Goal: Task Accomplishment & Management: Manage account settings

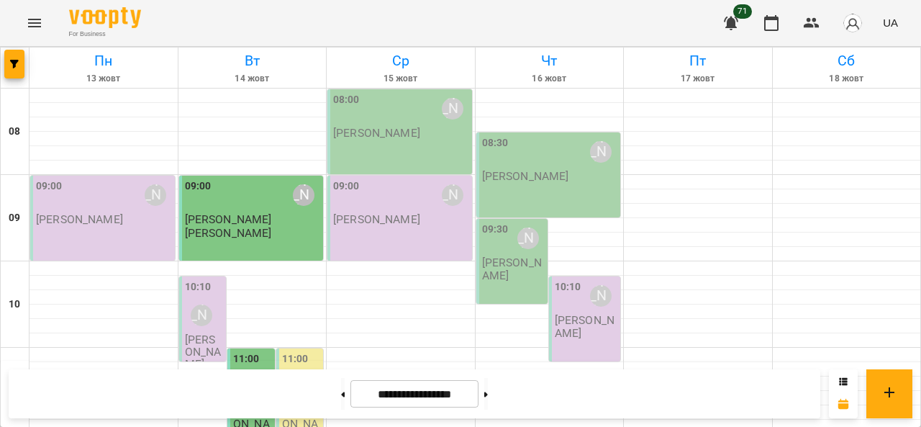
scroll to position [762, 0]
click at [30, 32] on button "Menu" at bounding box center [34, 23] width 35 height 35
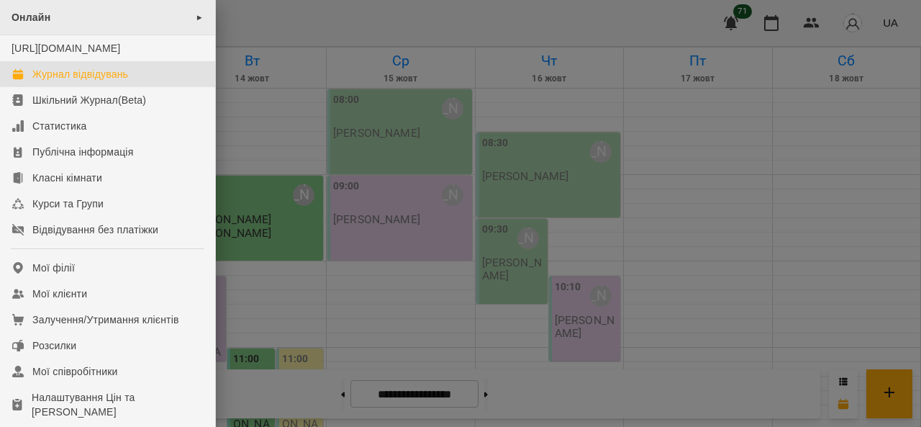
click at [196, 14] on span "►" at bounding box center [200, 18] width 8 height 12
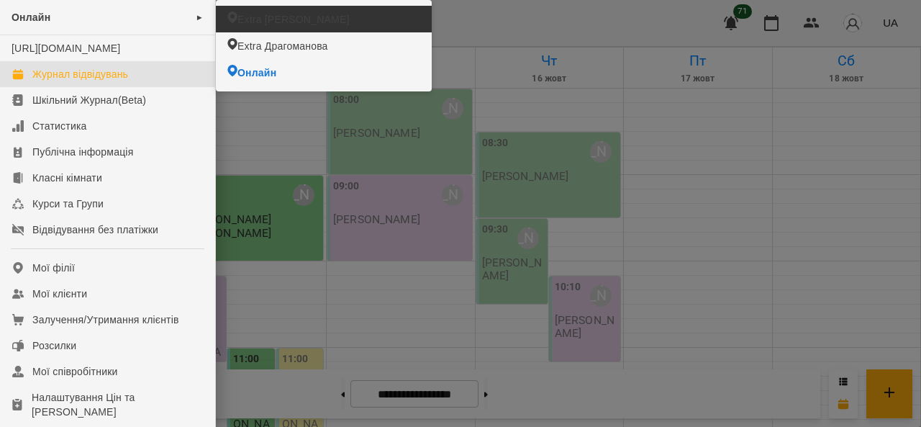
click at [260, 22] on span "Extra Ахматова" at bounding box center [294, 19] width 112 height 14
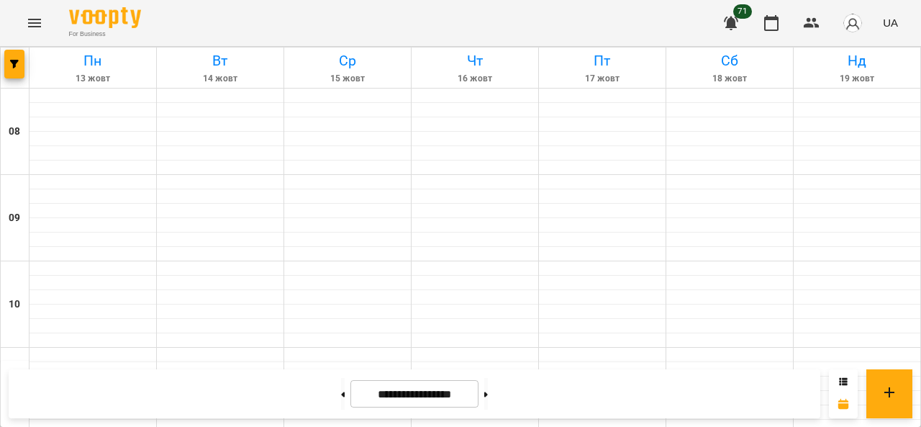
scroll to position [576, 0]
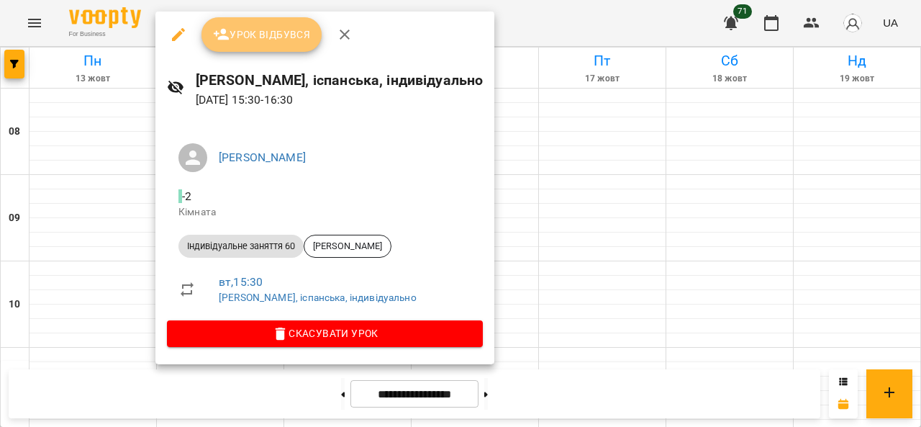
click at [282, 31] on span "Урок відбувся" at bounding box center [262, 34] width 98 height 17
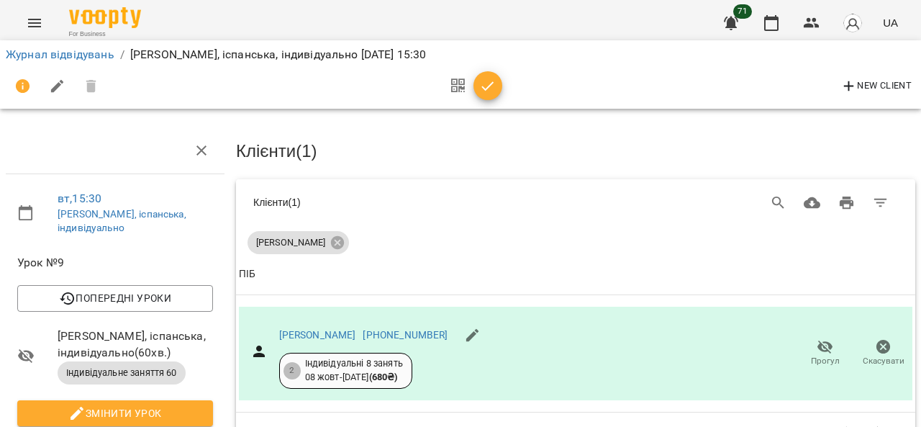
click at [487, 91] on icon "button" at bounding box center [487, 86] width 17 height 17
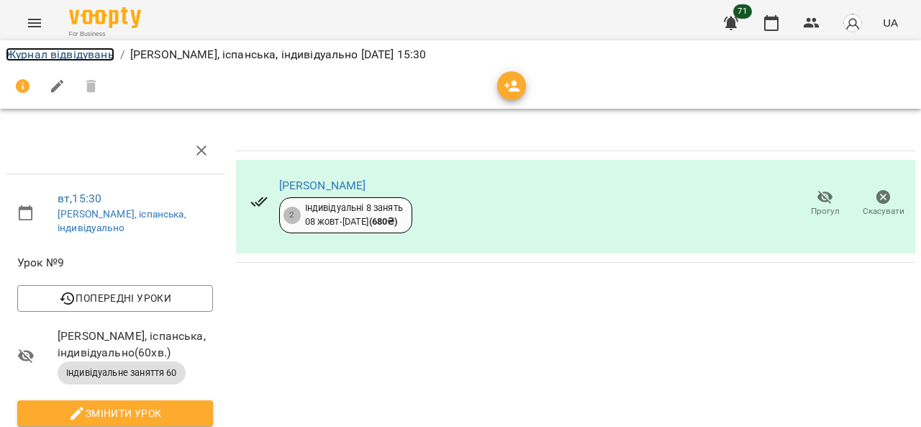
click at [68, 53] on link "Журнал відвідувань" at bounding box center [60, 55] width 109 height 14
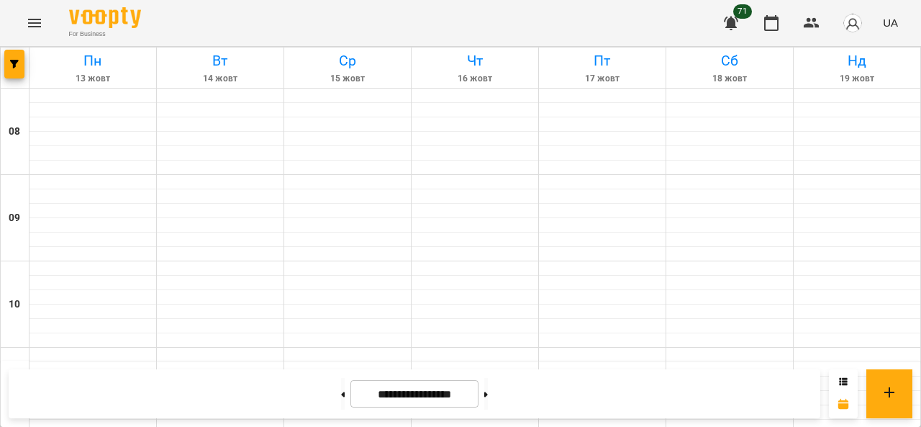
scroll to position [576, 0]
click at [38, 26] on icon "Menu" at bounding box center [34, 23] width 13 height 9
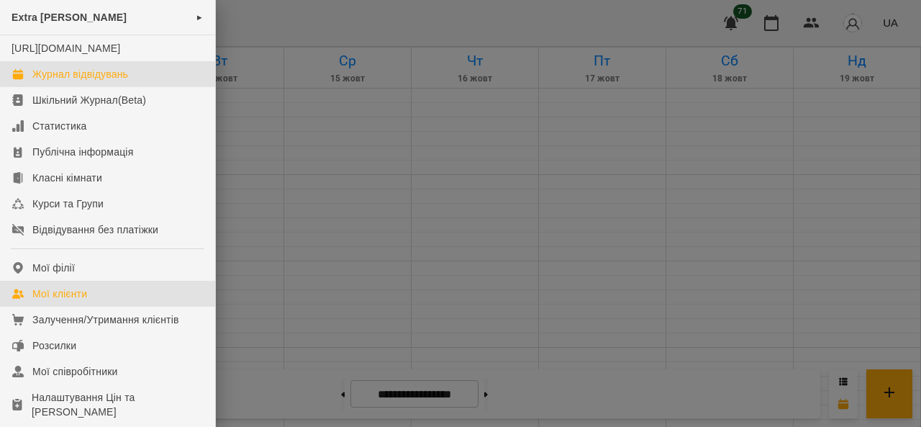
click at [79, 301] on div "Мої клієнти" at bounding box center [59, 293] width 55 height 14
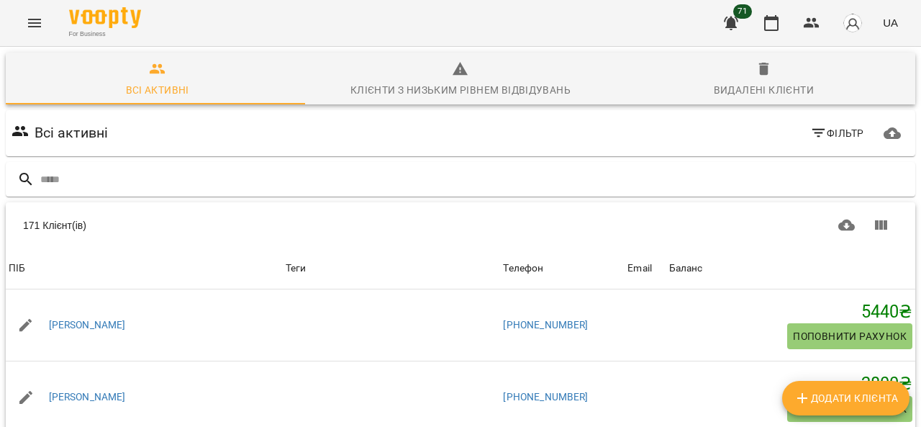
click at [805, 399] on icon "Додати клієнта" at bounding box center [802, 397] width 17 height 17
select select "**"
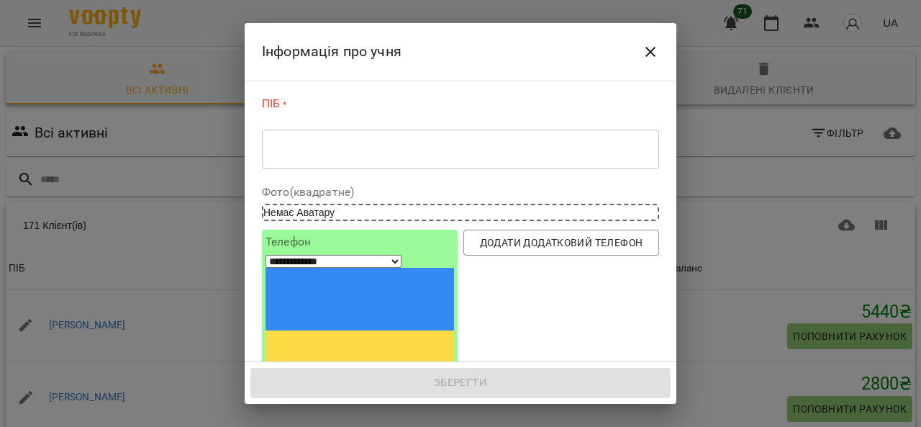
click at [432, 158] on div "* ​" at bounding box center [460, 149] width 397 height 40
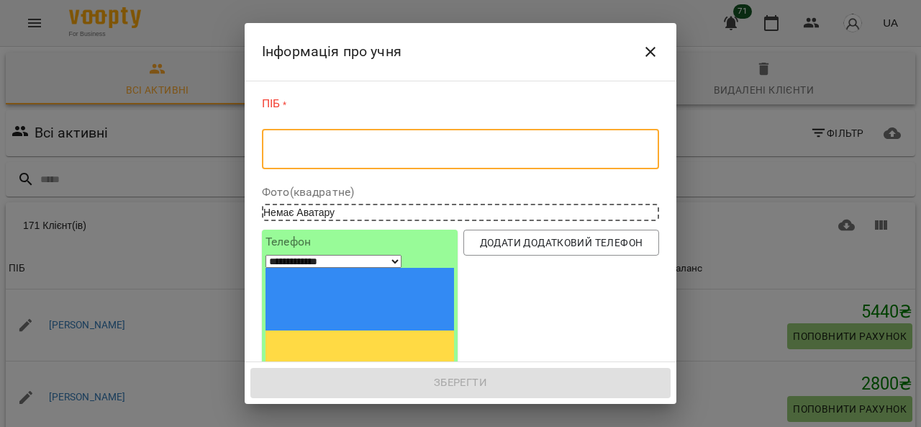
paste textarea "**********"
type textarea "**********"
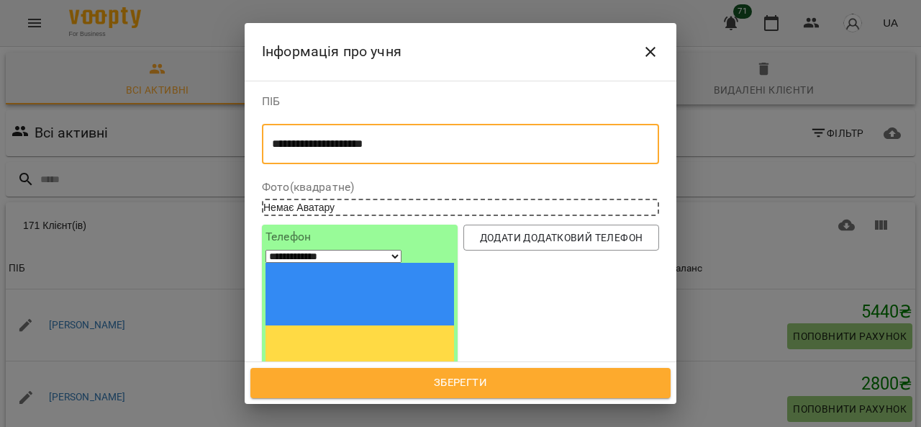
drag, startPoint x: 428, startPoint y: 144, endPoint x: 193, endPoint y: 146, distance: 235.4
click at [193, 146] on div "**********" at bounding box center [460, 213] width 921 height 427
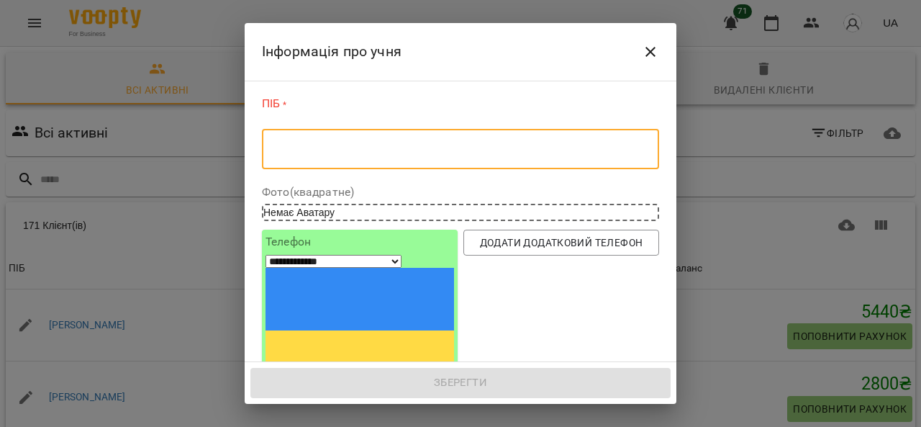
paste textarea "**********"
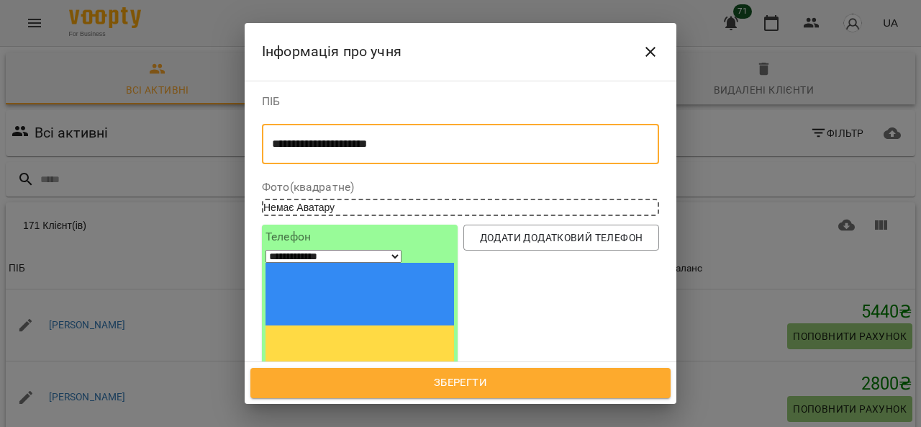
drag, startPoint x: 412, startPoint y: 148, endPoint x: 373, endPoint y: 143, distance: 39.9
click at [373, 143] on textarea "**********" at bounding box center [455, 144] width 366 height 14
type textarea "**********"
click at [334, 388] on input "tel" at bounding box center [319, 397] width 107 height 19
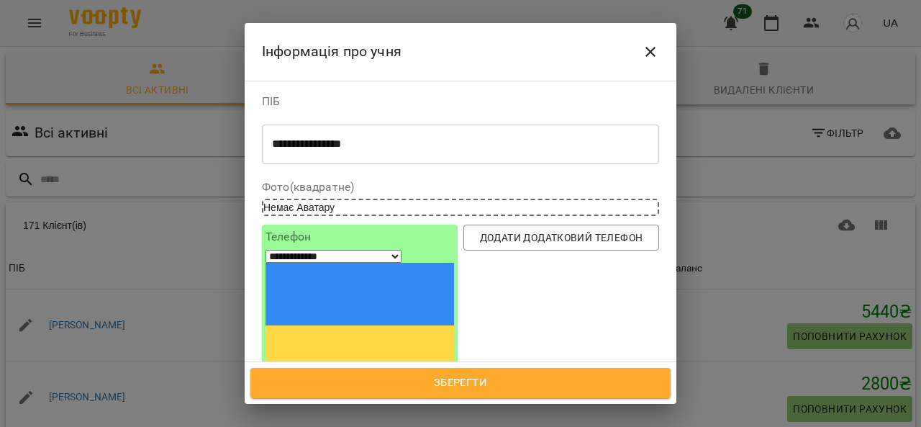
paste input "**********"
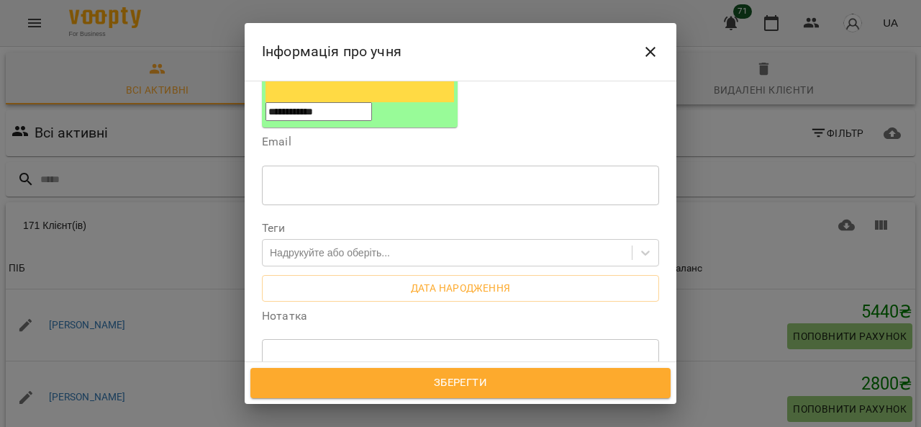
scroll to position [288, 0]
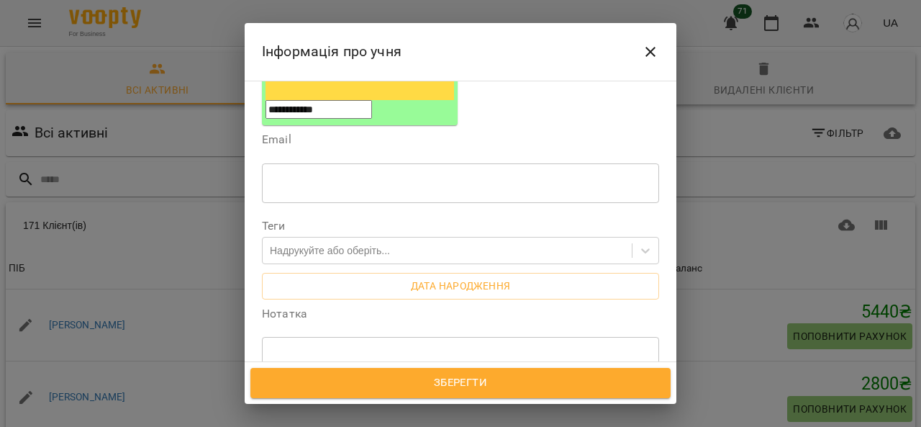
type input "**********"
click at [296, 336] on div "* ​" at bounding box center [460, 356] width 397 height 40
paste textarea "**********"
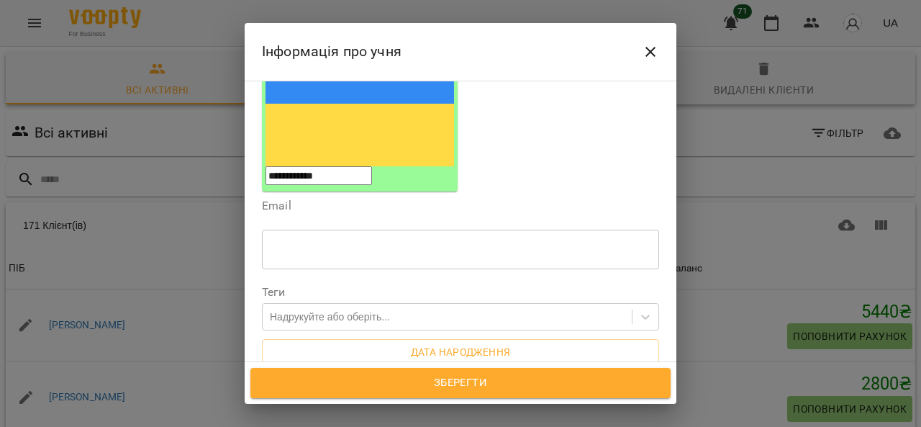
scroll to position [216, 0]
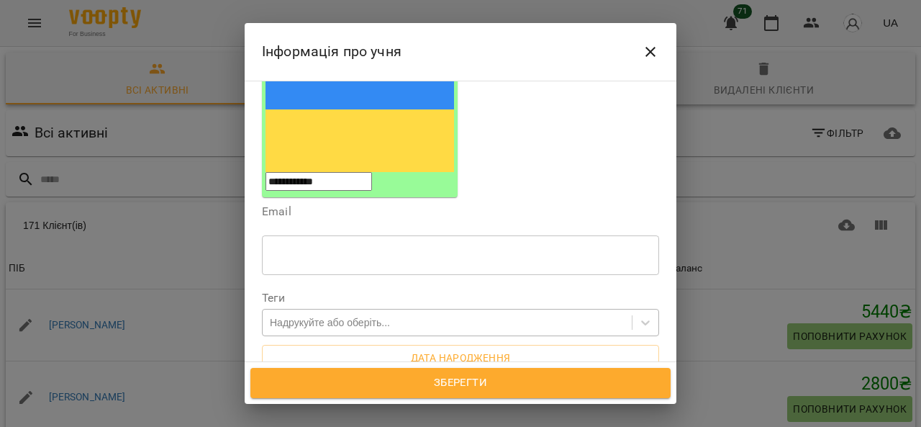
type textarea "**********"
click at [363, 315] on div "Надрукуйте або оберіть..." at bounding box center [330, 322] width 120 height 14
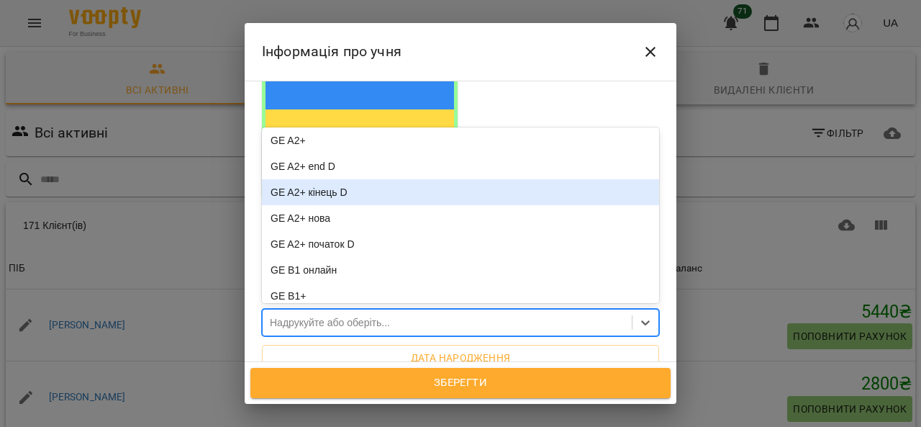
scroll to position [288, 0]
click at [317, 179] on div "GE A2+ нова" at bounding box center [460, 192] width 397 height 26
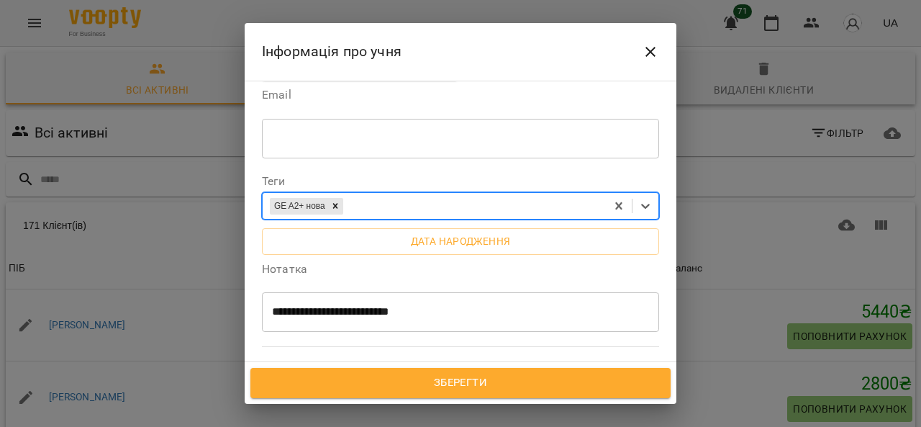
scroll to position [360, 0]
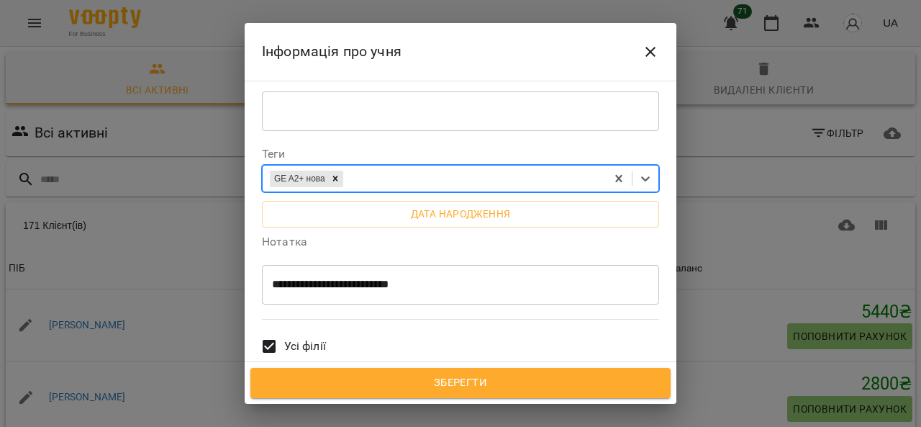
click at [297, 338] on span "Усі філії" at bounding box center [305, 346] width 42 height 17
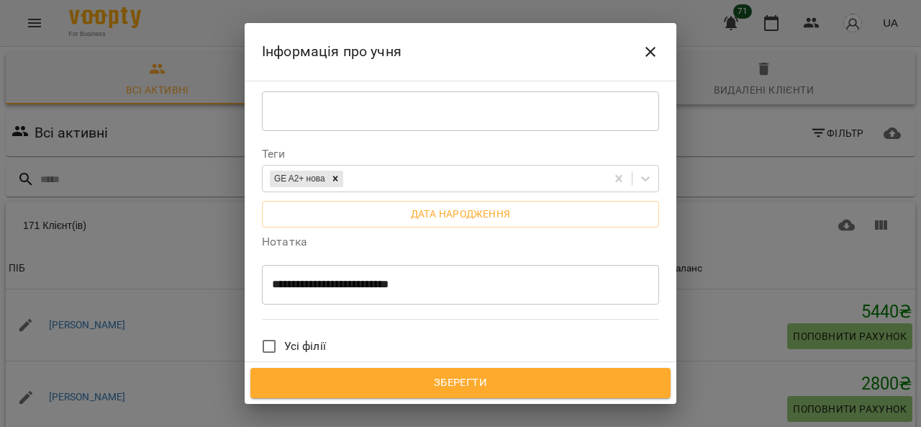
click at [296, 409] on span "Extra [PERSON_NAME]" at bounding box center [342, 417] width 117 height 17
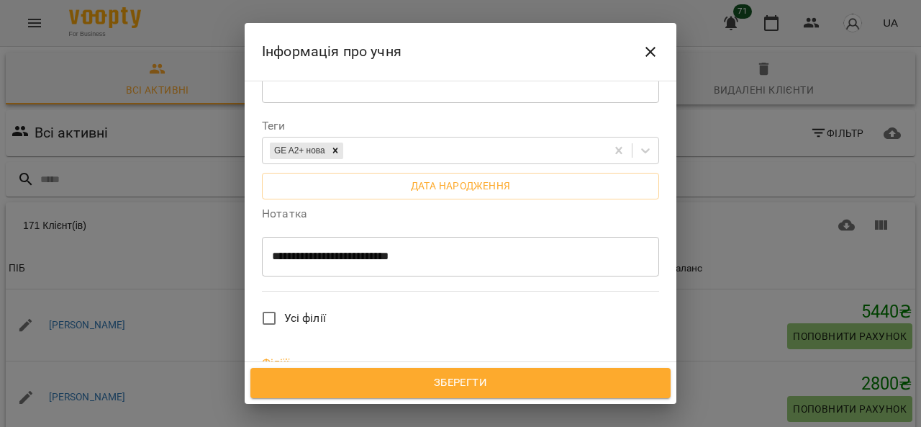
scroll to position [573, 0]
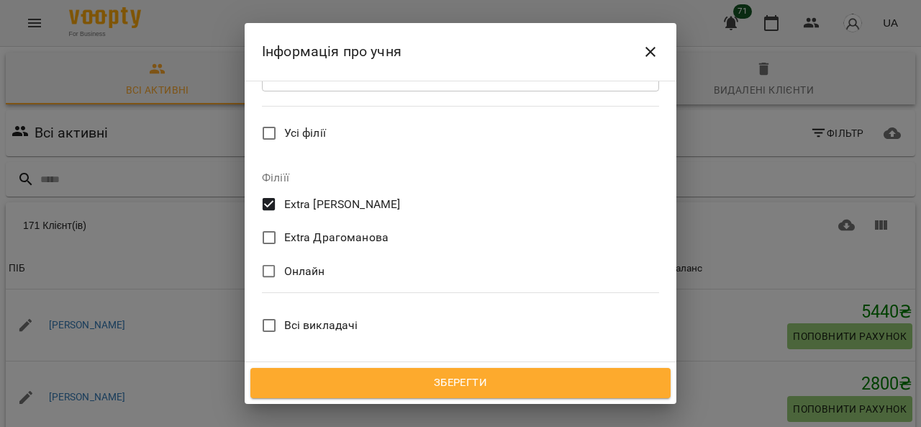
click at [317, 421] on span "Асмолова Олена" at bounding box center [327, 429] width 87 height 17
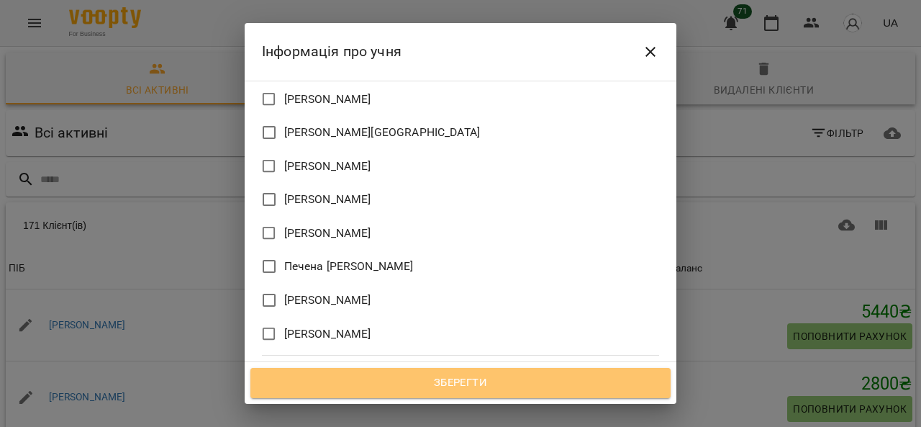
click at [461, 385] on span "Зберегти" at bounding box center [460, 383] width 389 height 19
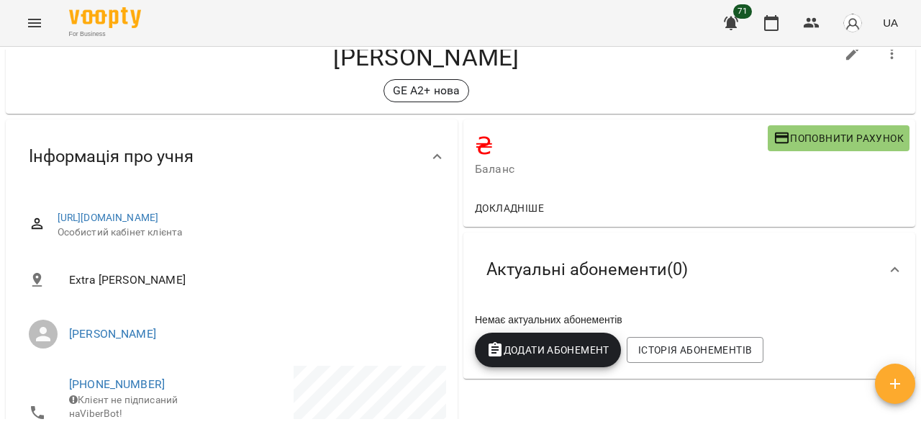
scroll to position [144, 0]
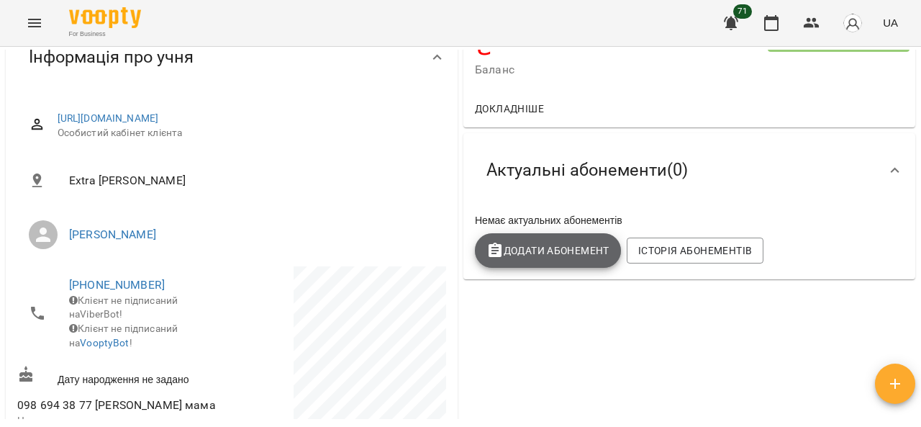
click at [567, 252] on span "Додати Абонемент" at bounding box center [548, 250] width 123 height 17
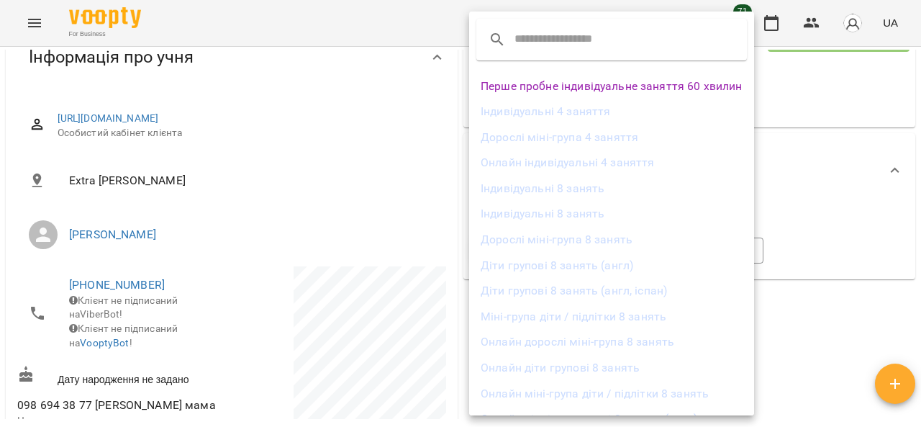
click at [568, 289] on li "Діти групові 8 занять (англ, іспан)" at bounding box center [611, 291] width 285 height 26
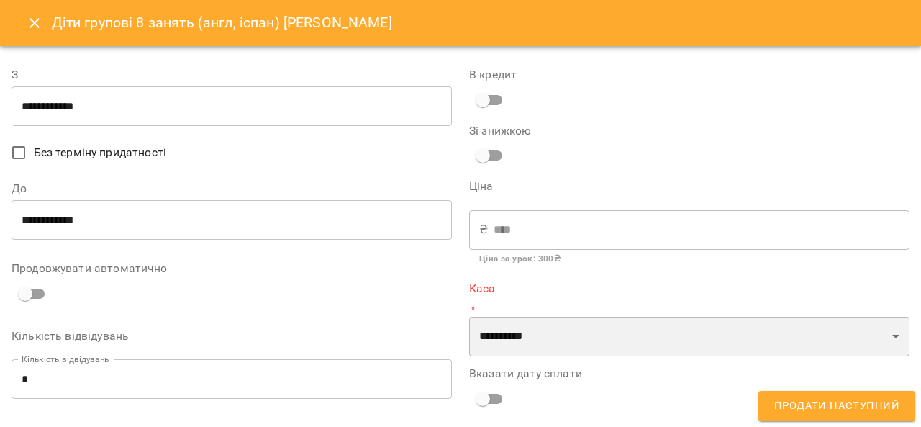
click at [520, 348] on select "**********" at bounding box center [689, 337] width 441 height 40
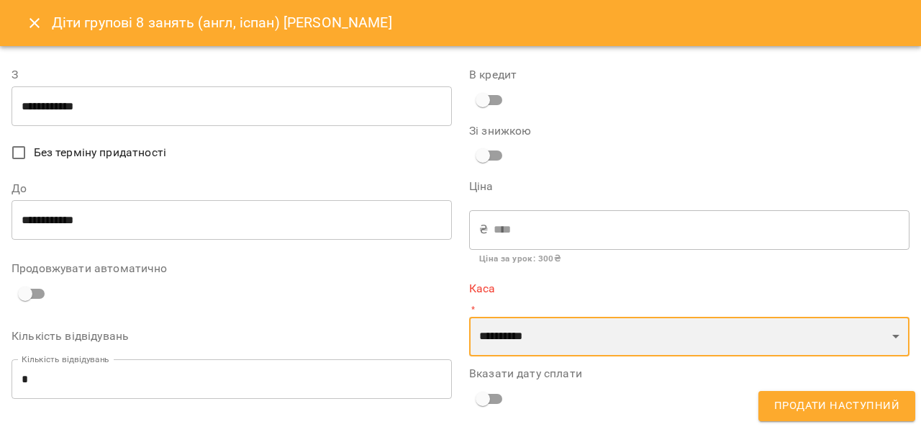
select select "****"
click at [469, 317] on select "**********" at bounding box center [689, 337] width 441 height 40
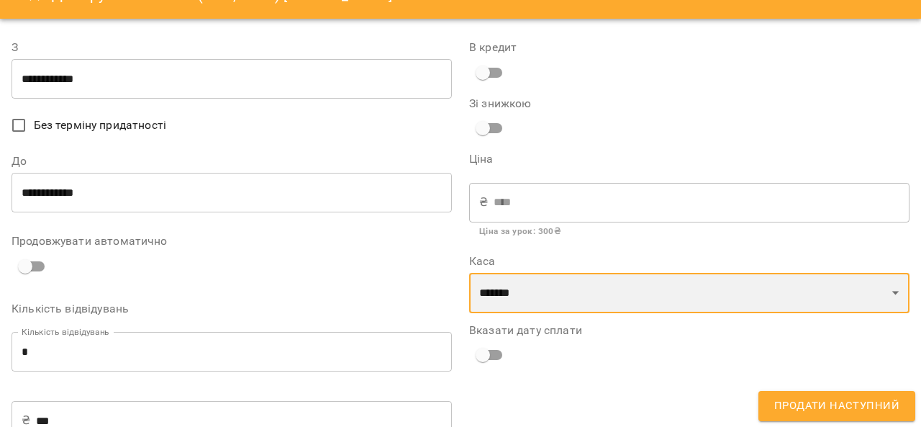
scroll to position [72, 0]
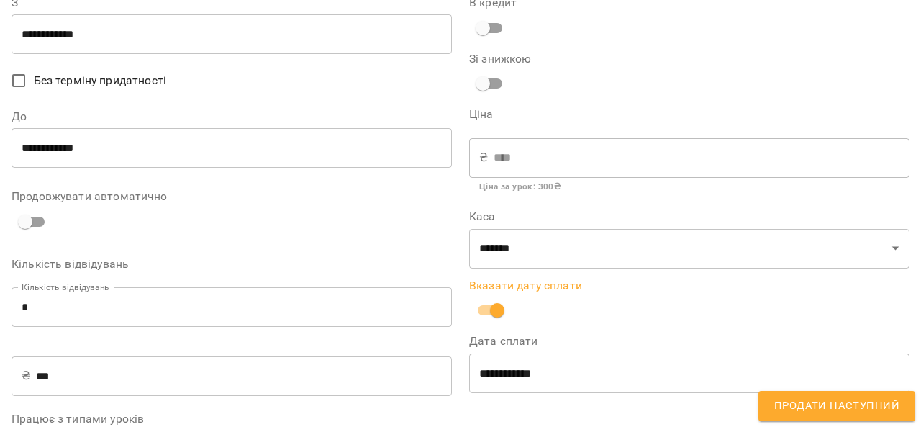
click at [112, 37] on input "**********" at bounding box center [232, 34] width 441 height 40
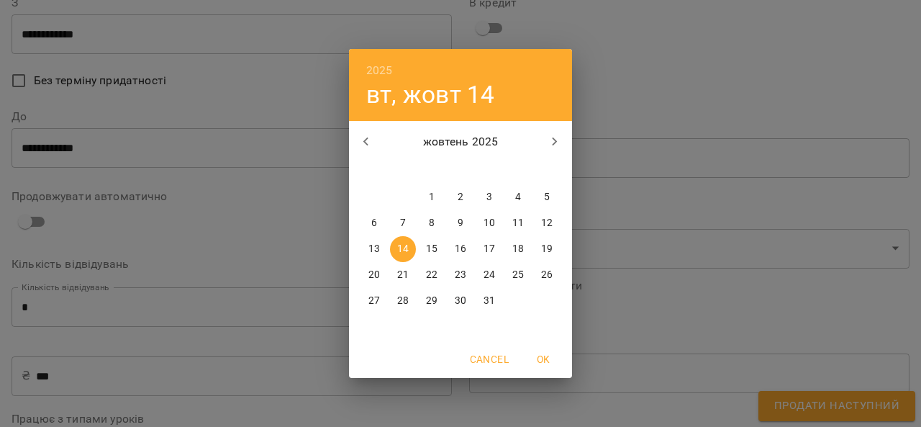
click at [457, 224] on span "9" at bounding box center [461, 223] width 26 height 14
type input "**********"
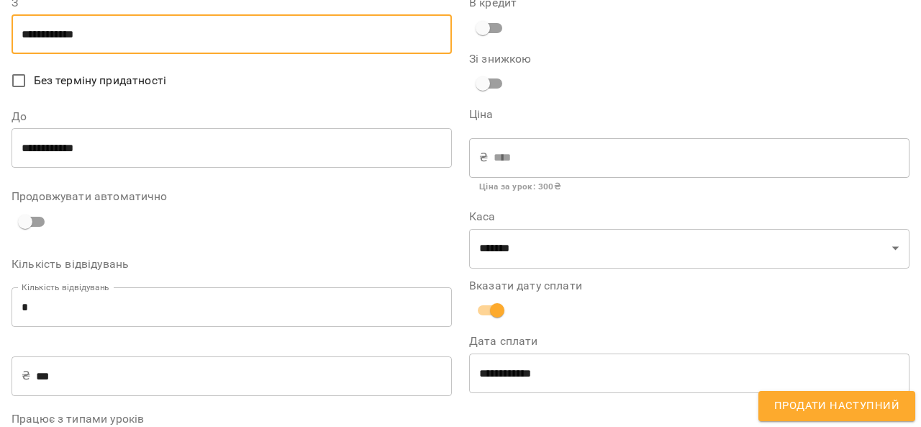
click at [92, 158] on input "**********" at bounding box center [232, 148] width 441 height 40
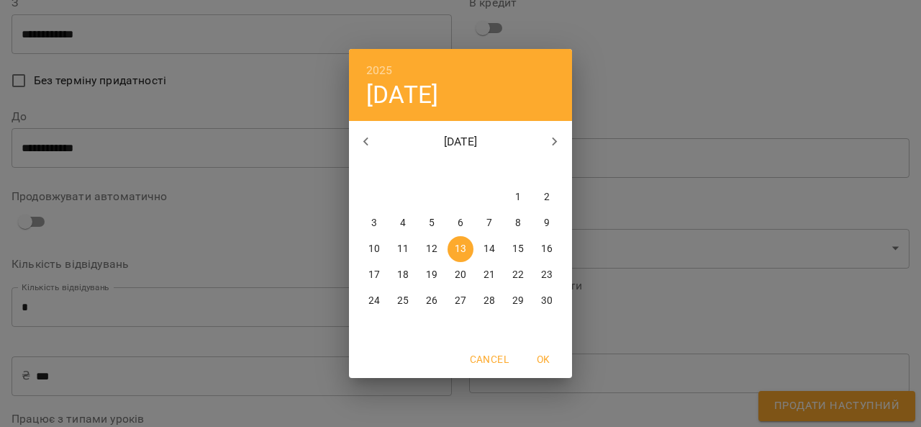
click at [406, 221] on span "4" at bounding box center [403, 223] width 26 height 14
type input "**********"
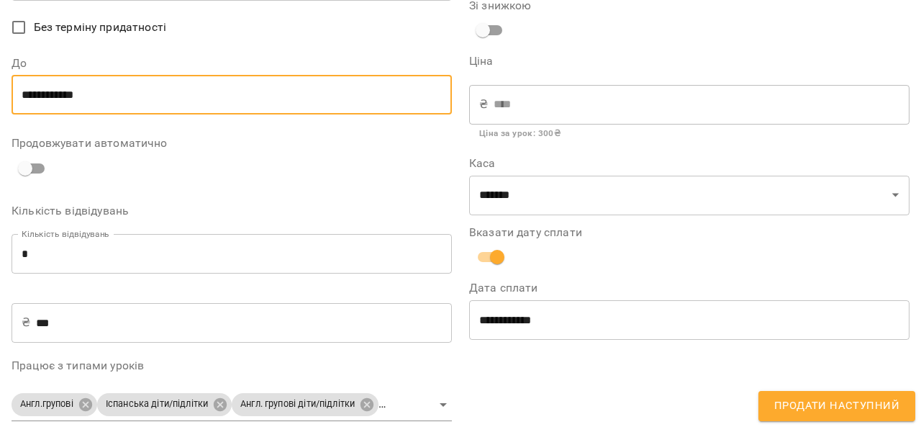
scroll to position [204, 0]
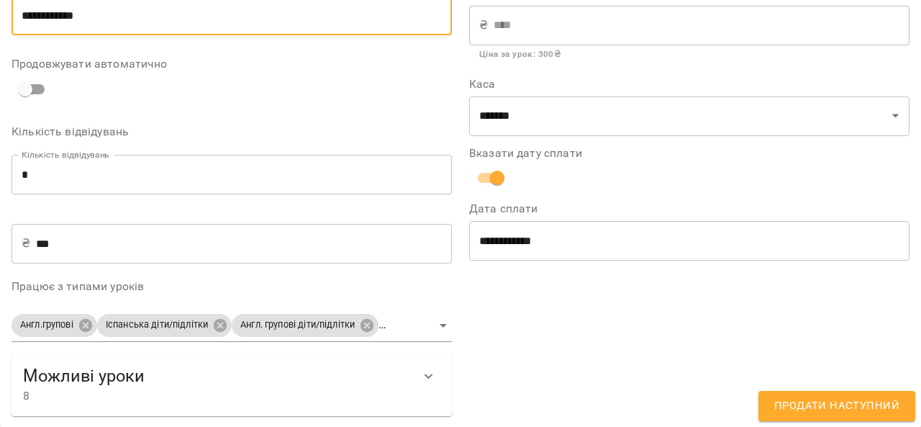
click at [807, 407] on span "Продати наступний" at bounding box center [837, 406] width 125 height 19
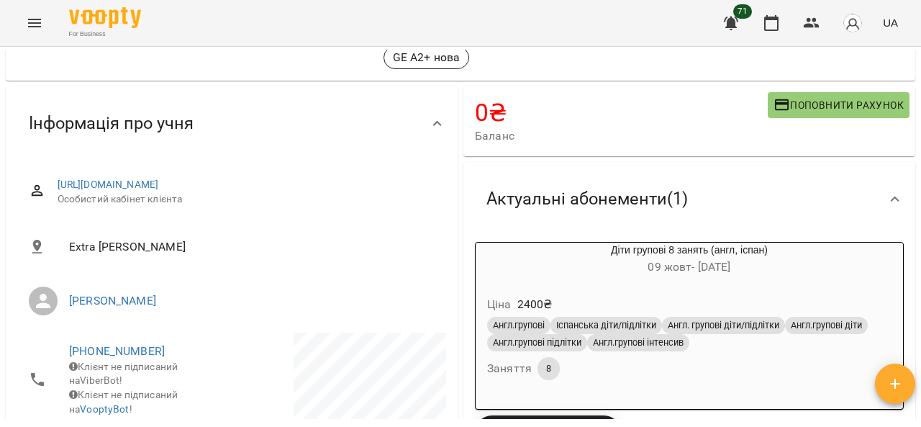
scroll to position [0, 0]
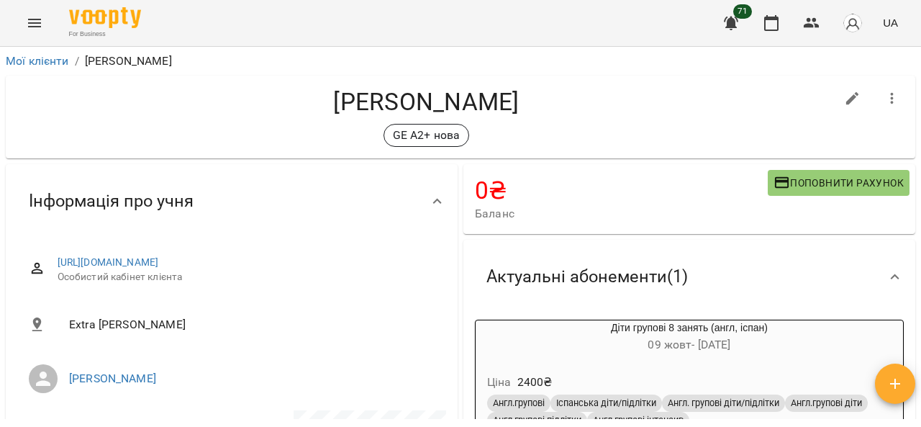
click at [34, 19] on icon "Menu" at bounding box center [34, 23] width 13 height 9
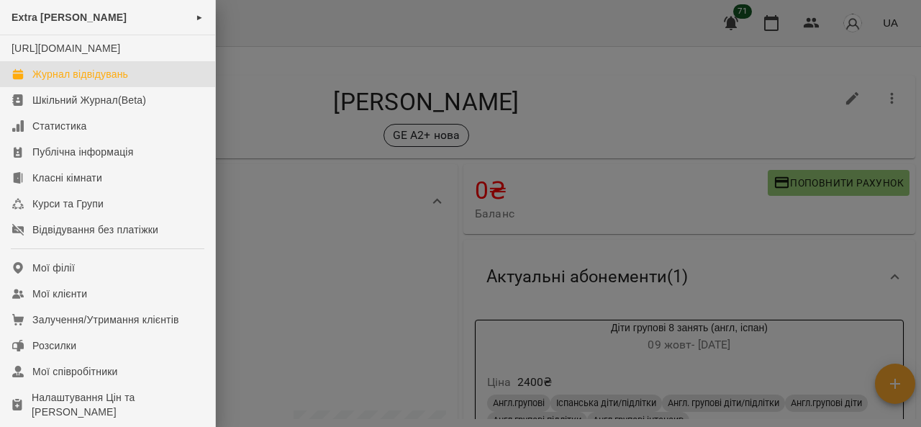
click at [62, 81] on div "Журнал відвідувань" at bounding box center [80, 74] width 96 height 14
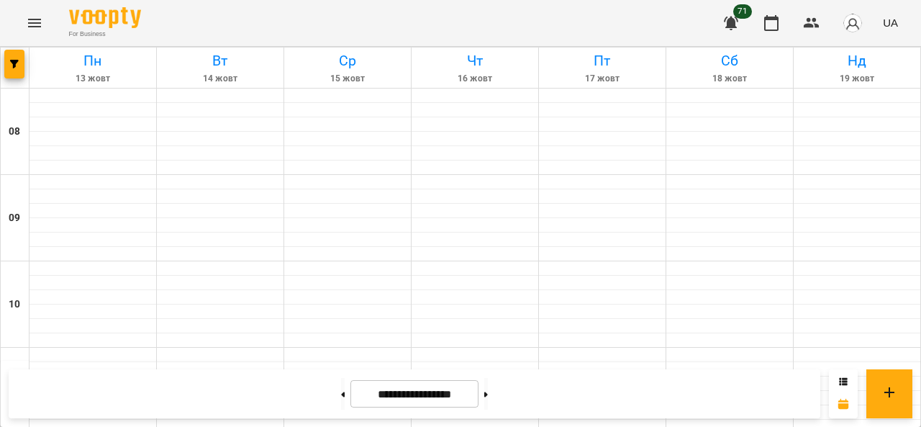
scroll to position [648, 0]
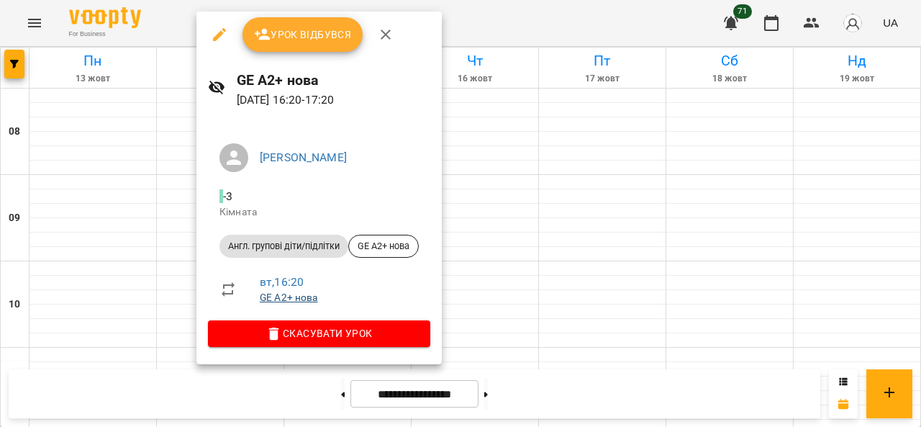
click at [286, 299] on link "GE A2+ нова" at bounding box center [289, 298] width 58 height 12
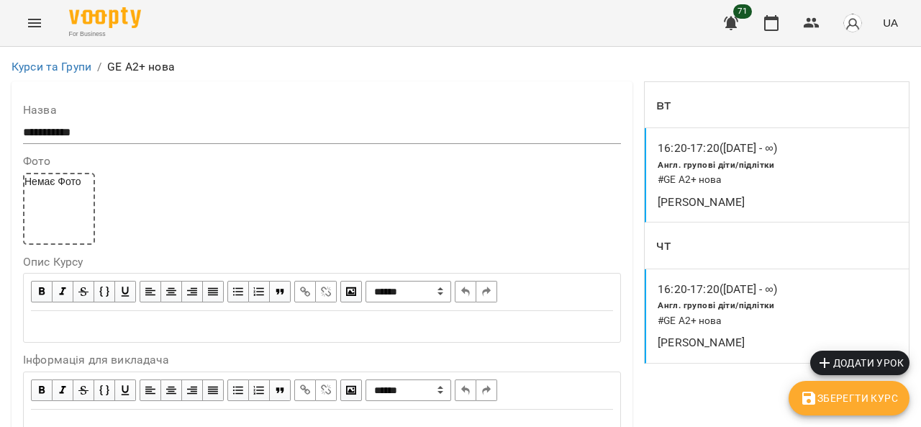
click at [40, 19] on icon "Menu" at bounding box center [34, 23] width 13 height 9
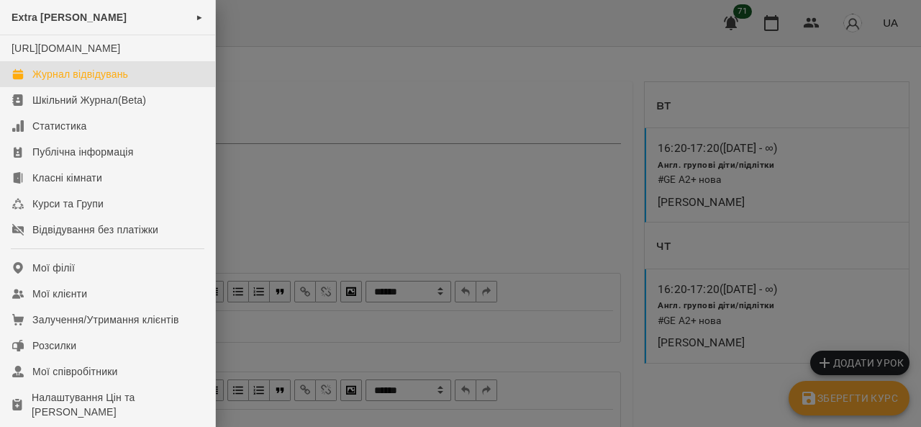
click at [38, 81] on div "Журнал відвідувань" at bounding box center [80, 74] width 96 height 14
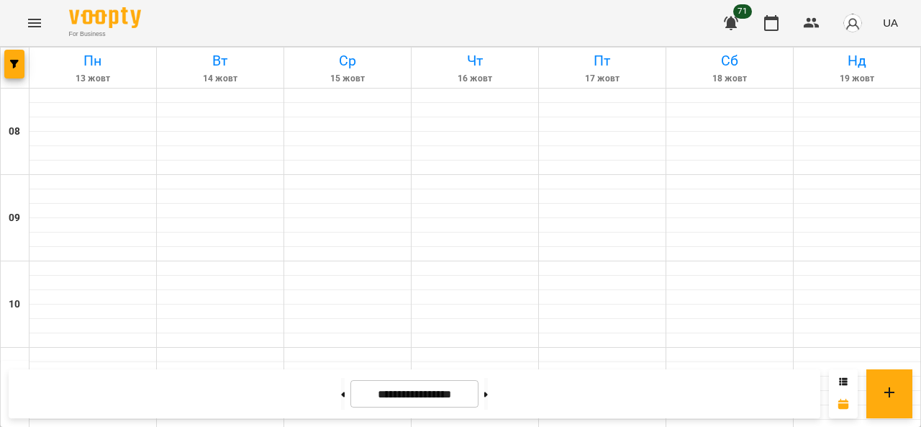
scroll to position [648, 0]
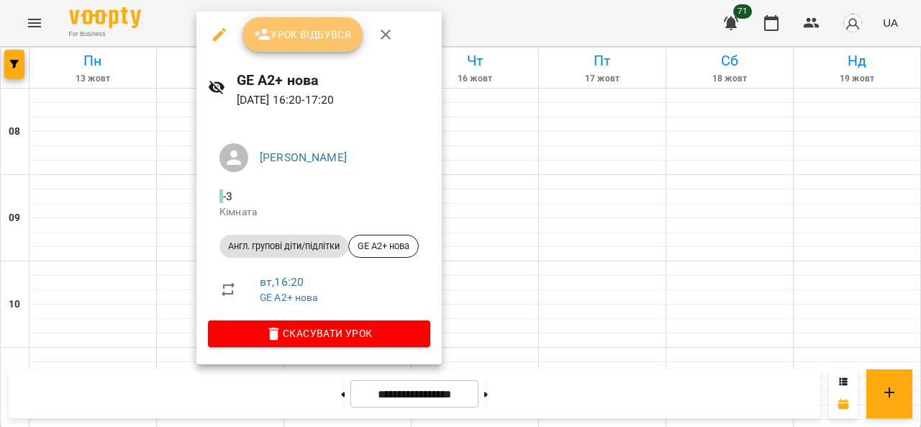
click at [307, 45] on button "Урок відбувся" at bounding box center [303, 34] width 121 height 35
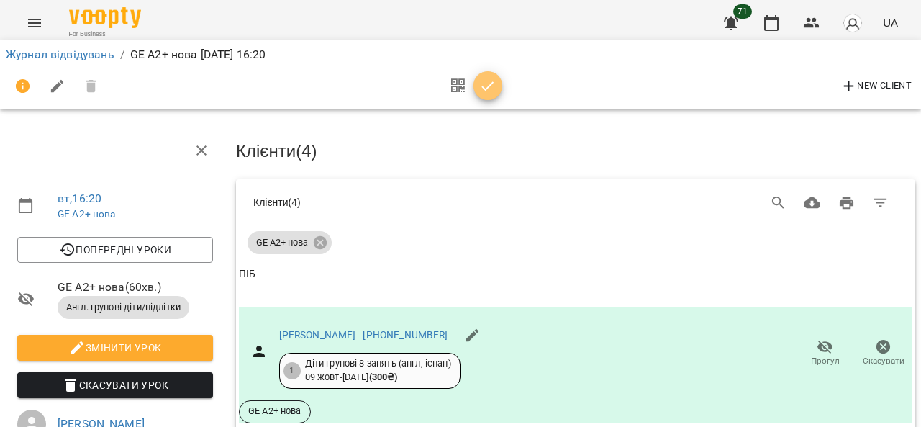
click at [488, 89] on icon "button" at bounding box center [487, 86] width 17 height 17
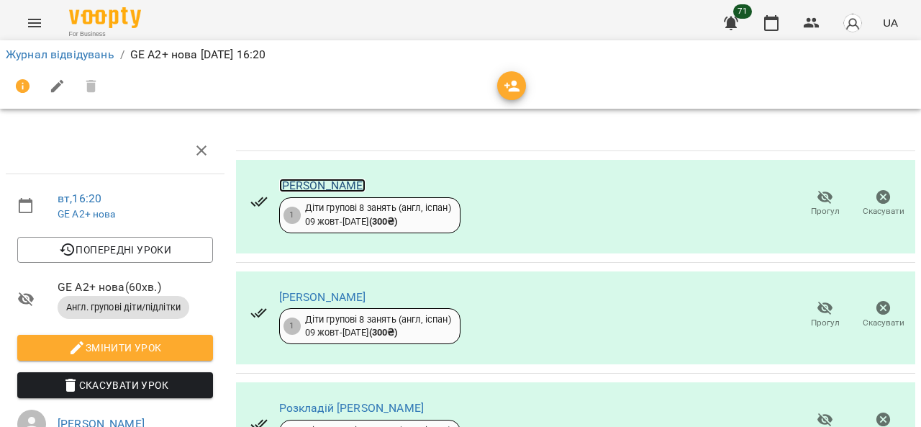
click at [342, 189] on link "Бровкіна Євгенія" at bounding box center [322, 186] width 87 height 14
click at [340, 294] on link "Лопата Олександр" at bounding box center [322, 297] width 87 height 14
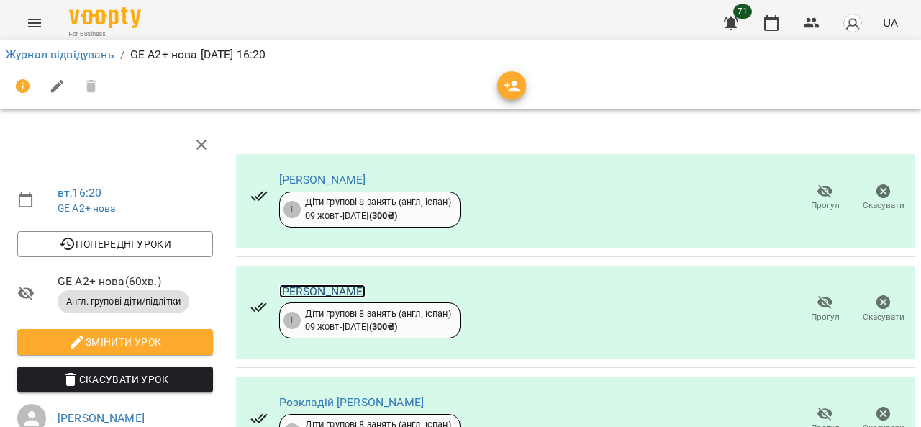
scroll to position [72, 0]
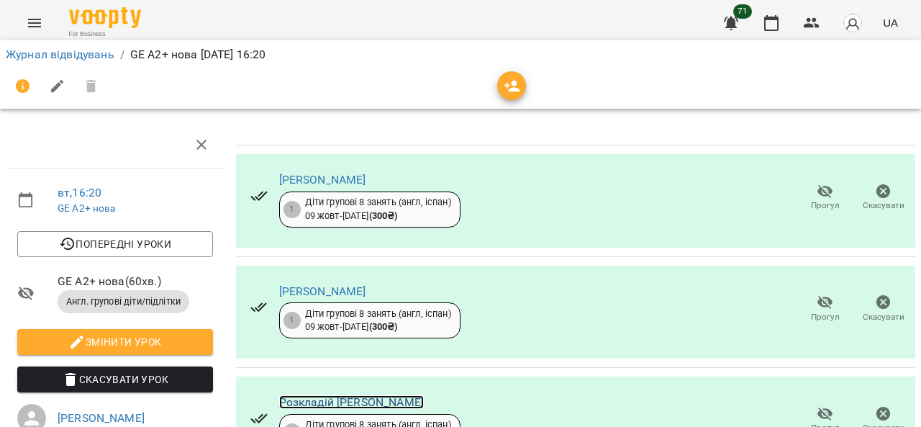
click at [328, 395] on link "Розкладій Валерія" at bounding box center [351, 402] width 145 height 14
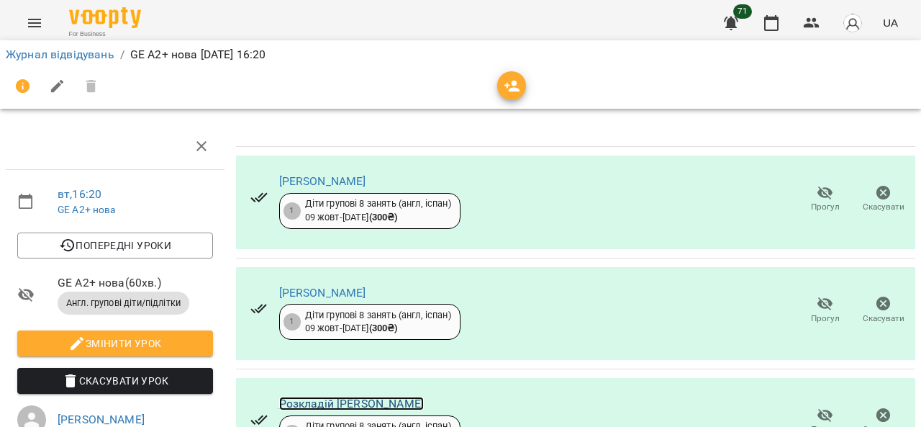
scroll to position [0, 0]
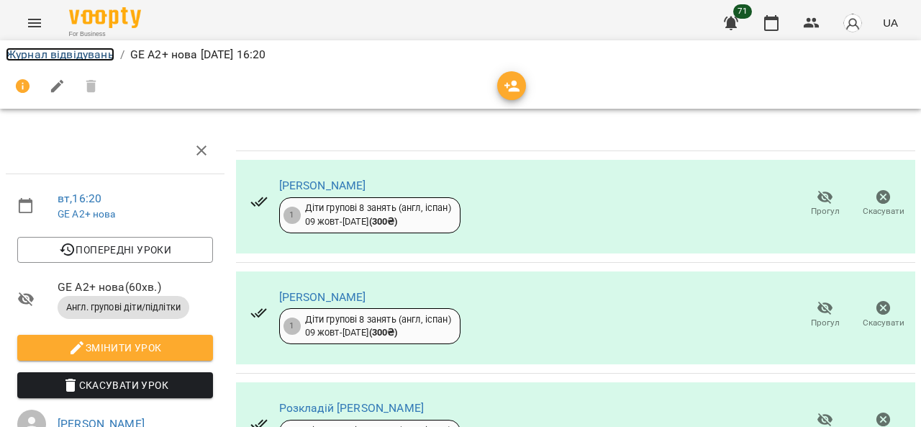
click at [50, 57] on link "Журнал відвідувань" at bounding box center [60, 55] width 109 height 14
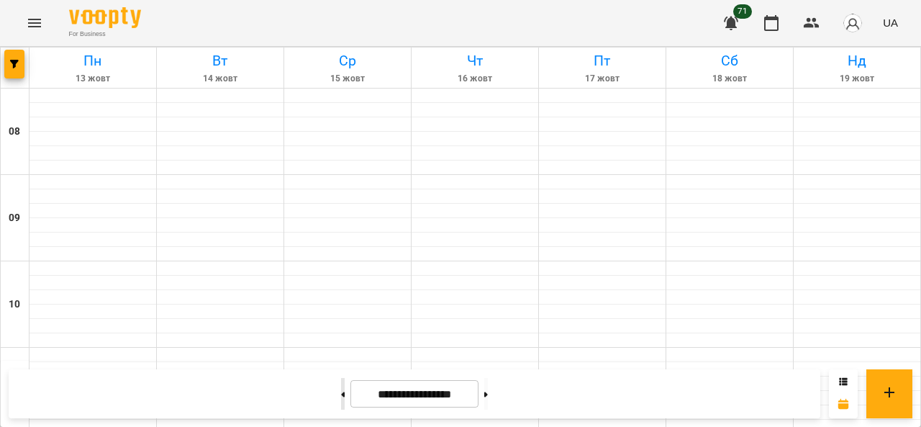
click at [341, 397] on button at bounding box center [343, 394] width 4 height 32
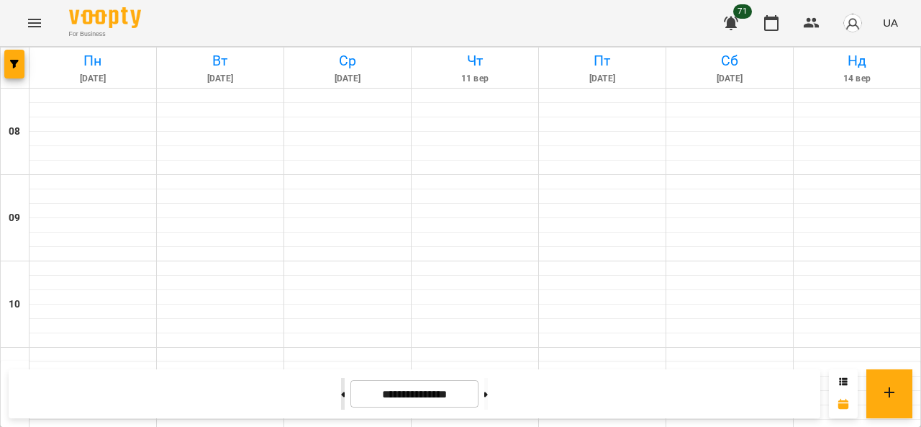
click at [341, 397] on button at bounding box center [343, 394] width 4 height 32
type input "**********"
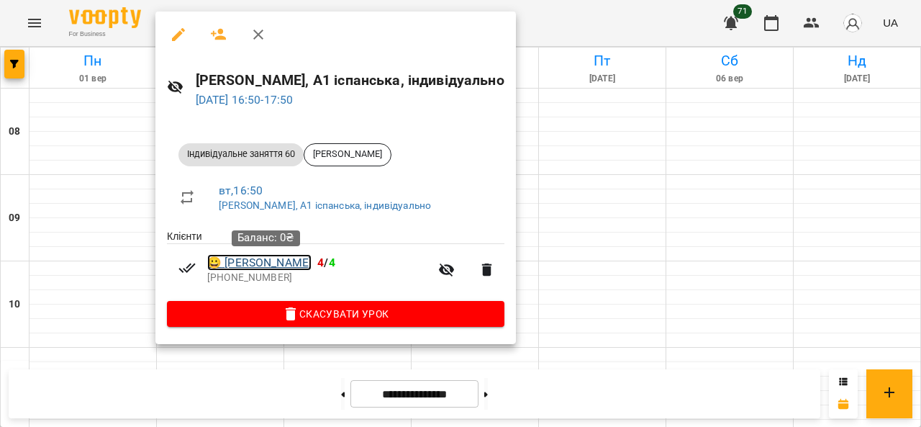
click at [248, 266] on link "😀 Чепурний Микола" at bounding box center [259, 262] width 104 height 17
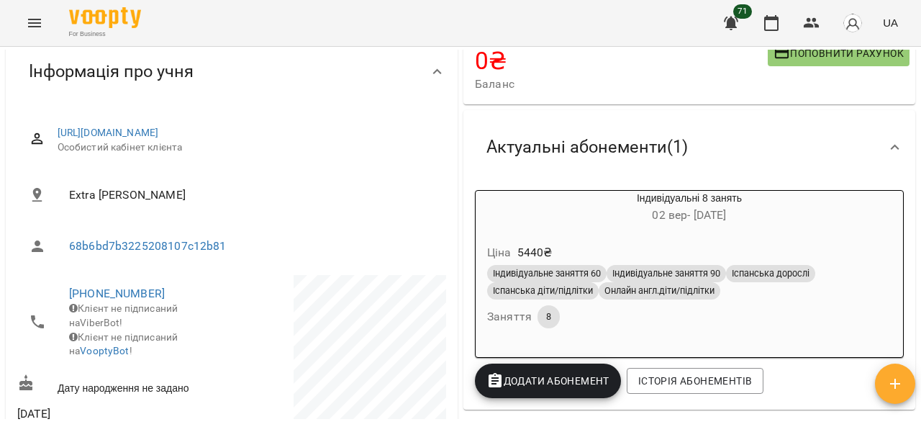
scroll to position [216, 0]
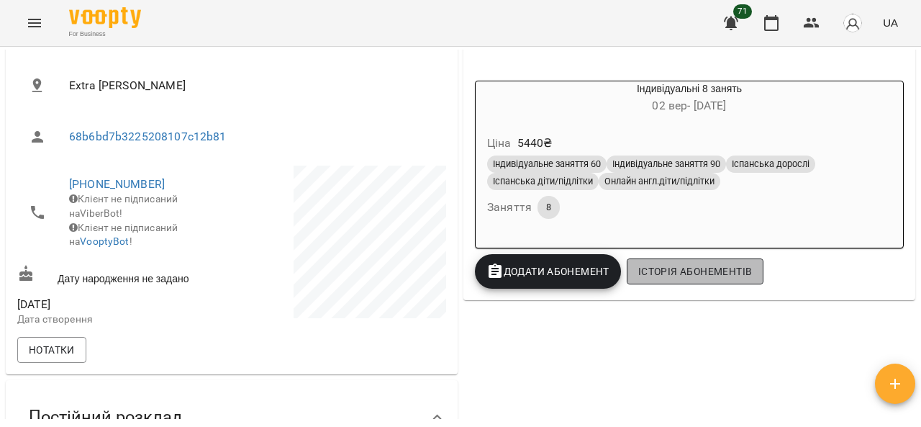
click at [690, 274] on span "Історія абонементів" at bounding box center [695, 271] width 114 height 17
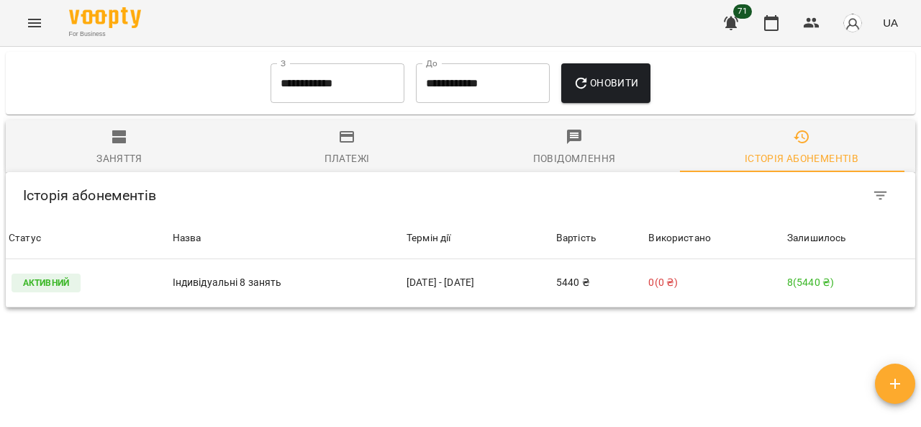
scroll to position [984, 0]
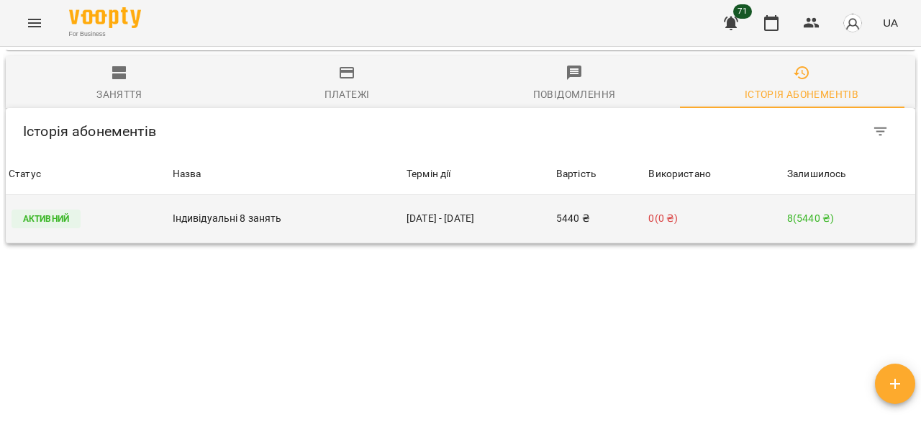
click at [805, 211] on p "8 ( 5440 ₴ )" at bounding box center [849, 218] width 125 height 15
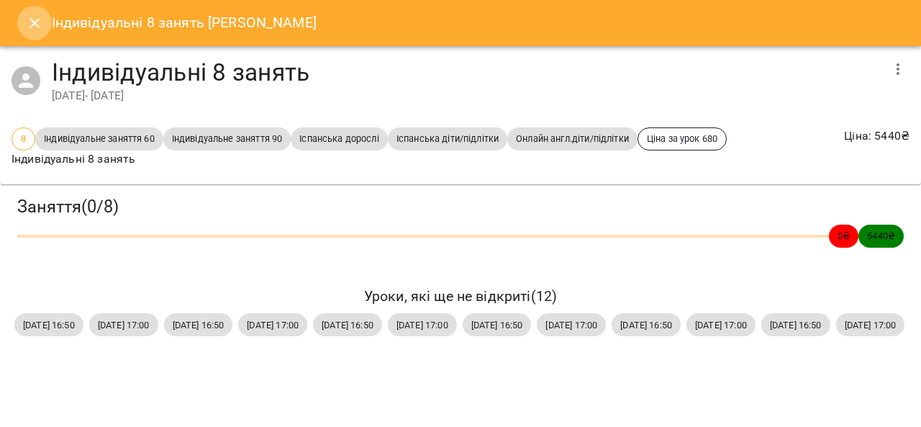
click at [34, 21] on icon "Close" at bounding box center [34, 22] width 17 height 17
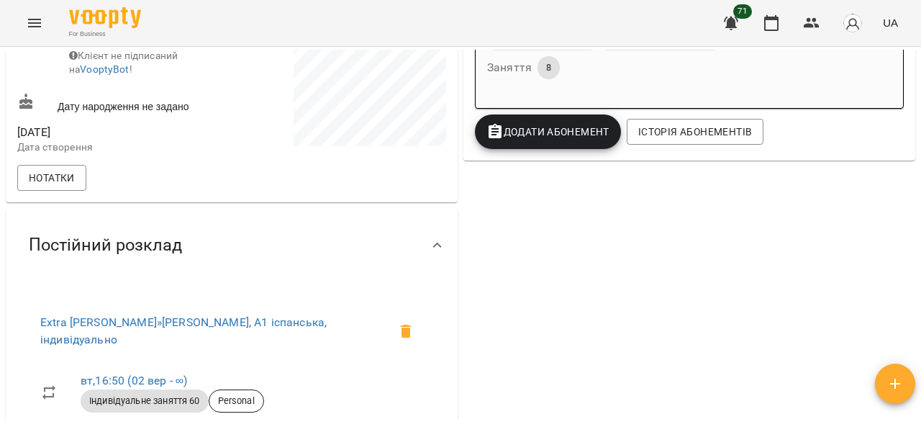
scroll to position [92, 0]
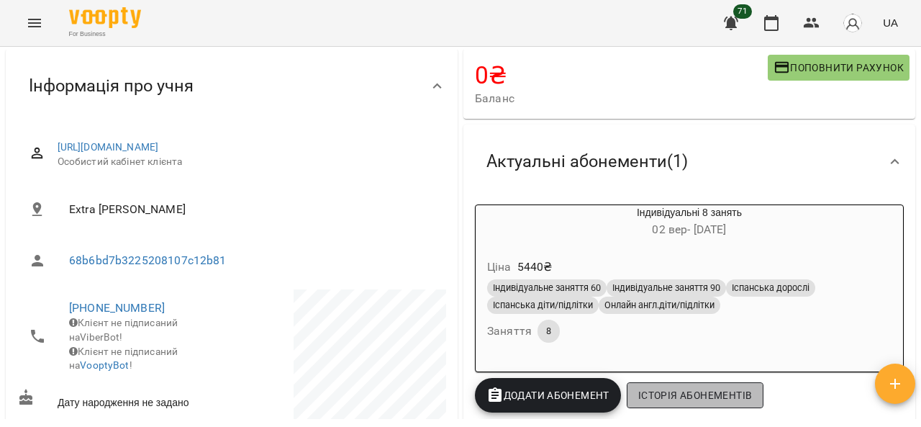
click at [714, 387] on span "Історія абонементів" at bounding box center [695, 395] width 114 height 17
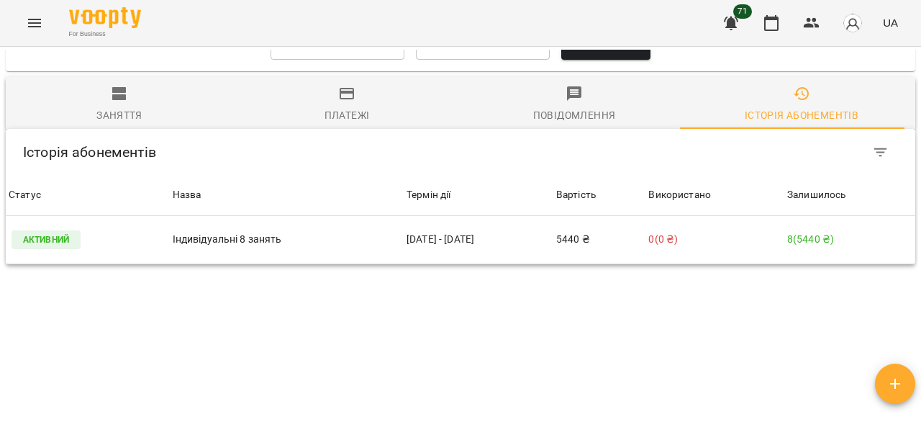
scroll to position [840, 0]
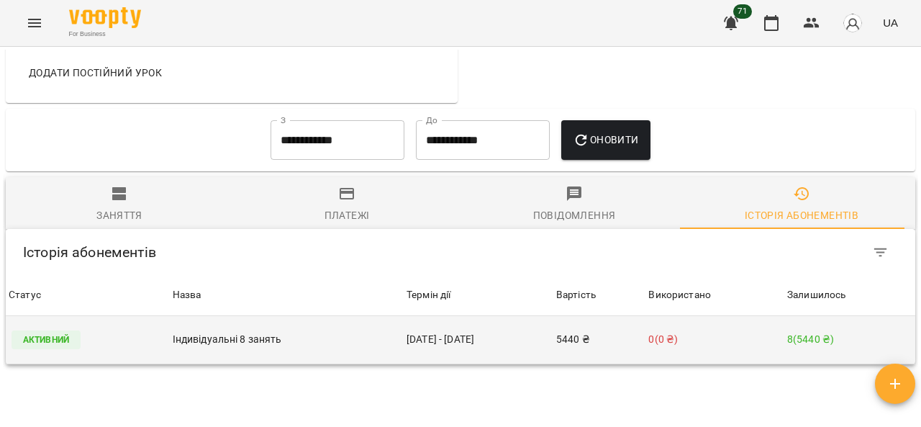
click at [800, 332] on p "8 ( 5440 ₴ )" at bounding box center [849, 339] width 125 height 15
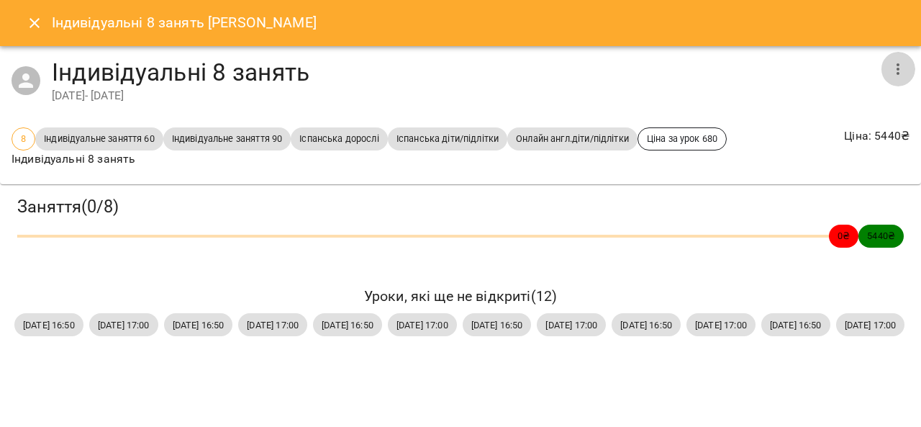
click at [895, 61] on icon "button" at bounding box center [898, 68] width 17 height 17
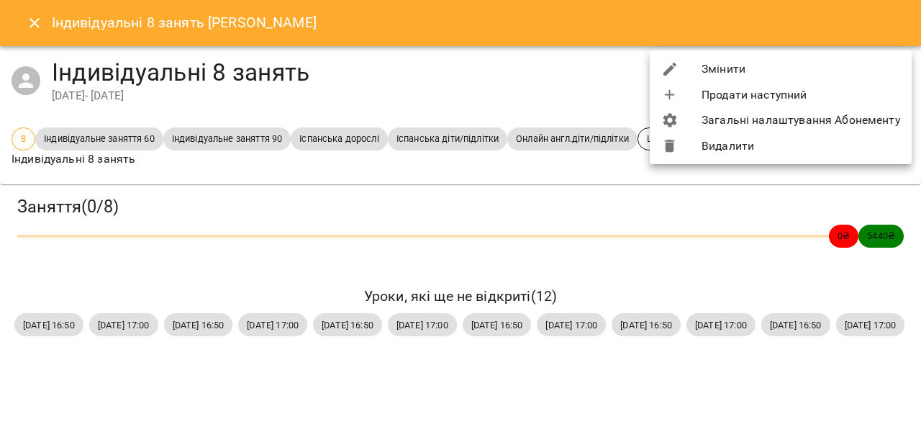
click at [850, 312] on div at bounding box center [460, 213] width 921 height 427
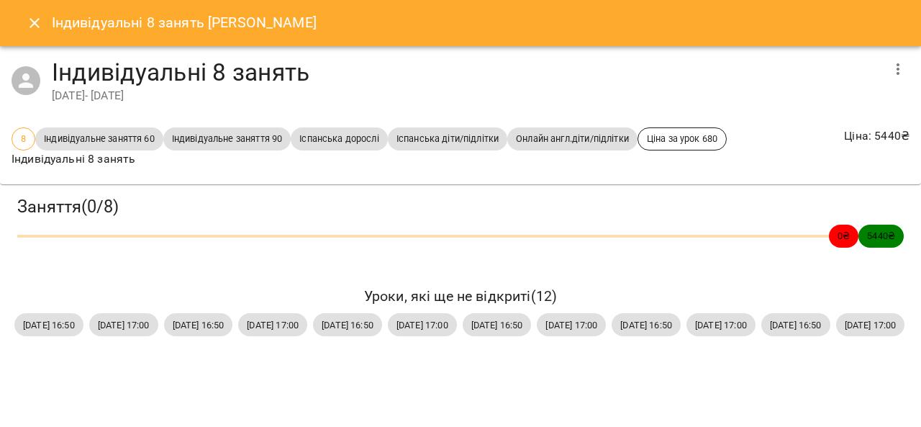
click at [83, 325] on span "[DATE] 16:50" at bounding box center [48, 325] width 69 height 14
click at [33, 19] on icon "Close" at bounding box center [34, 22] width 17 height 17
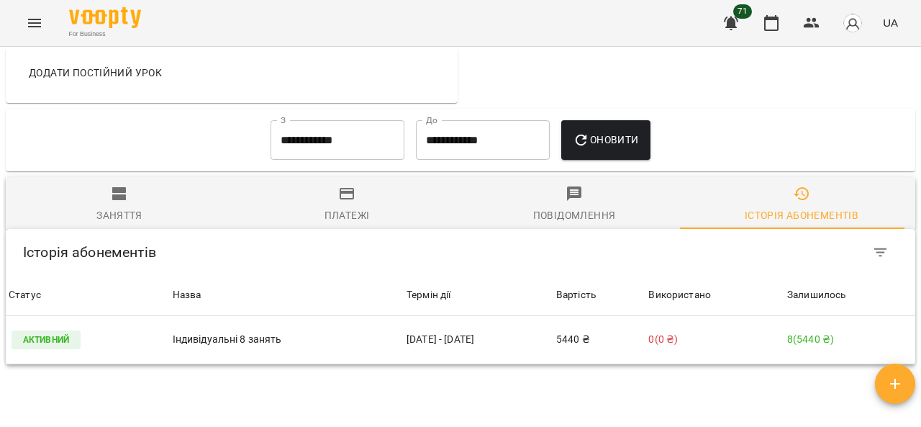
click at [30, 18] on icon "Menu" at bounding box center [34, 22] width 17 height 17
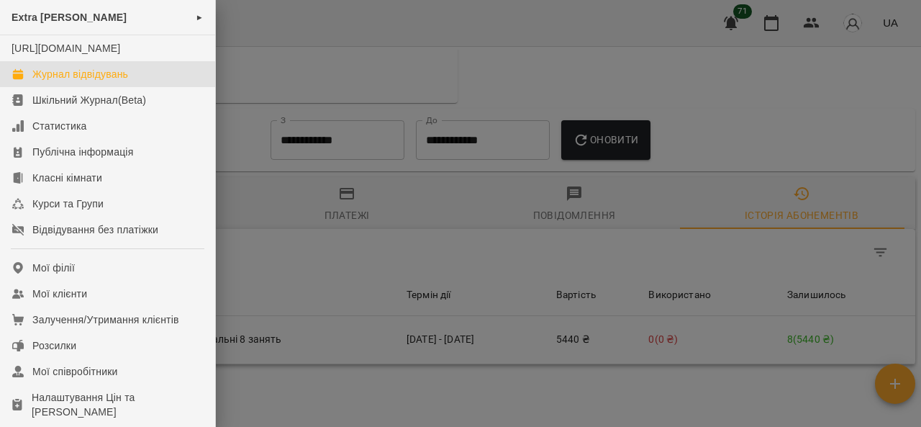
click at [62, 81] on div "Журнал відвідувань" at bounding box center [80, 74] width 96 height 14
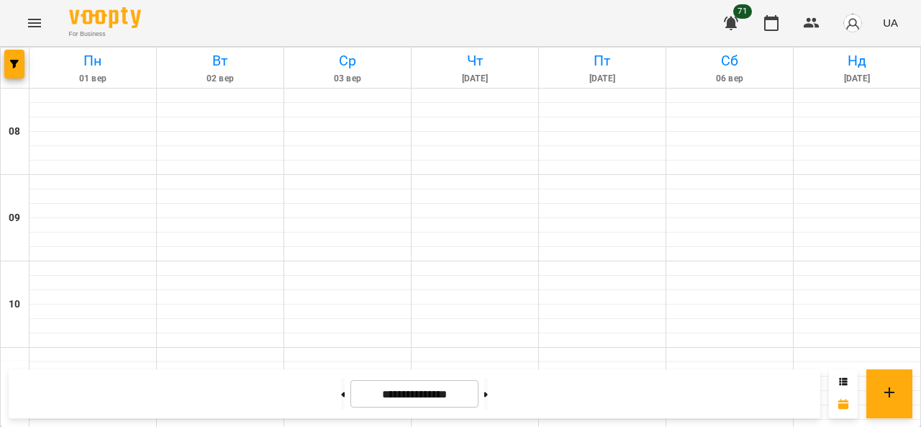
scroll to position [648, 0]
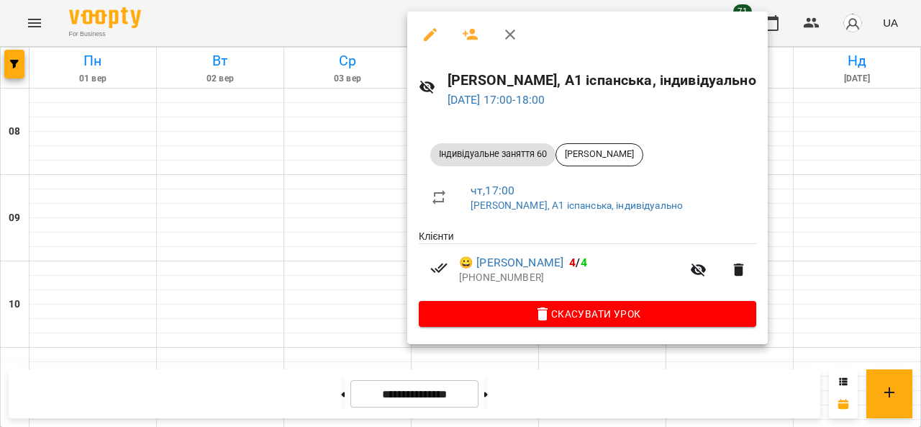
click at [235, 404] on div at bounding box center [460, 213] width 921 height 427
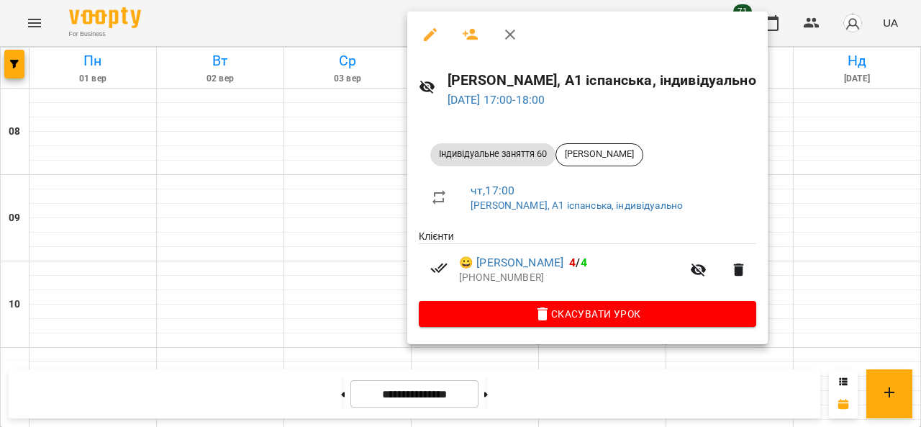
click at [471, 37] on icon "button" at bounding box center [471, 35] width 16 height 12
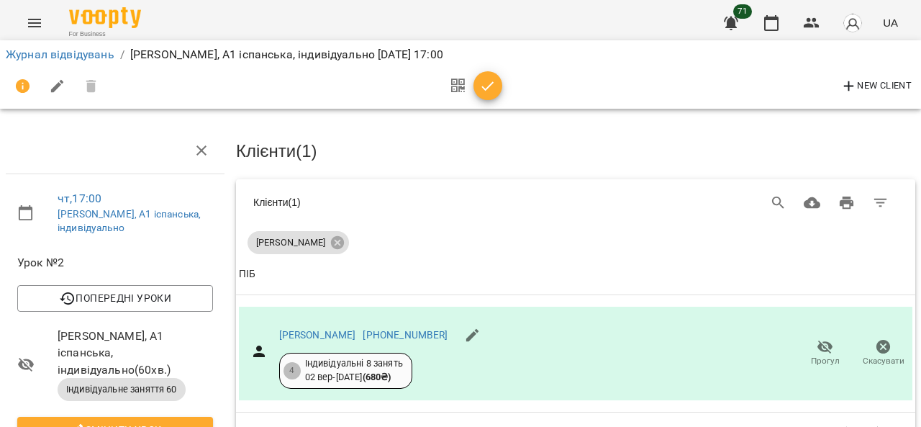
click at [488, 88] on icon "button" at bounding box center [488, 85] width 12 height 9
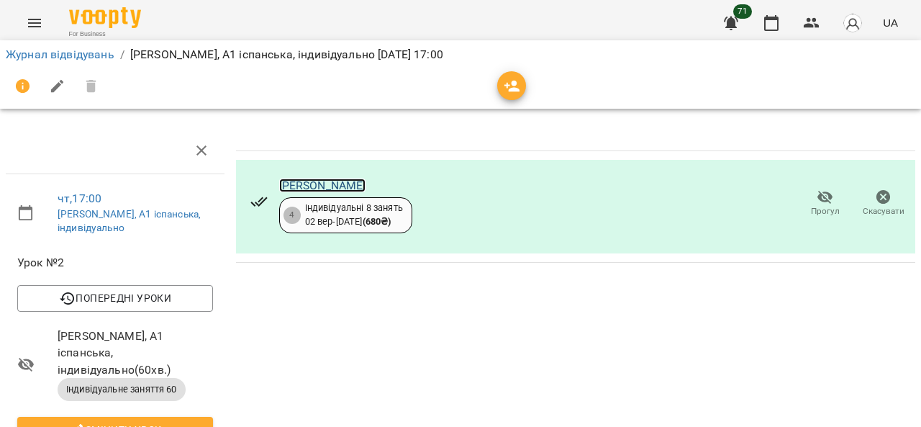
click at [330, 188] on link "[PERSON_NAME]" at bounding box center [322, 186] width 87 height 14
click at [57, 51] on link "Журнал відвідувань" at bounding box center [60, 55] width 109 height 14
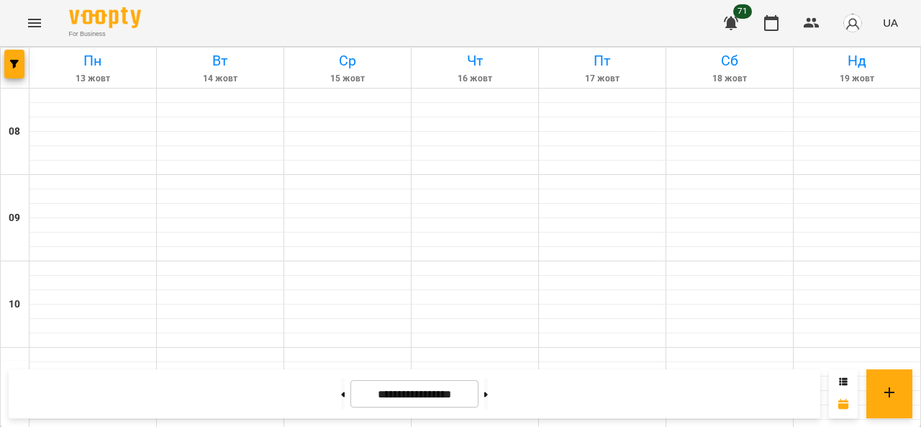
scroll to position [648, 0]
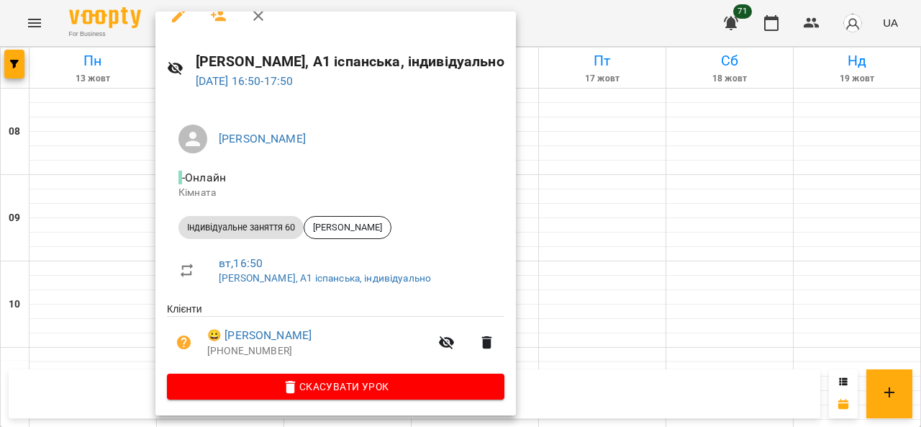
scroll to position [22, 0]
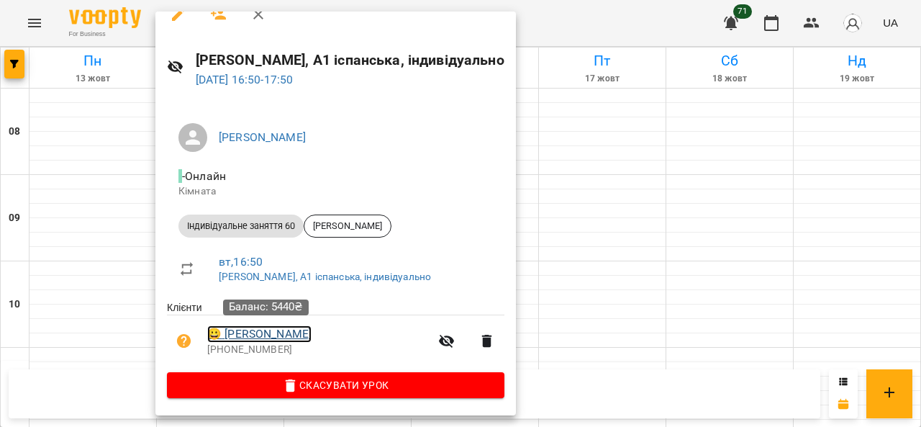
click at [260, 336] on link "😀 Чепурний Микола" at bounding box center [259, 333] width 104 height 17
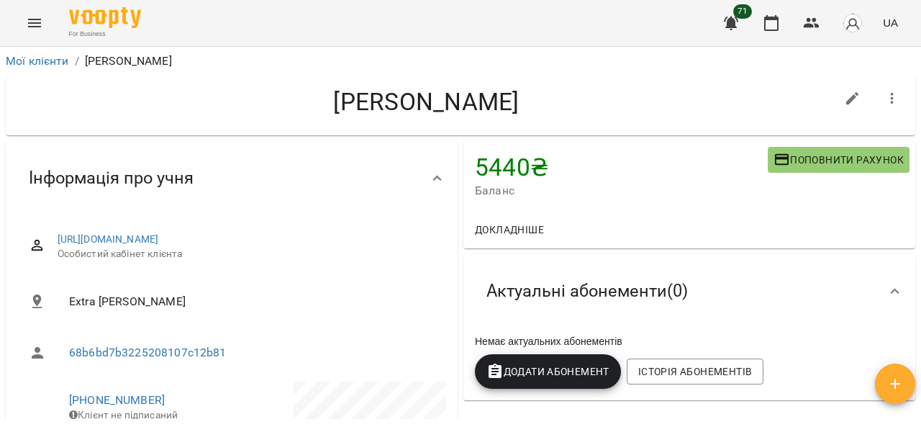
click at [846, 97] on icon "button" at bounding box center [852, 98] width 13 height 13
select select "**"
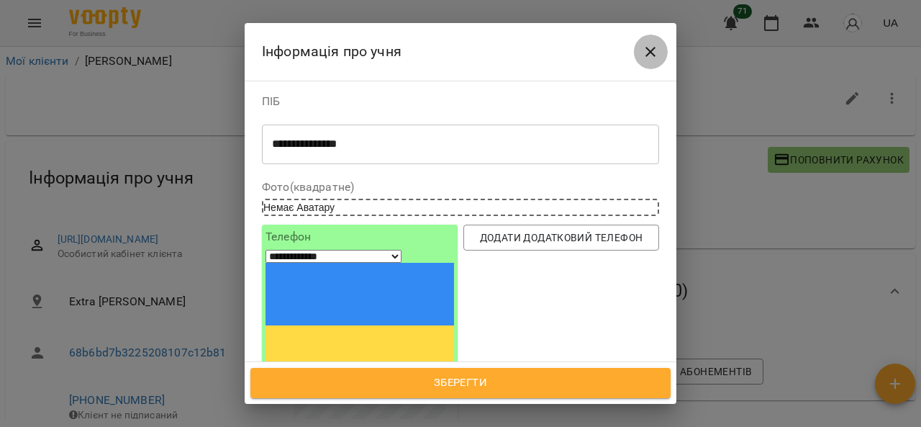
click at [651, 51] on icon "Close" at bounding box center [651, 52] width 10 height 10
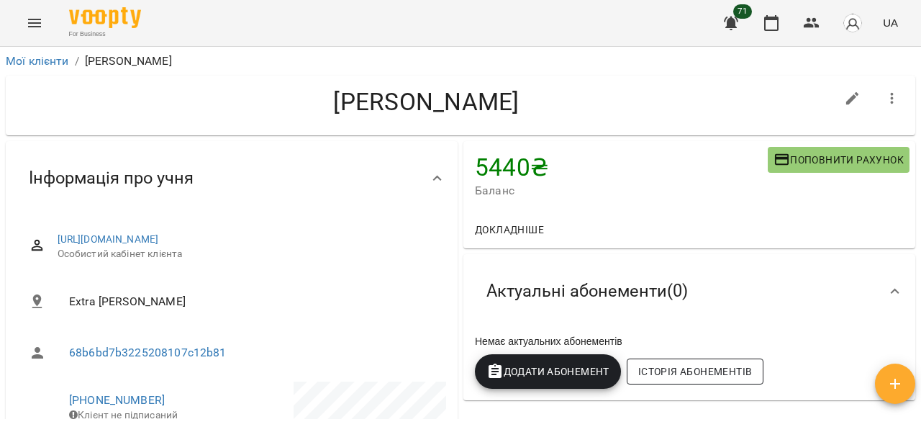
click at [717, 366] on span "Історія абонементів" at bounding box center [695, 371] width 114 height 17
click at [30, 26] on icon "Menu" at bounding box center [34, 23] width 13 height 9
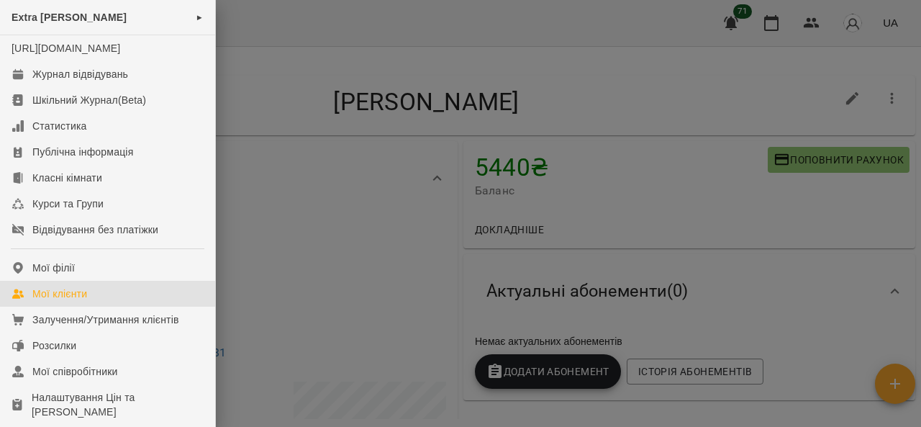
click at [80, 301] on div "Мої клієнти" at bounding box center [59, 293] width 55 height 14
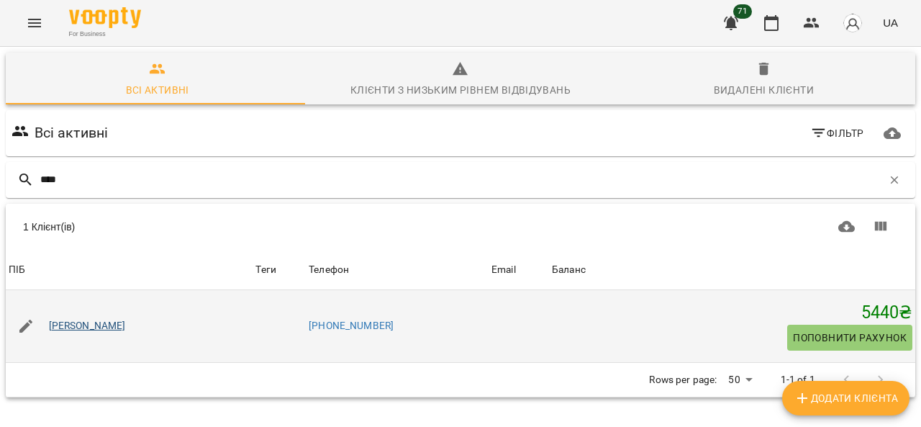
type input "****"
click at [58, 322] on link "[PERSON_NAME]" at bounding box center [87, 326] width 77 height 14
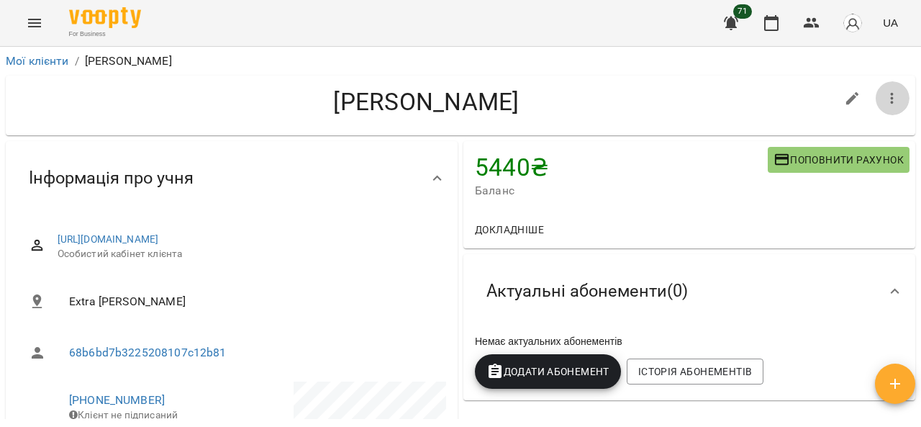
click at [891, 103] on button "button" at bounding box center [892, 98] width 35 height 35
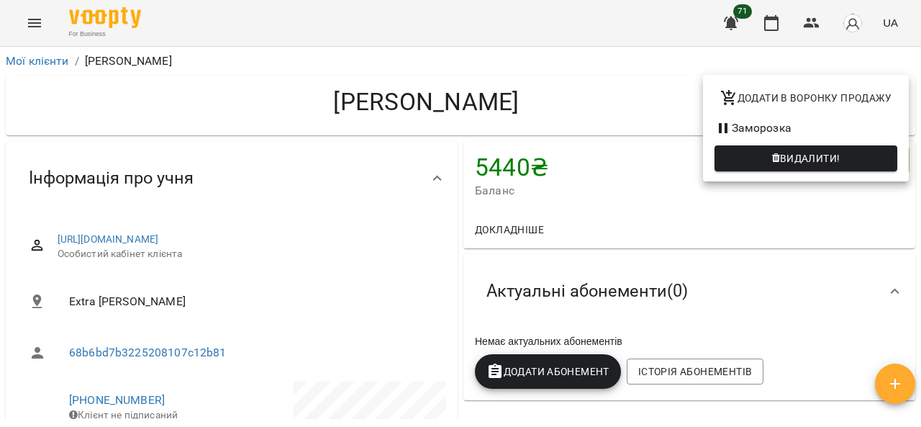
click at [854, 235] on div at bounding box center [460, 213] width 921 height 427
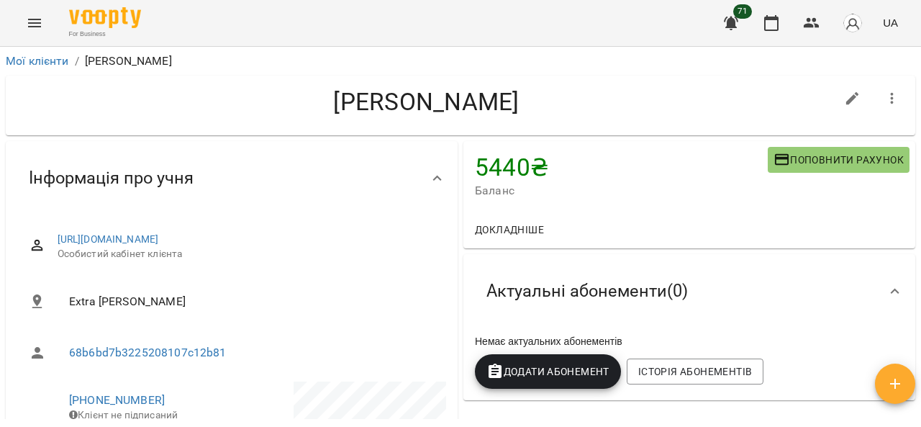
click at [846, 99] on icon "button" at bounding box center [852, 98] width 13 height 13
select select "**"
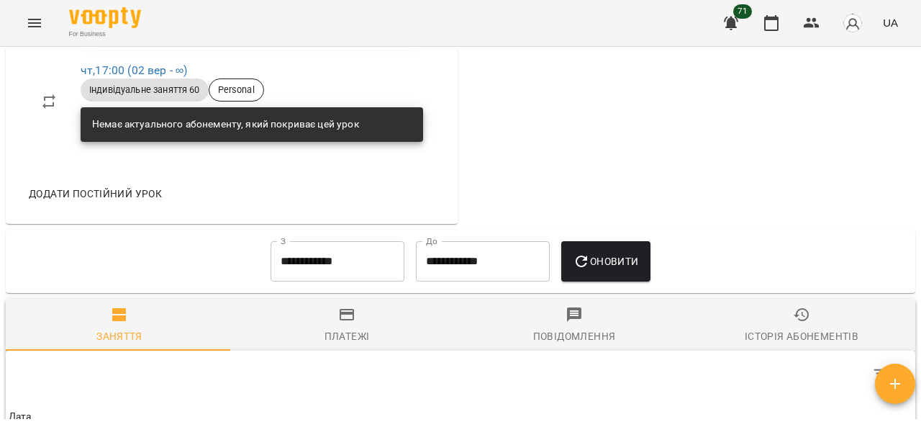
scroll to position [936, 0]
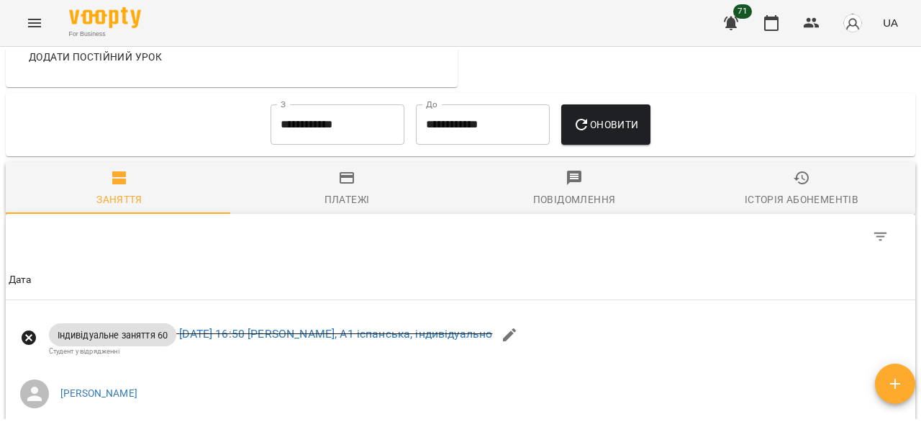
click at [307, 145] on input "**********" at bounding box center [338, 124] width 134 height 40
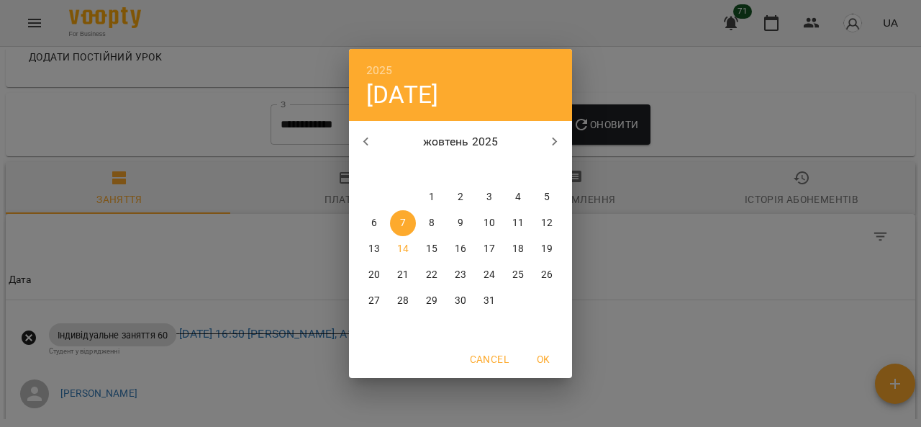
click at [364, 140] on icon "button" at bounding box center [365, 141] width 5 height 9
click at [402, 195] on p "2" at bounding box center [403, 197] width 6 height 14
type input "**********"
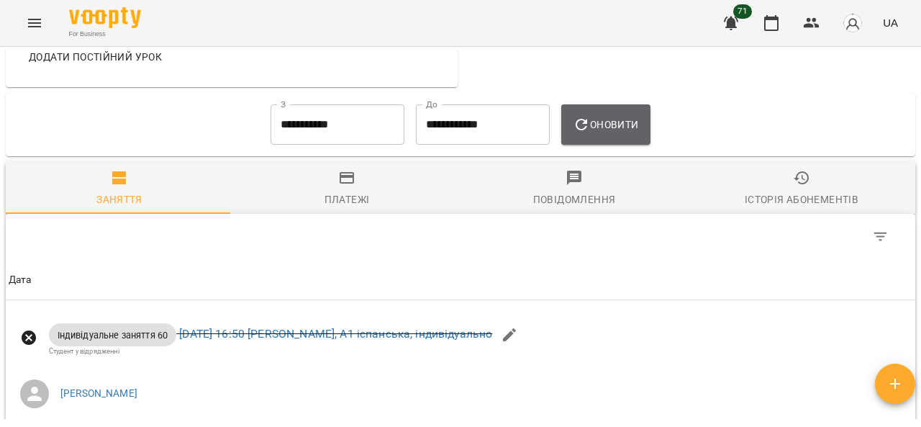
click at [600, 133] on span "Оновити" at bounding box center [606, 124] width 66 height 17
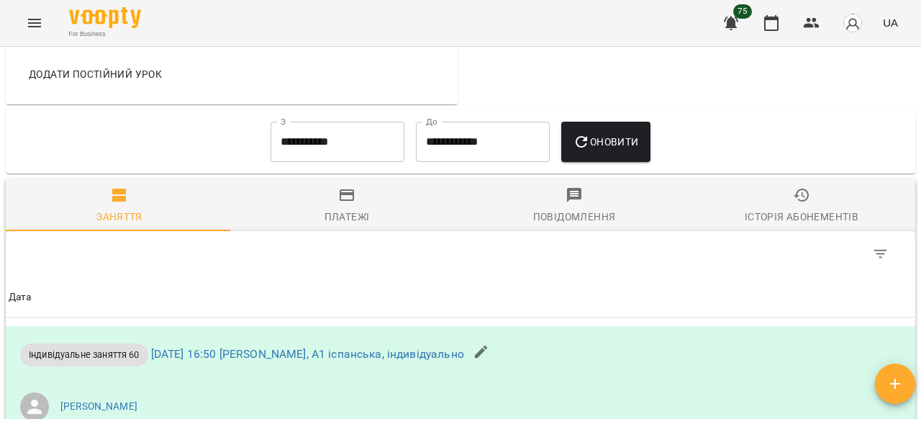
scroll to position [874, 0]
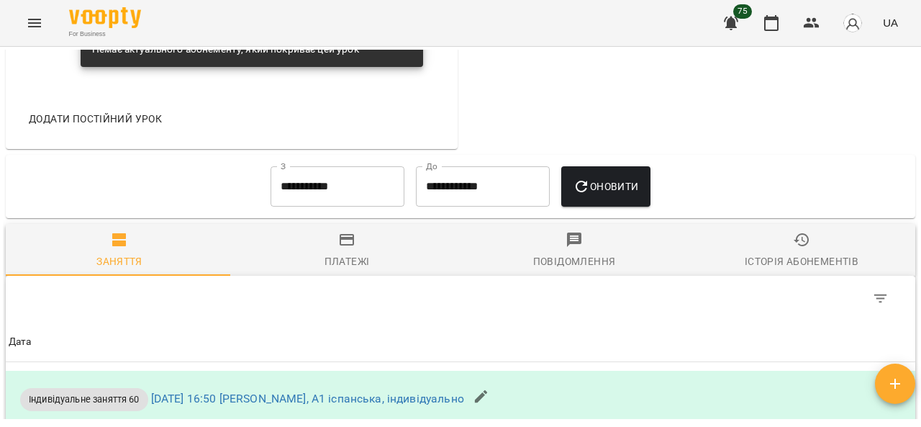
click at [345, 270] on div "Платежі" at bounding box center [347, 261] width 45 height 17
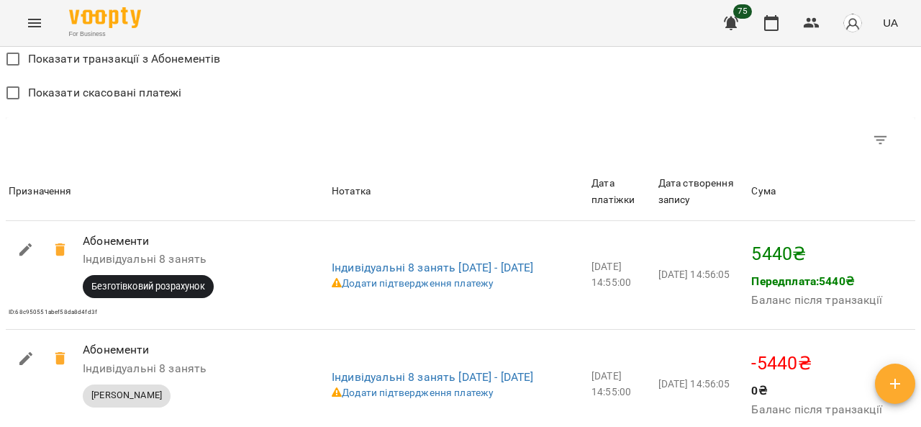
scroll to position [1234, 0]
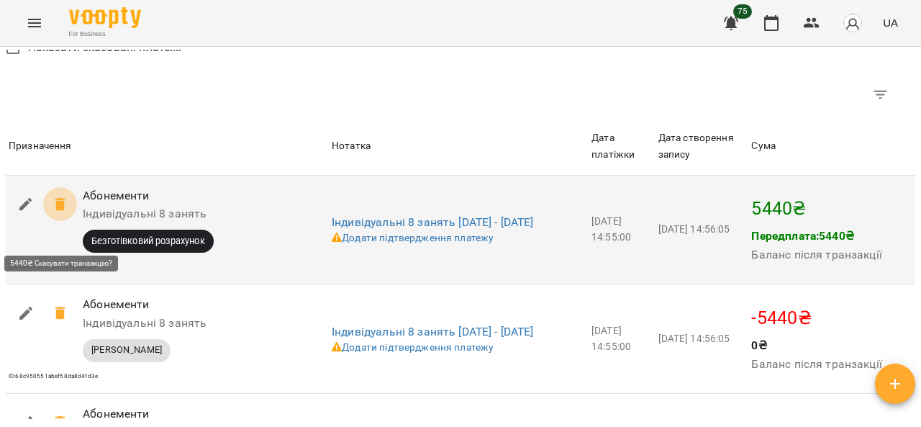
click at [62, 211] on icon at bounding box center [60, 204] width 10 height 13
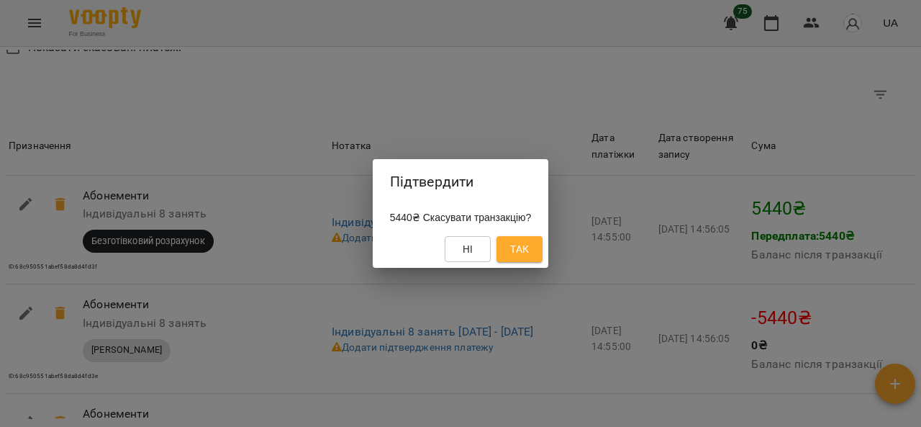
click at [529, 251] on span "Так" at bounding box center [519, 248] width 19 height 17
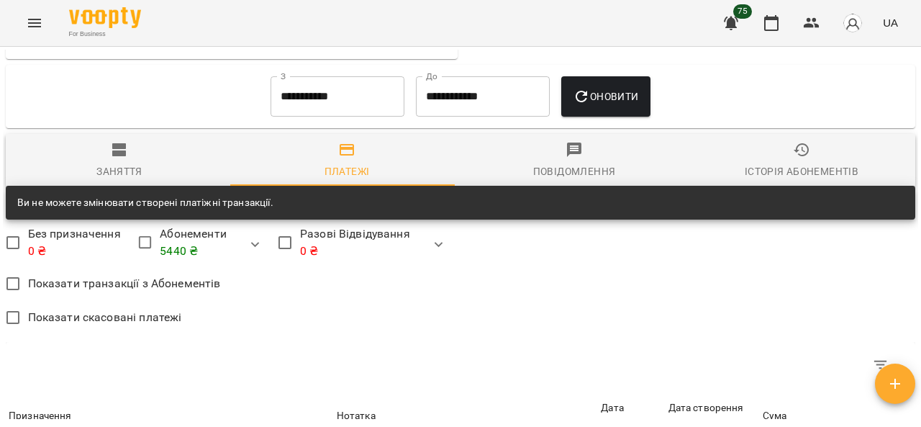
scroll to position [1257, 0]
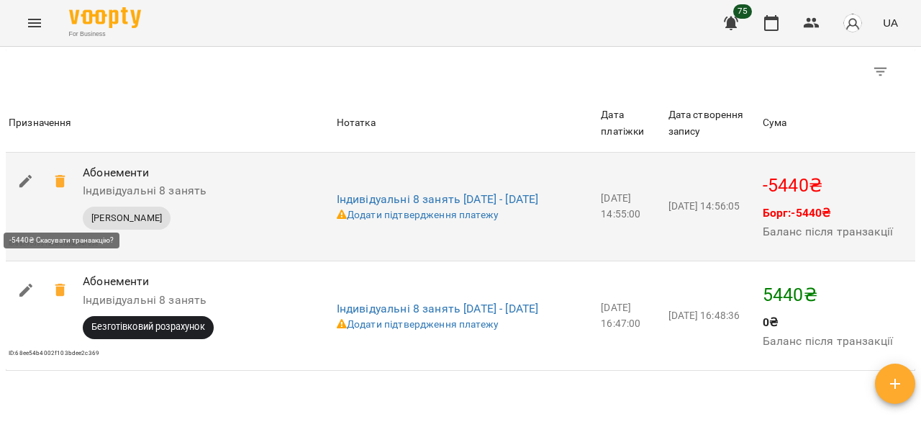
click at [56, 188] on icon at bounding box center [60, 181] width 10 height 13
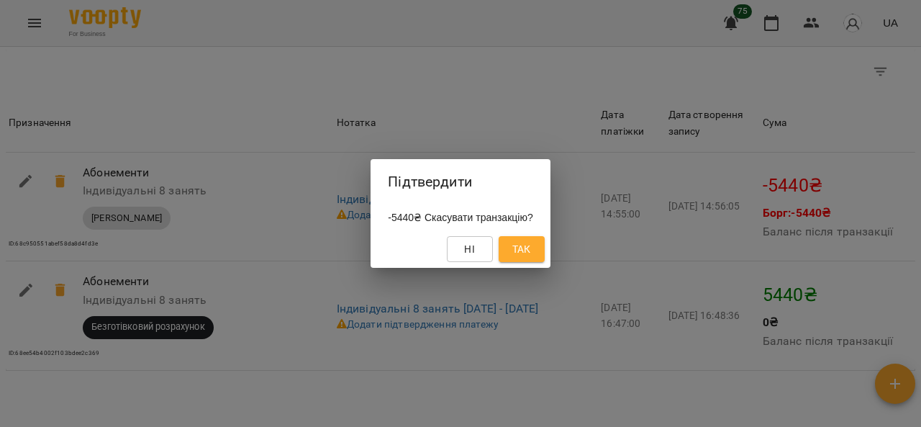
drag, startPoint x: 240, startPoint y: 127, endPoint x: 224, endPoint y: 132, distance: 17.1
click at [235, 128] on div "Підтвердити -5440₴ Скасувати транзакцію? Ні Так" at bounding box center [460, 213] width 921 height 427
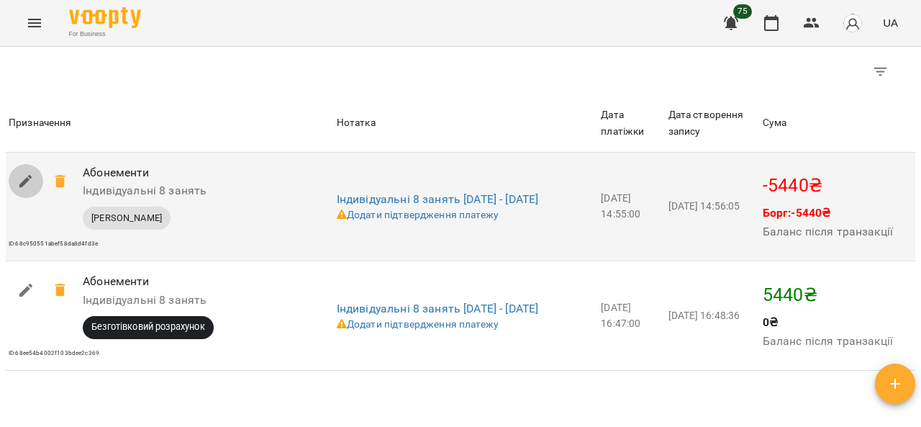
click at [19, 190] on icon "button" at bounding box center [25, 181] width 17 height 17
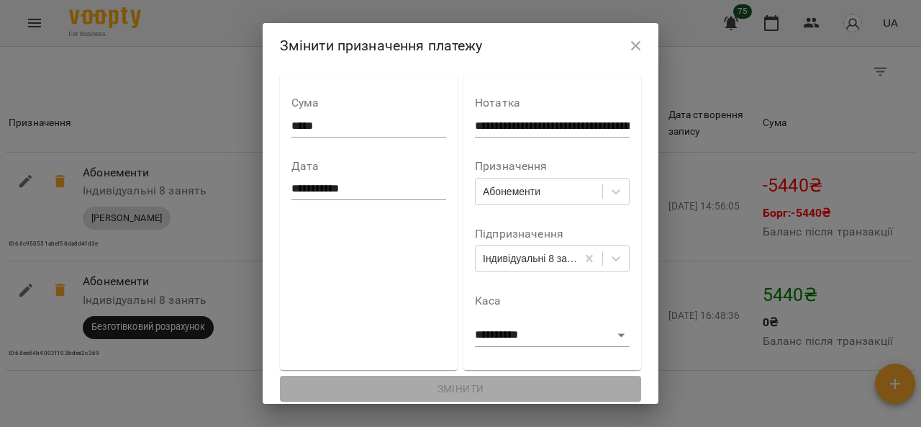
scroll to position [3, 0]
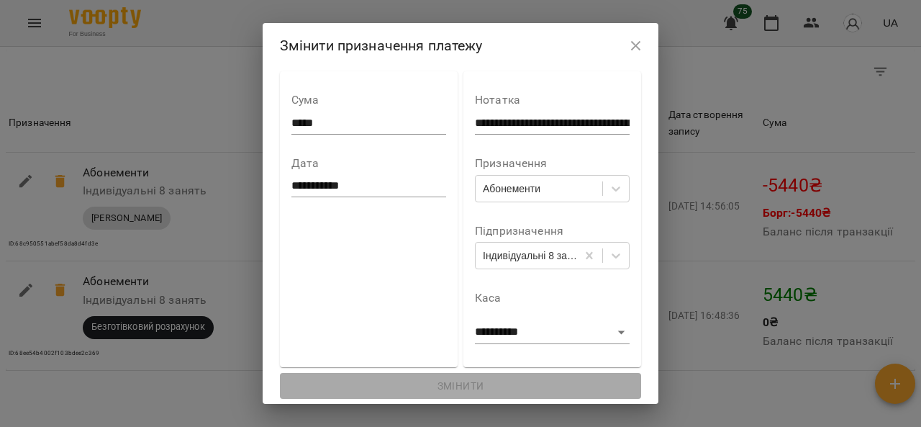
click at [641, 47] on icon "button" at bounding box center [636, 46] width 10 height 10
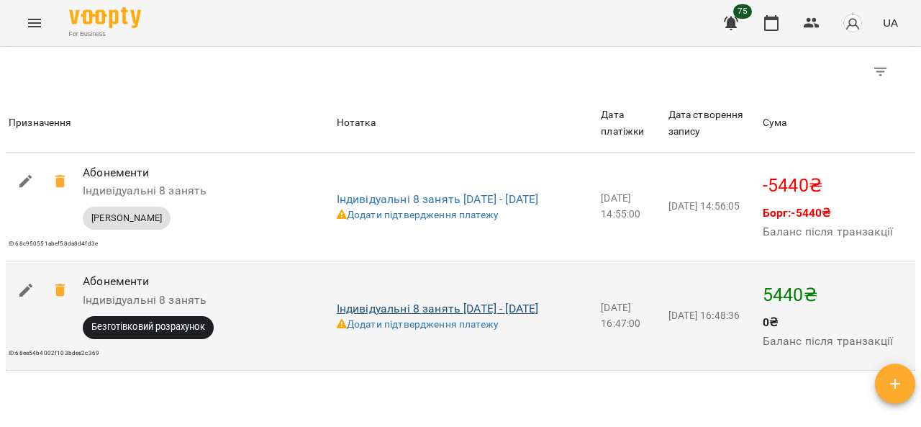
click at [453, 315] on link "Індивідуальні 8 занять 02-09-2025 - 23-10-2025" at bounding box center [438, 309] width 202 height 14
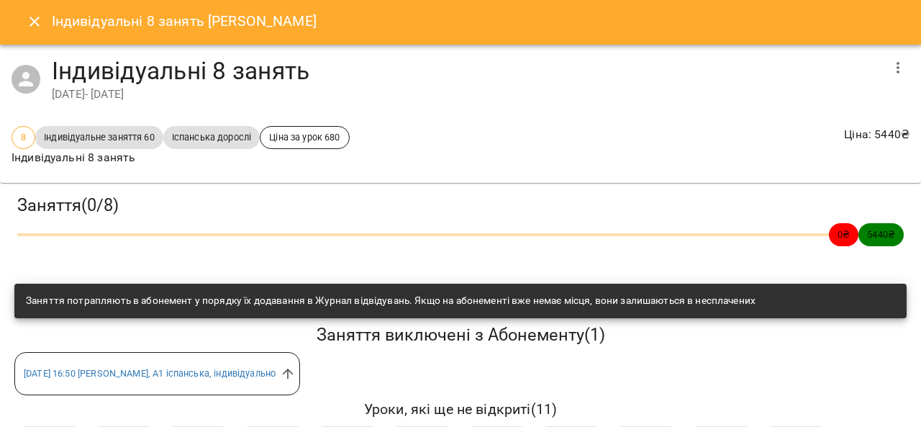
scroll to position [0, 0]
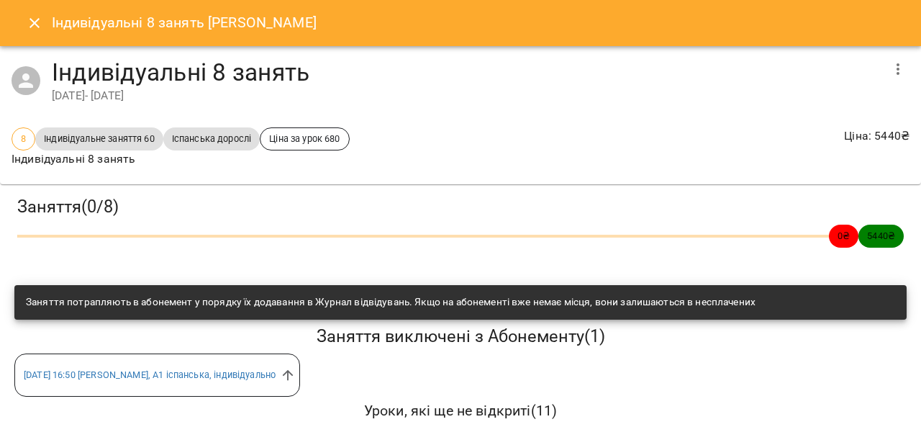
click at [892, 72] on icon "button" at bounding box center [898, 68] width 17 height 17
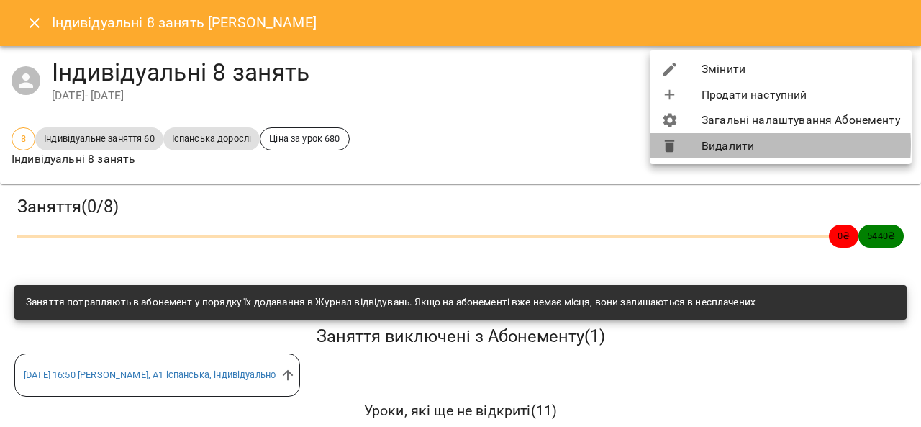
click at [736, 145] on li "Видалити" at bounding box center [781, 146] width 262 height 26
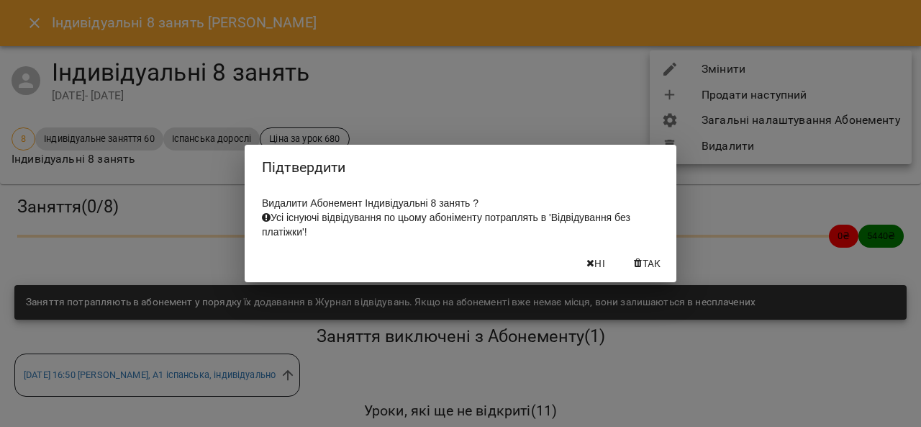
click at [654, 268] on span "Так" at bounding box center [652, 263] width 19 height 17
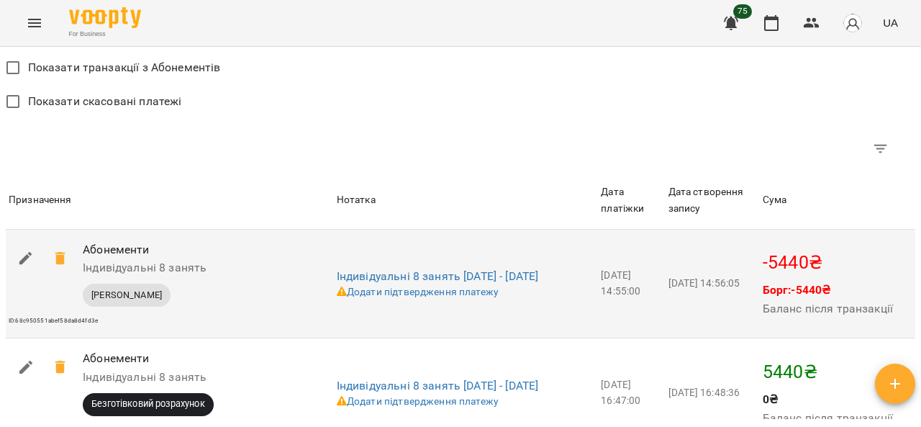
scroll to position [1368, 0]
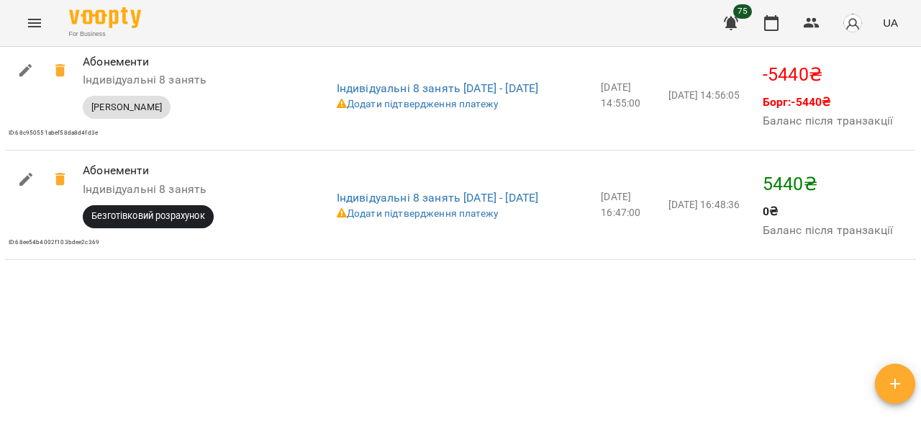
drag, startPoint x: 360, startPoint y: 225, endPoint x: 254, endPoint y: 337, distance: 153.8
click at [249, 338] on div "Мої клієнти / Чепурний Микола Чепурний Микола 0 ₴ Баланс Поповнити рахунок Акту…" at bounding box center [461, 234] width 916 height 369
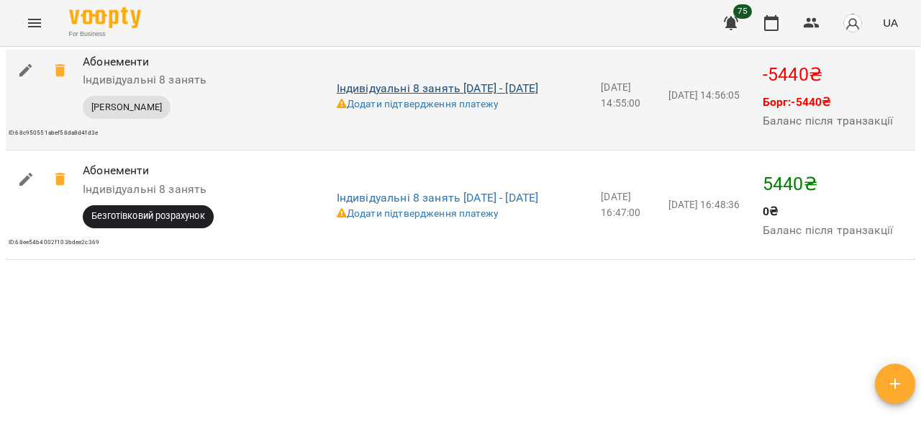
click at [445, 95] on link "Індивідуальні 8 занять 02-09-2025 - 25-09-2025" at bounding box center [438, 88] width 202 height 14
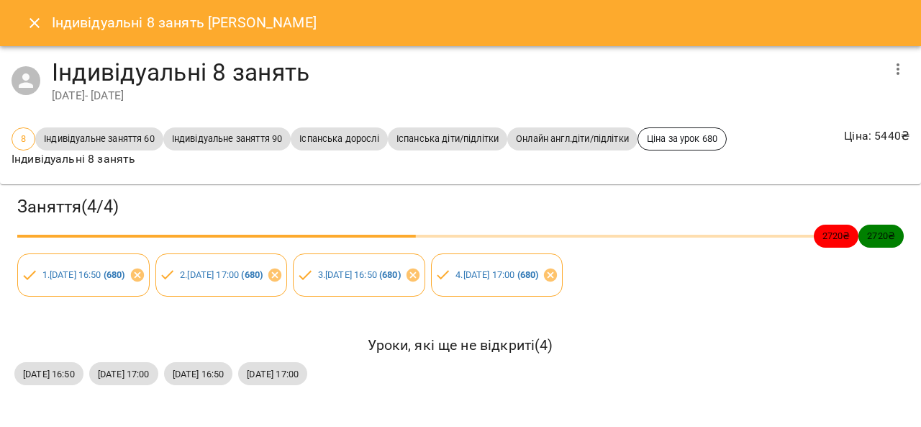
click at [895, 70] on icon "button" at bounding box center [898, 68] width 17 height 17
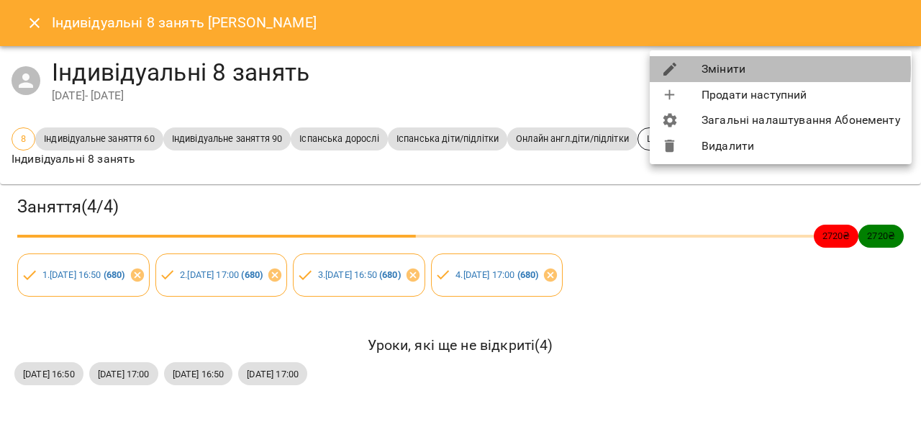
click at [730, 68] on li "Змінити" at bounding box center [781, 69] width 262 height 26
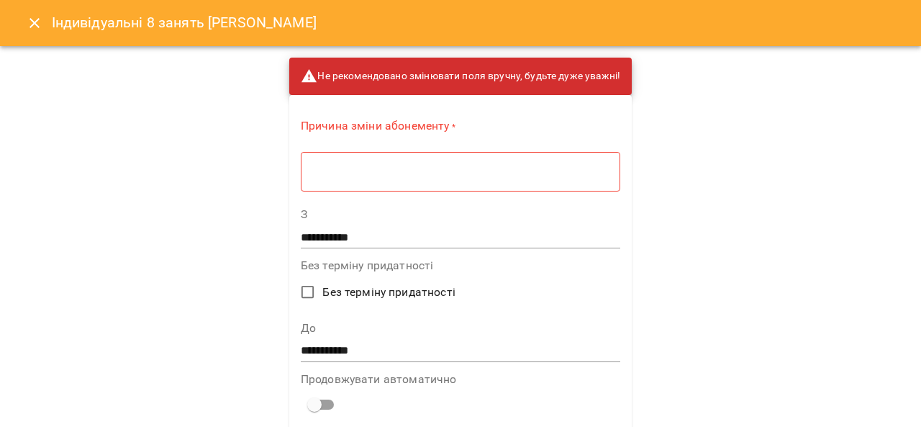
click at [361, 351] on input "**********" at bounding box center [461, 350] width 320 height 23
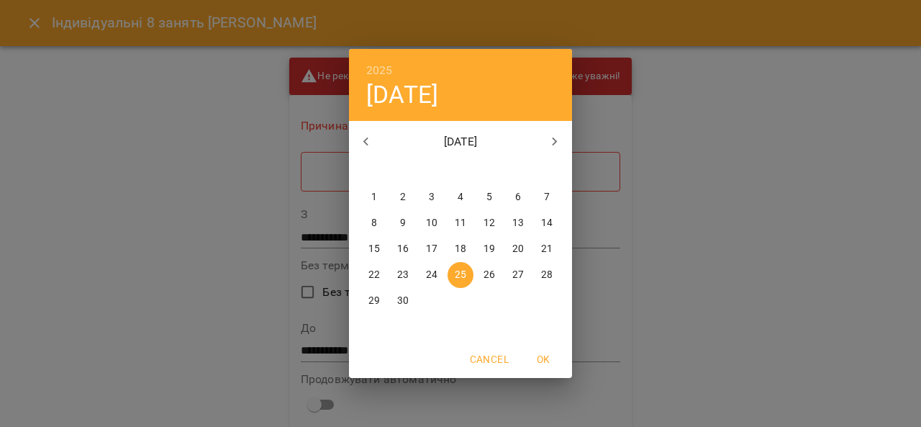
click at [556, 141] on icon "button" at bounding box center [555, 141] width 5 height 9
click at [497, 299] on span "31" at bounding box center [490, 301] width 26 height 14
type input "**********"
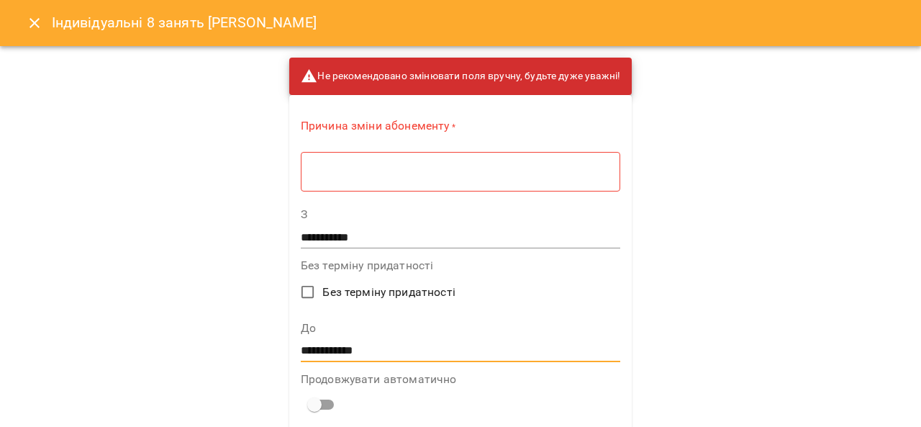
click at [415, 172] on textarea at bounding box center [460, 172] width 299 height 14
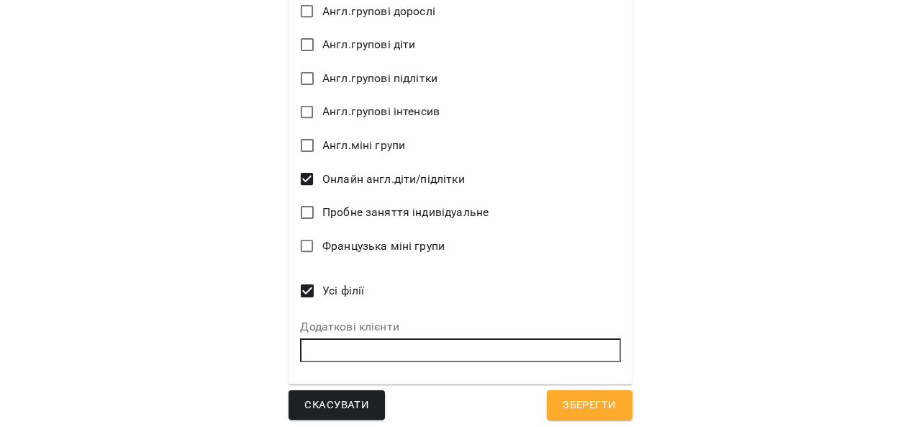
scroll to position [890, 0]
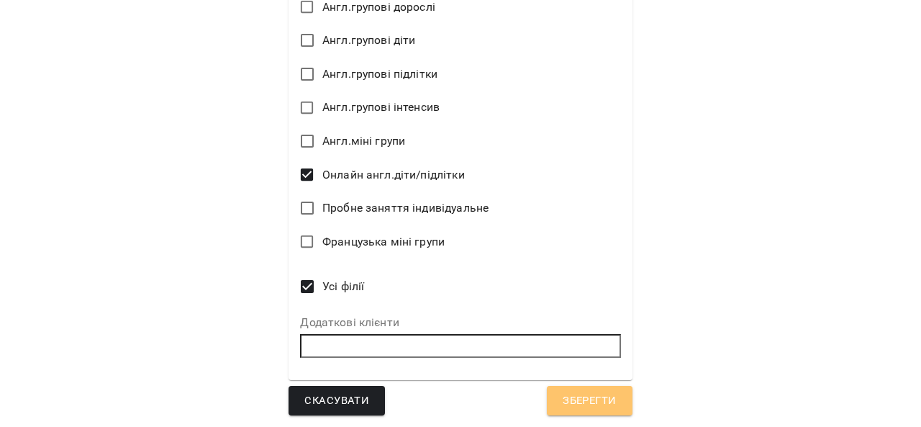
click at [593, 405] on span "Зберегти" at bounding box center [589, 401] width 53 height 19
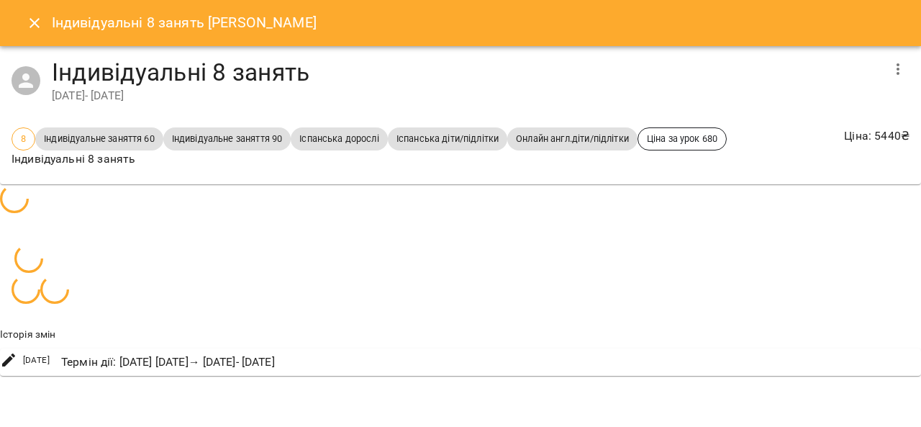
scroll to position [1326, 0]
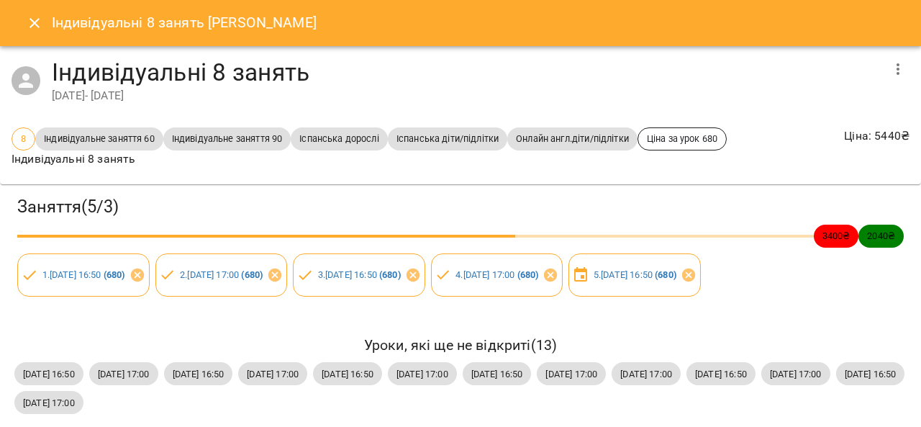
click at [37, 20] on icon "Close" at bounding box center [35, 23] width 10 height 10
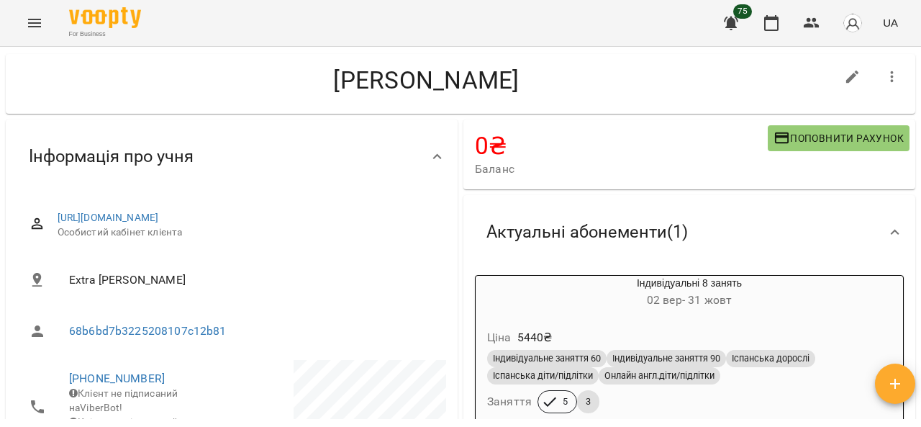
scroll to position [0, 0]
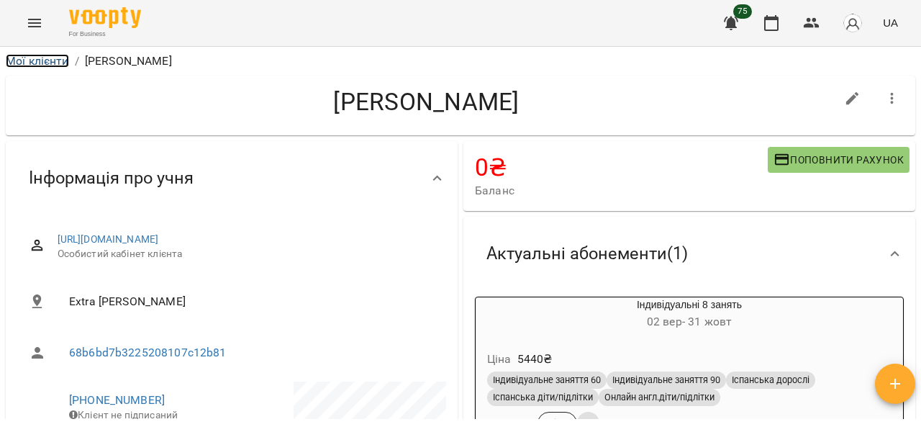
click at [44, 63] on link "Мої клієнти" at bounding box center [37, 61] width 63 height 14
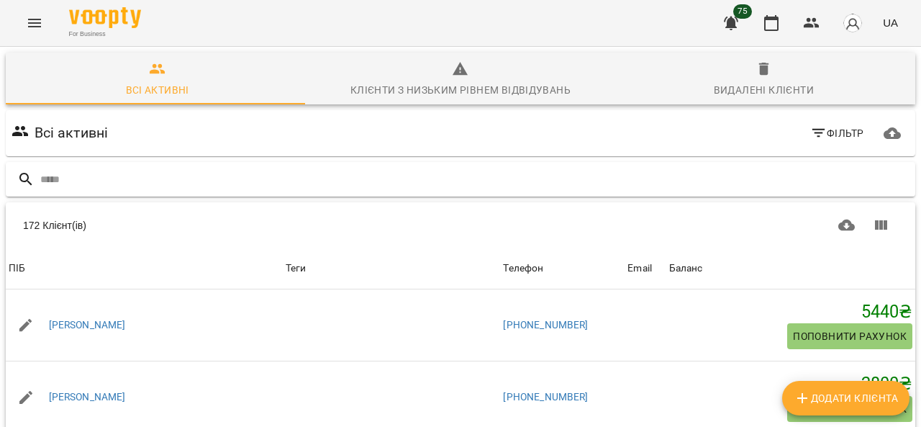
click at [233, 180] on input "text" at bounding box center [475, 180] width 870 height 24
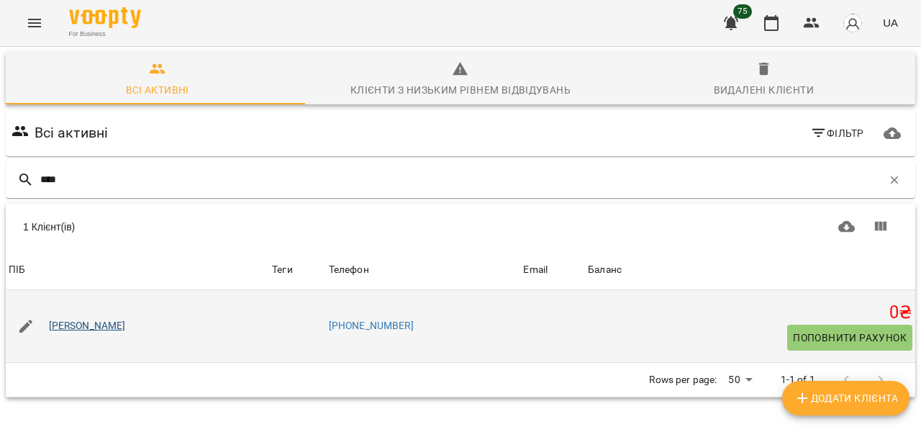
type input "****"
click at [117, 325] on link "[PERSON_NAME]" at bounding box center [87, 326] width 77 height 14
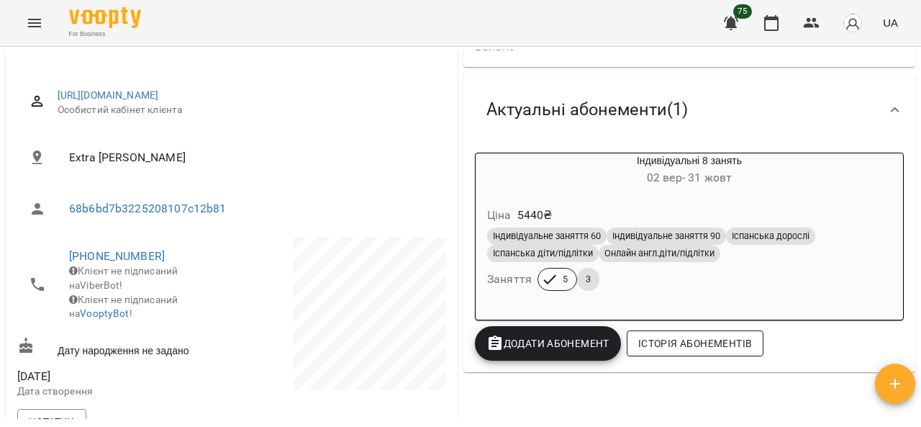
click at [697, 349] on span "Історія абонементів" at bounding box center [695, 343] width 114 height 17
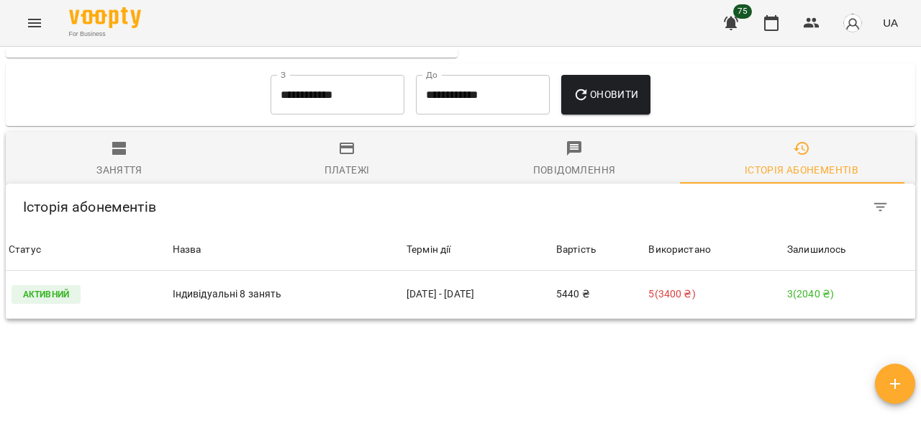
scroll to position [840, 0]
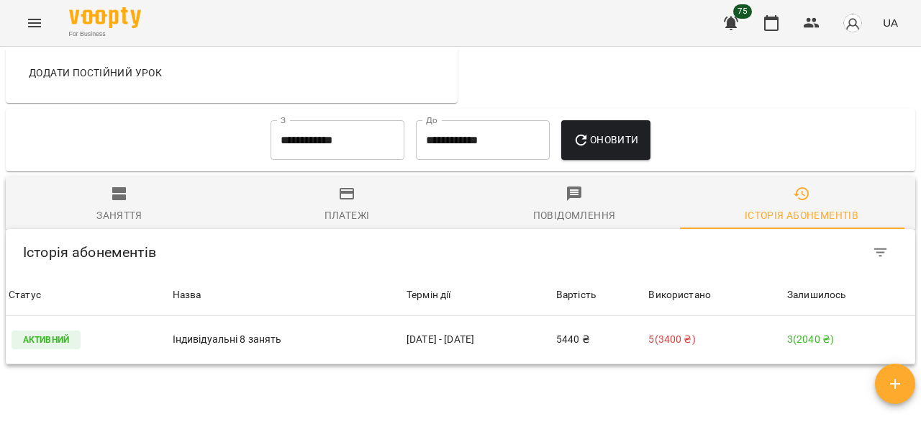
click at [307, 120] on input "**********" at bounding box center [338, 140] width 134 height 40
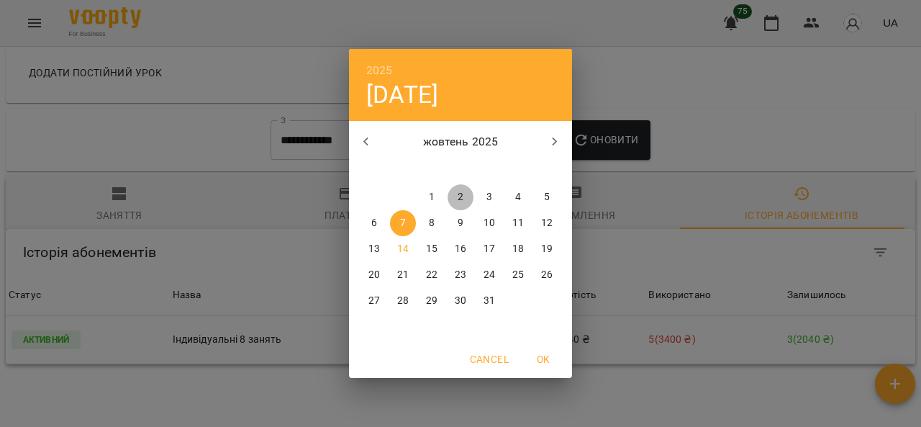
click at [458, 195] on p "2" at bounding box center [461, 197] width 6 height 14
type input "**********"
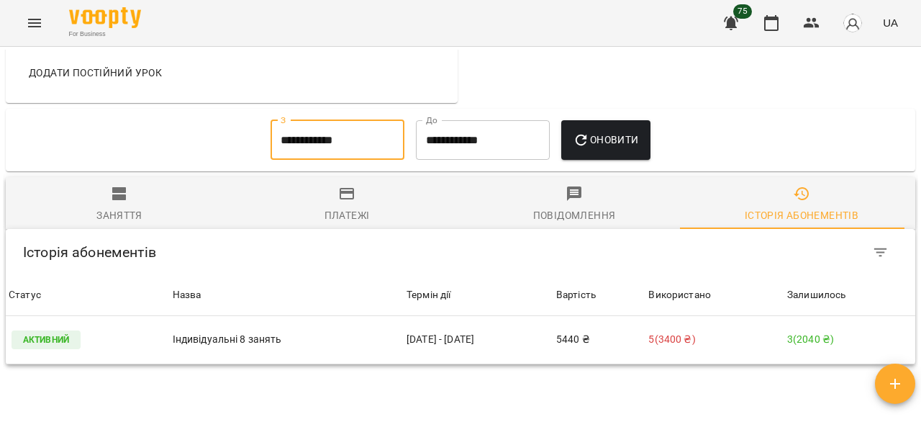
click at [608, 131] on span "Оновити" at bounding box center [606, 139] width 66 height 17
click at [344, 207] on div "Платежі" at bounding box center [347, 215] width 45 height 17
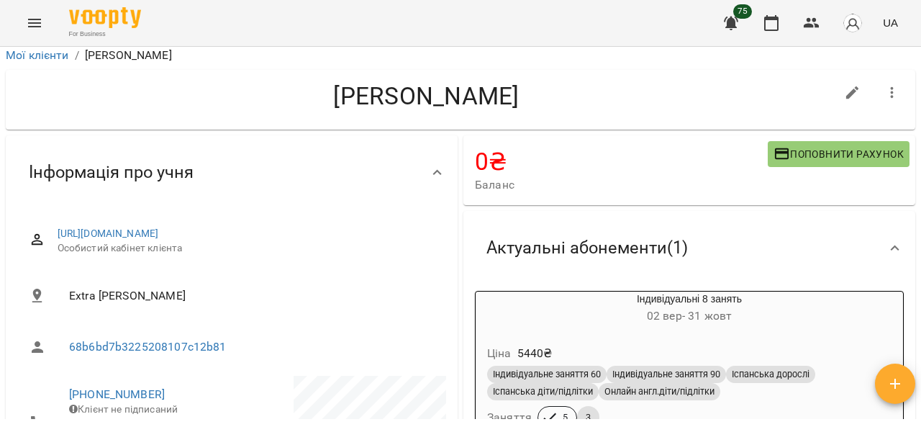
scroll to position [0, 0]
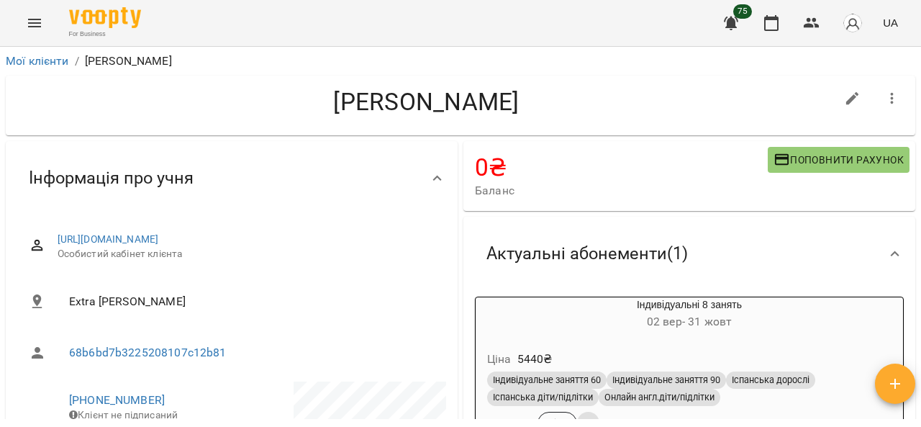
click at [348, 155] on div "Інформація про учня" at bounding box center [218, 177] width 403 height 45
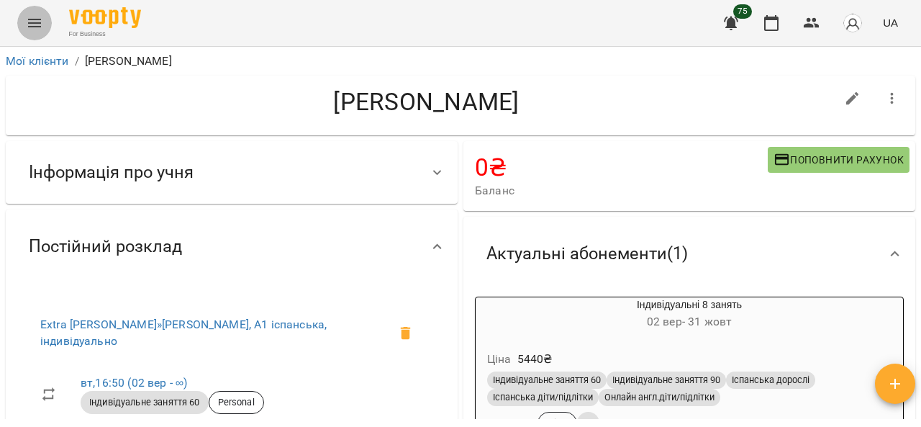
click at [29, 19] on icon "Menu" at bounding box center [34, 23] width 13 height 9
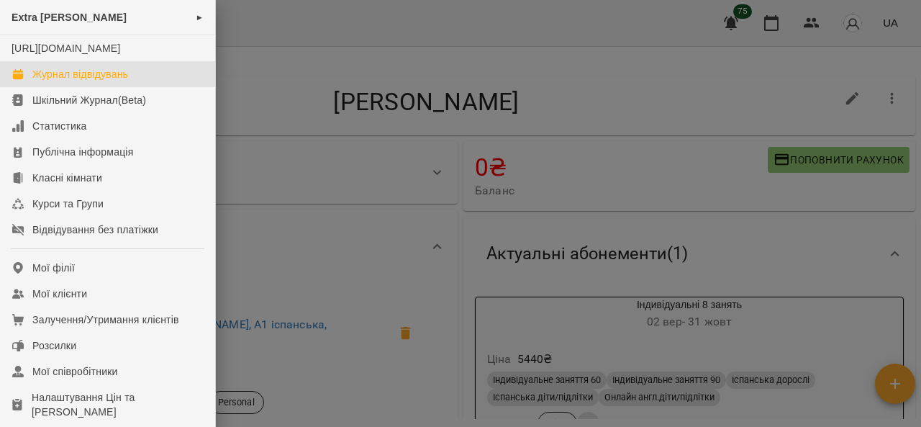
click at [66, 81] on div "Журнал відвідувань" at bounding box center [80, 74] width 96 height 14
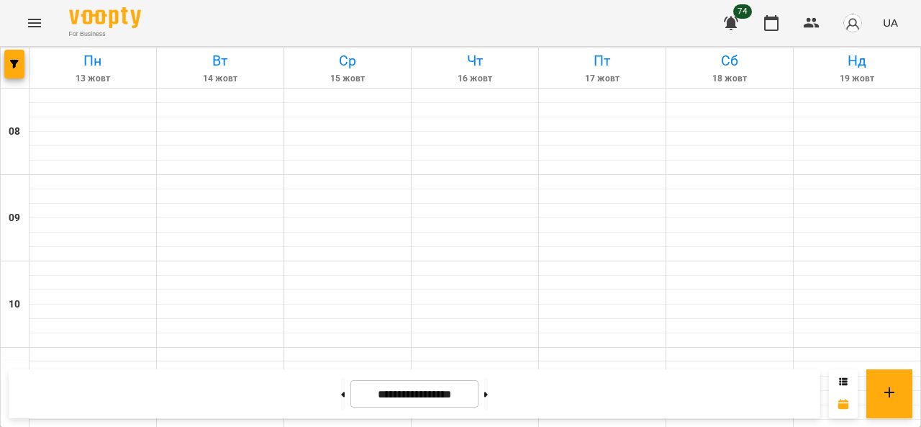
scroll to position [792, 0]
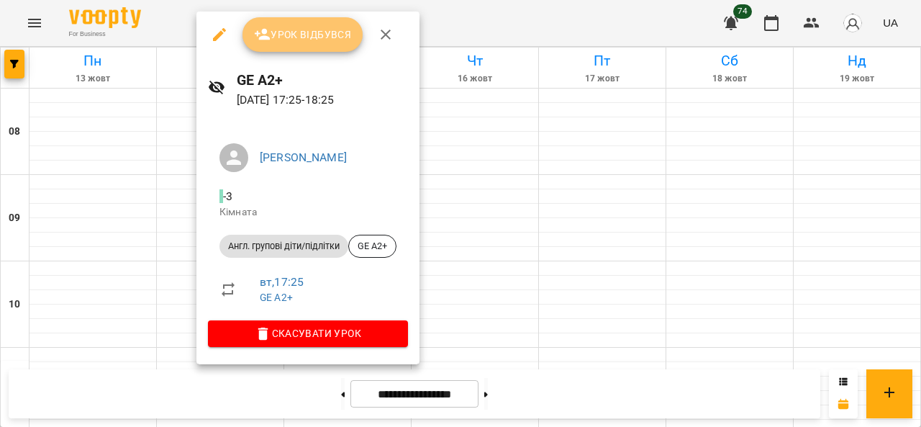
drag, startPoint x: 306, startPoint y: 31, endPoint x: 308, endPoint y: 101, distance: 70.6
click at [305, 32] on span "Урок відбувся" at bounding box center [303, 34] width 98 height 17
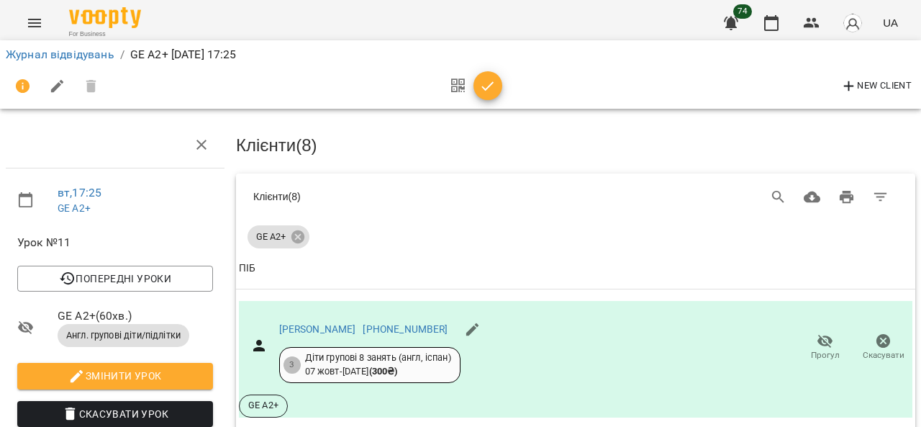
scroll to position [1044, 0]
drag, startPoint x: 489, startPoint y: 91, endPoint x: 468, endPoint y: 95, distance: 21.2
click at [487, 91] on icon "button" at bounding box center [487, 86] width 17 height 17
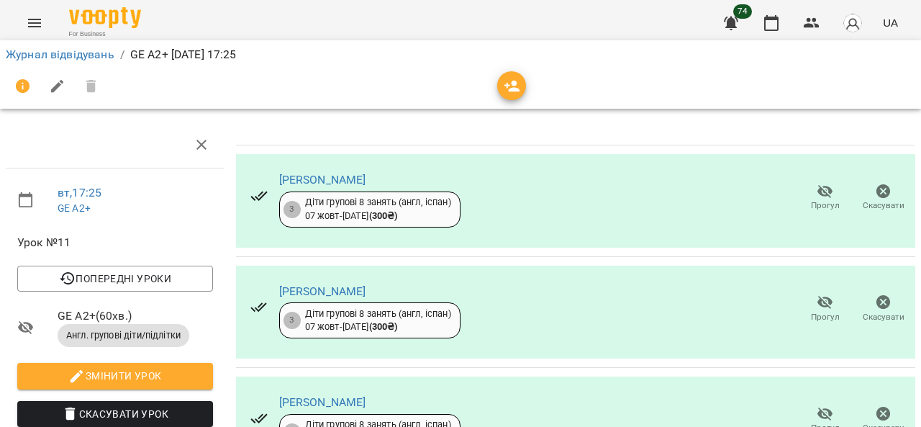
scroll to position [0, 0]
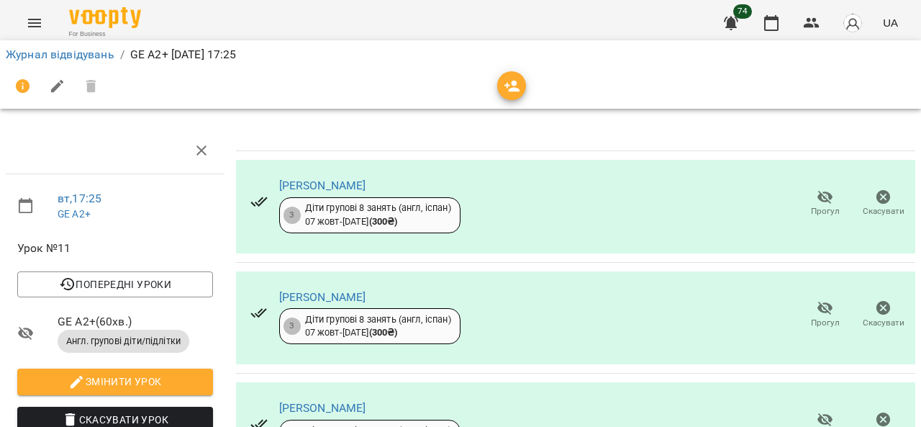
click at [32, 27] on icon "Menu" at bounding box center [34, 23] width 13 height 9
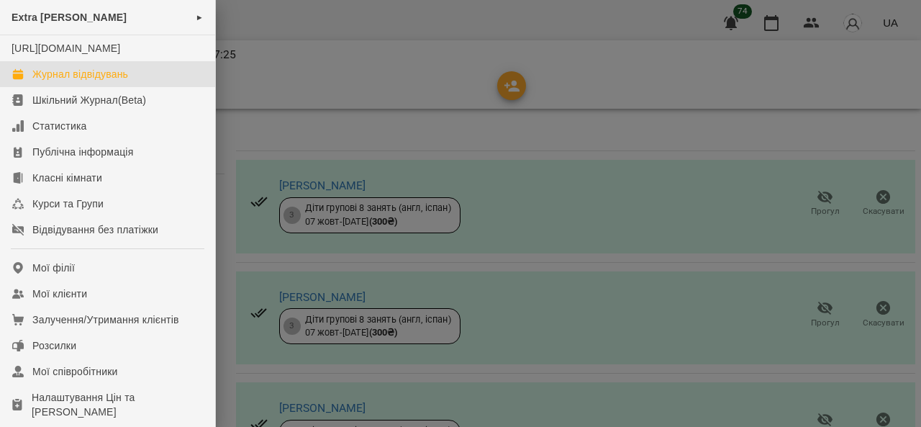
click at [43, 81] on div "Журнал відвідувань" at bounding box center [80, 74] width 96 height 14
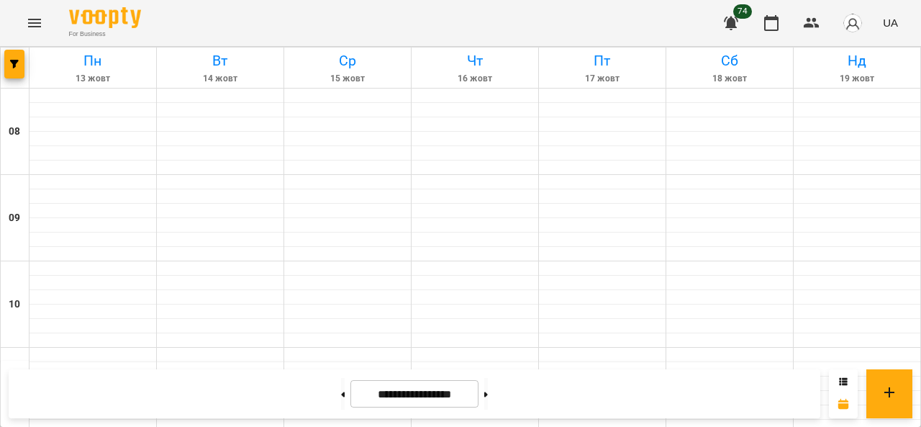
scroll to position [720, 0]
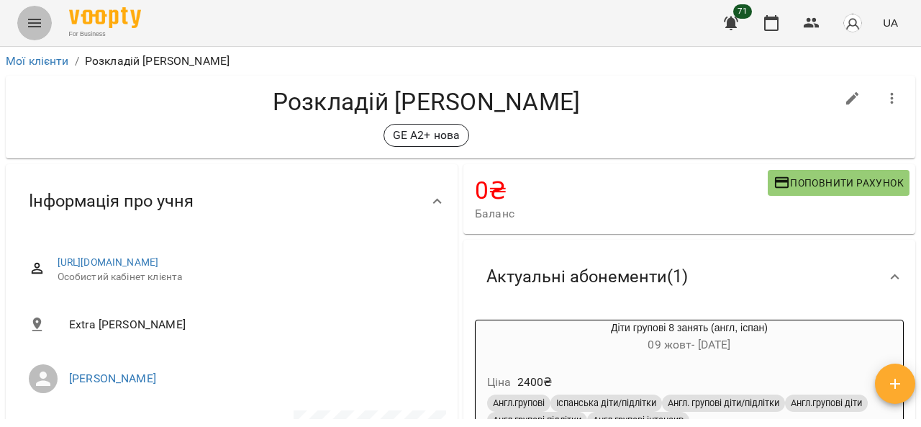
click at [39, 23] on icon "Menu" at bounding box center [34, 23] width 13 height 9
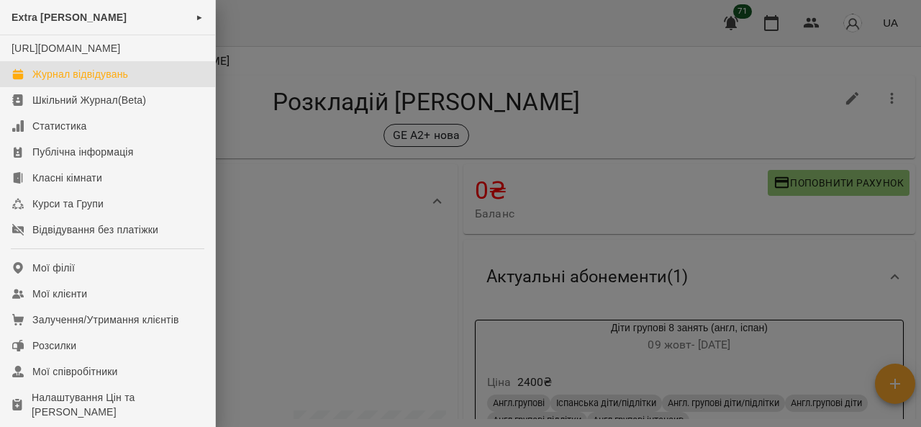
click at [133, 87] on link "Журнал відвідувань" at bounding box center [107, 74] width 215 height 26
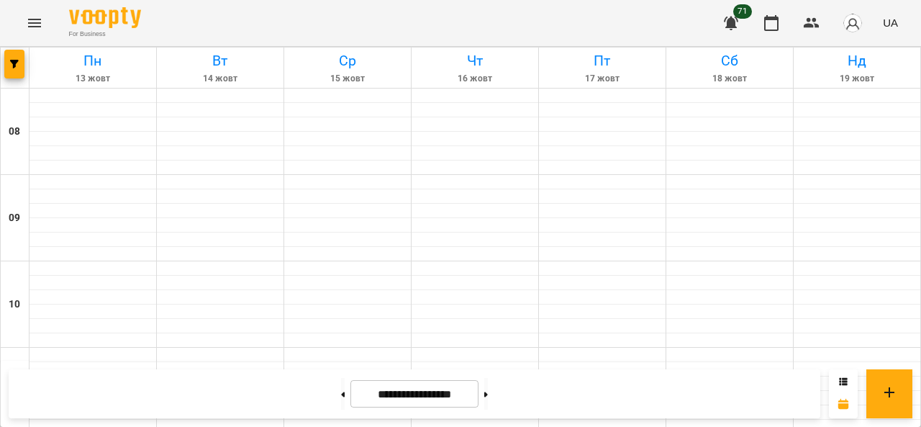
scroll to position [648, 0]
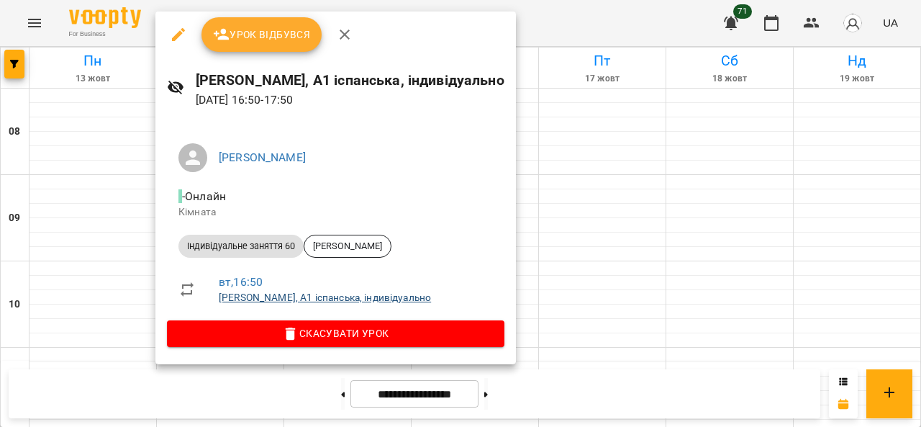
click at [240, 299] on link "Чепурний Микола, А1 іспанська, індивідуально" at bounding box center [325, 298] width 212 height 12
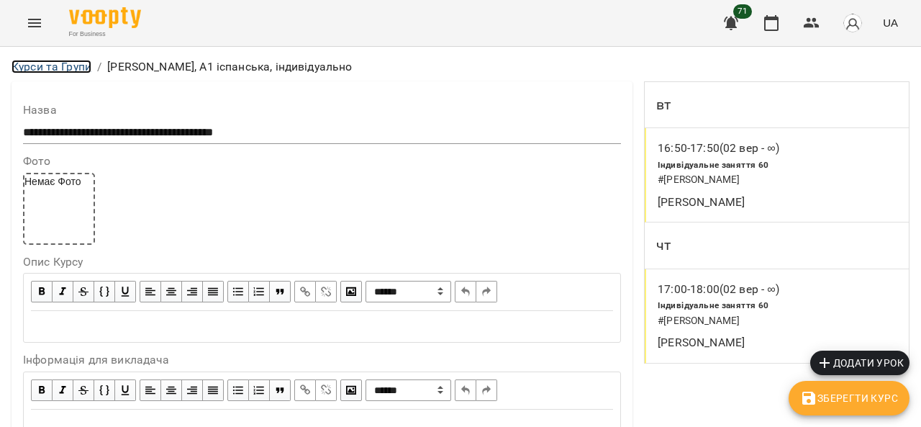
click at [42, 68] on link "Курси та Групи" at bounding box center [52, 67] width 80 height 14
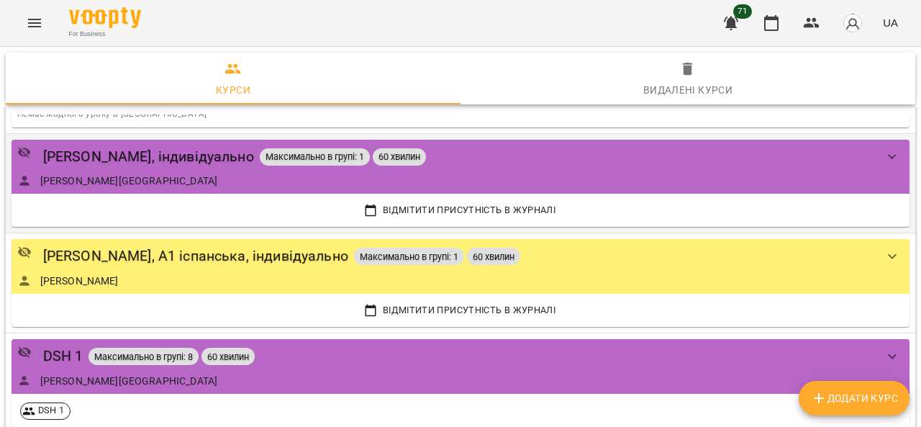
scroll to position [360, 0]
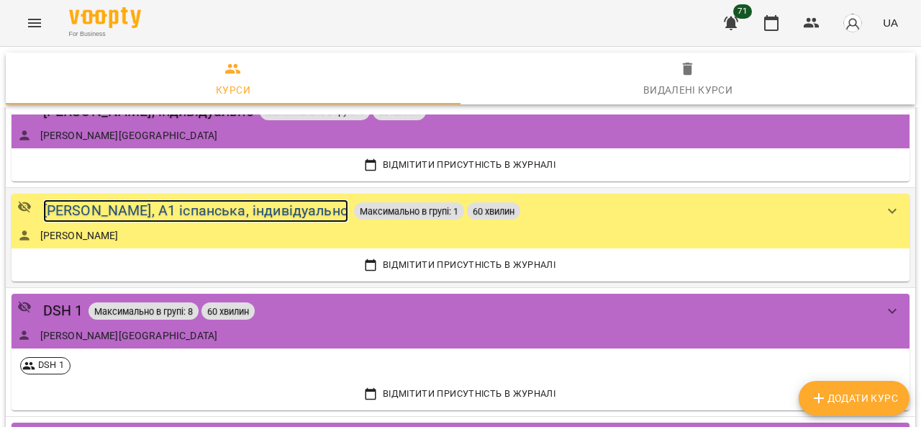
click at [204, 208] on div "[PERSON_NAME], А1 іспанська, індивідуально" at bounding box center [195, 210] width 305 height 22
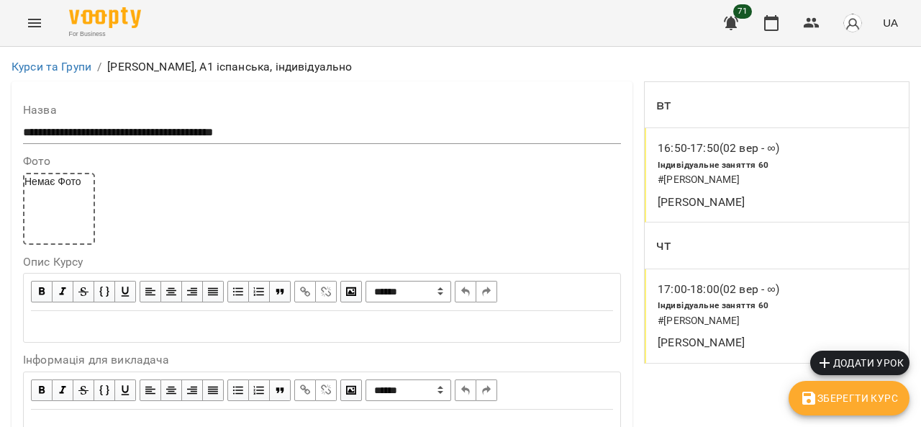
scroll to position [1165, 0]
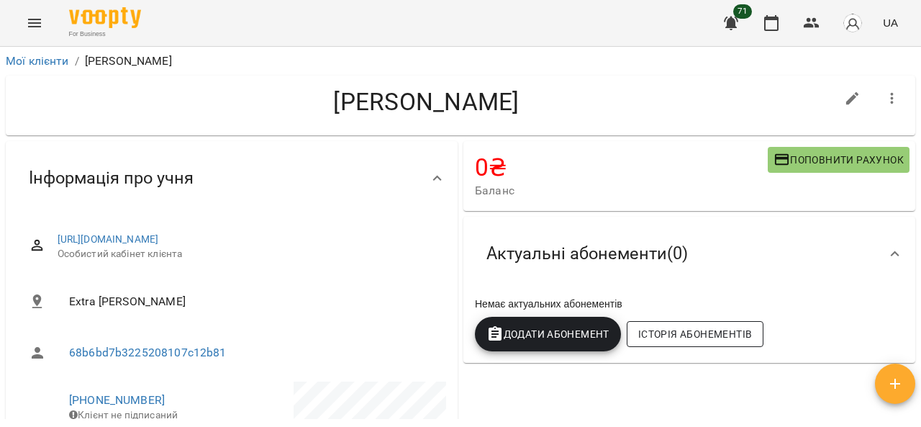
click at [715, 337] on span "Історія абонементів" at bounding box center [695, 333] width 114 height 17
click at [555, 325] on span "Додати Абонемент" at bounding box center [548, 333] width 123 height 17
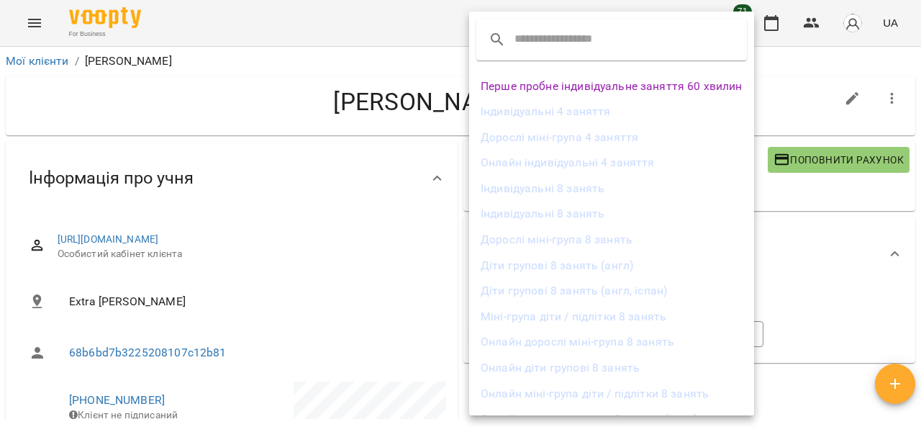
click at [557, 194] on li "Індивідуальні 8 занять" at bounding box center [611, 189] width 285 height 26
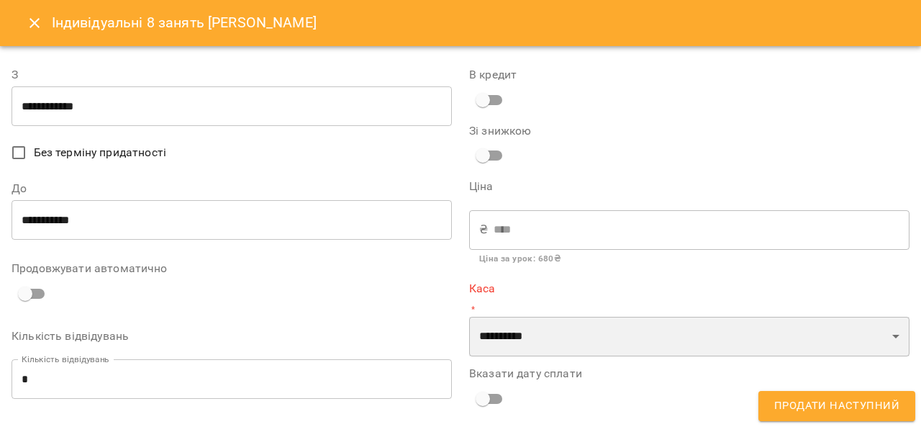
click at [517, 338] on select "**********" at bounding box center [689, 337] width 441 height 40
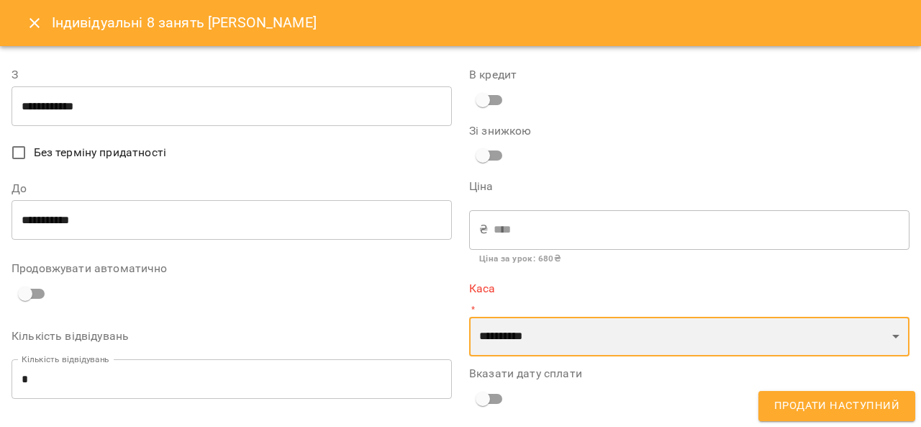
select select "****"
click at [469, 317] on select "**********" at bounding box center [689, 337] width 441 height 40
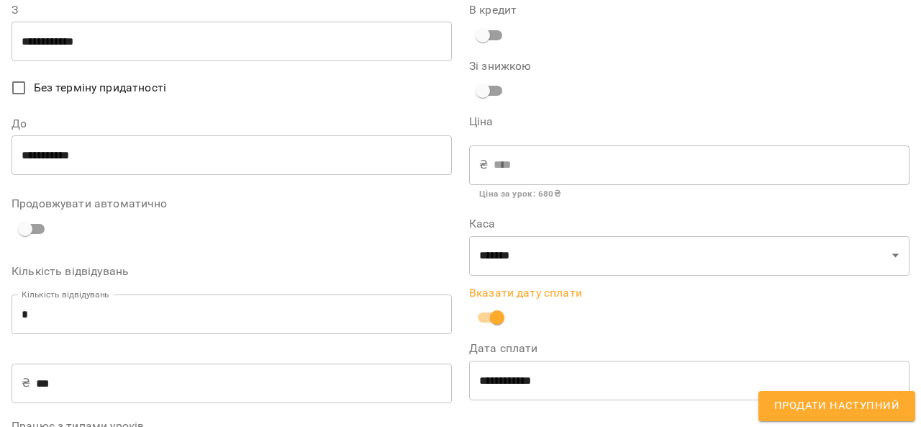
scroll to position [72, 0]
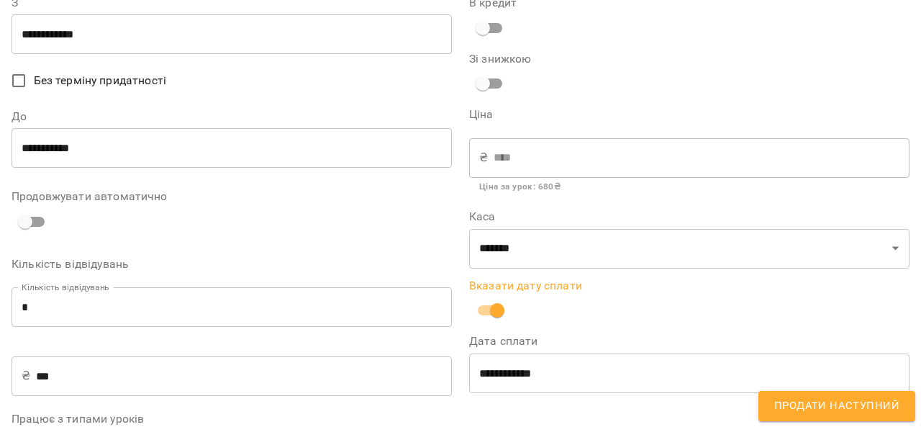
click at [502, 384] on input "**********" at bounding box center [689, 373] width 441 height 40
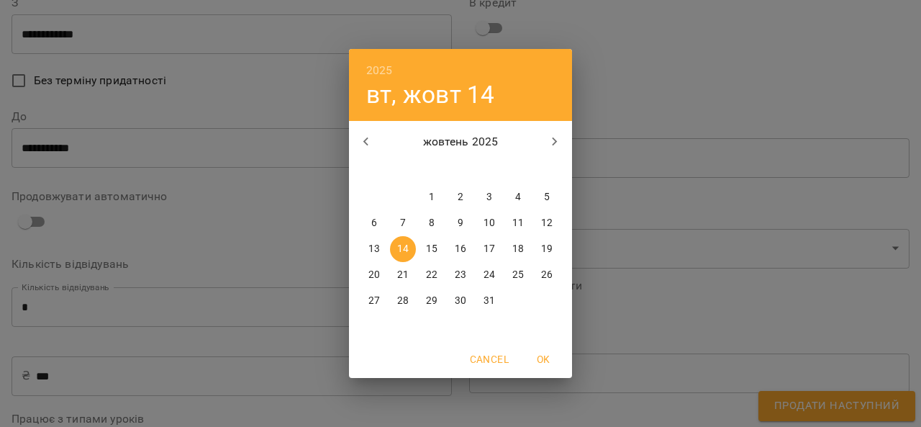
click at [366, 144] on icon "button" at bounding box center [365, 141] width 5 height 9
click at [554, 140] on icon "button" at bounding box center [554, 141] width 17 height 17
click at [437, 197] on span "3" at bounding box center [432, 197] width 26 height 14
type input "**********"
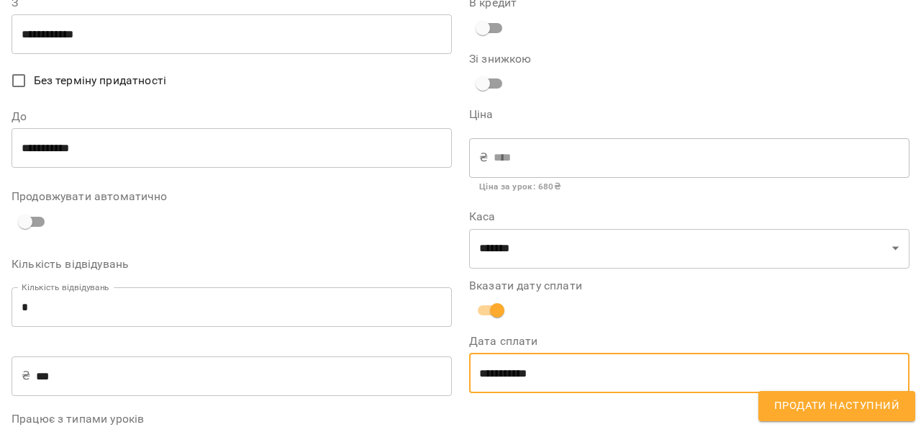
click at [55, 30] on input "**********" at bounding box center [232, 34] width 441 height 40
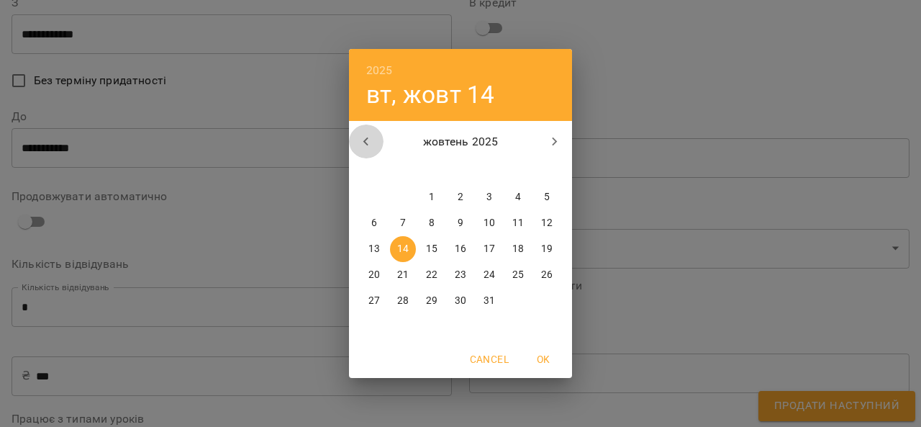
click at [369, 143] on icon "button" at bounding box center [366, 141] width 17 height 17
click at [403, 195] on p "2" at bounding box center [403, 197] width 6 height 14
type input "**********"
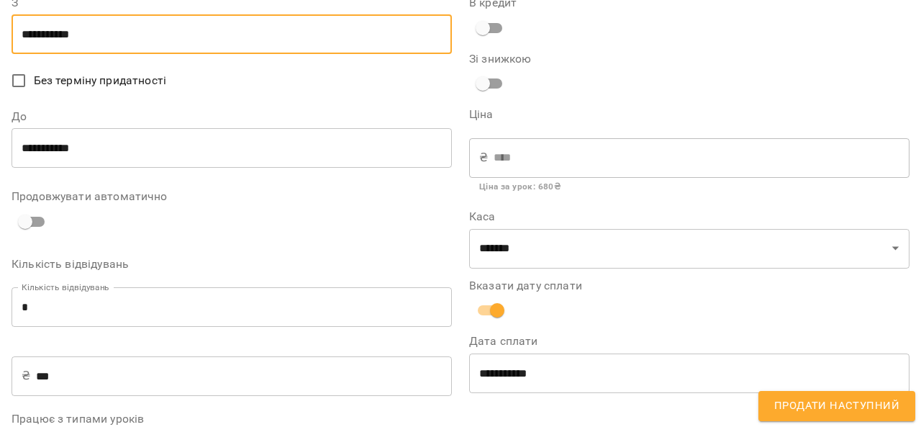
scroll to position [0, 0]
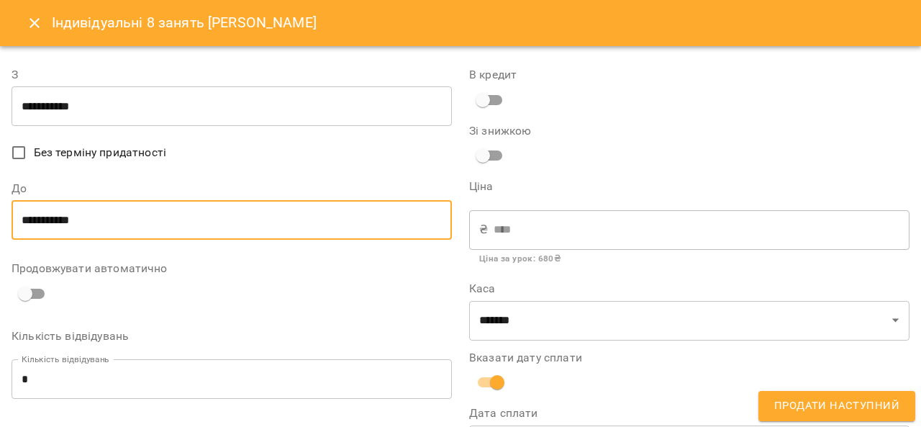
click at [53, 218] on input "**********" at bounding box center [232, 220] width 441 height 40
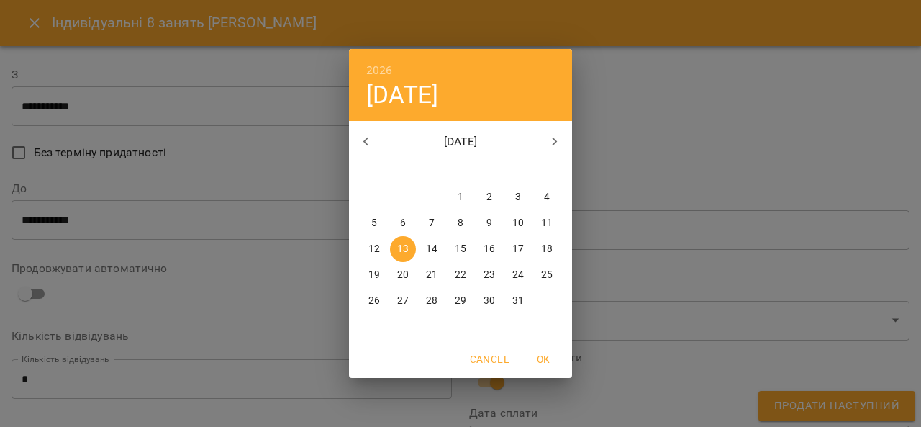
click at [369, 140] on icon "button" at bounding box center [366, 141] width 17 height 17
click at [485, 304] on p "31" at bounding box center [490, 301] width 12 height 14
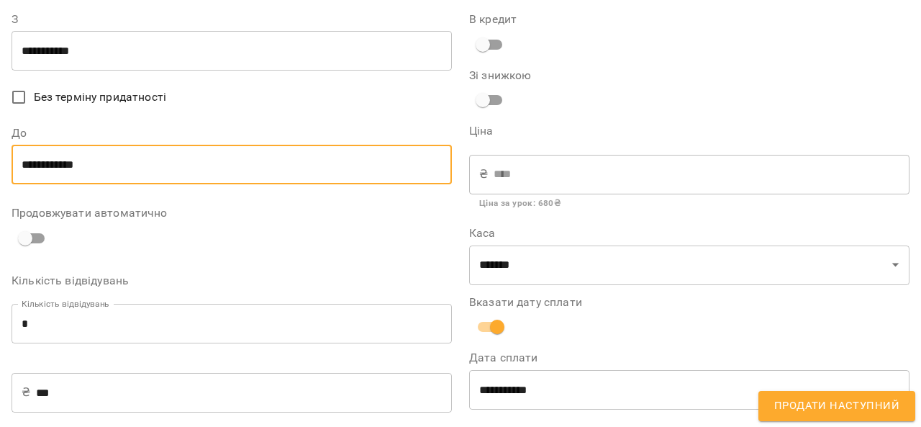
scroll to position [72, 0]
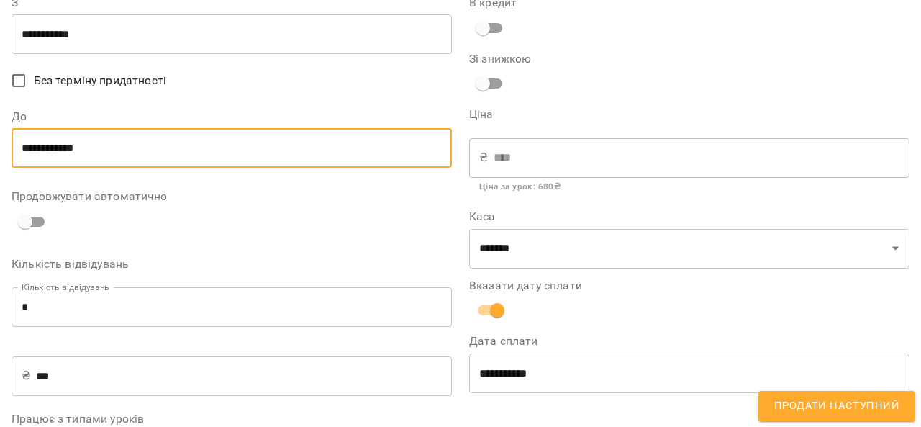
click at [145, 153] on input "**********" at bounding box center [232, 148] width 441 height 40
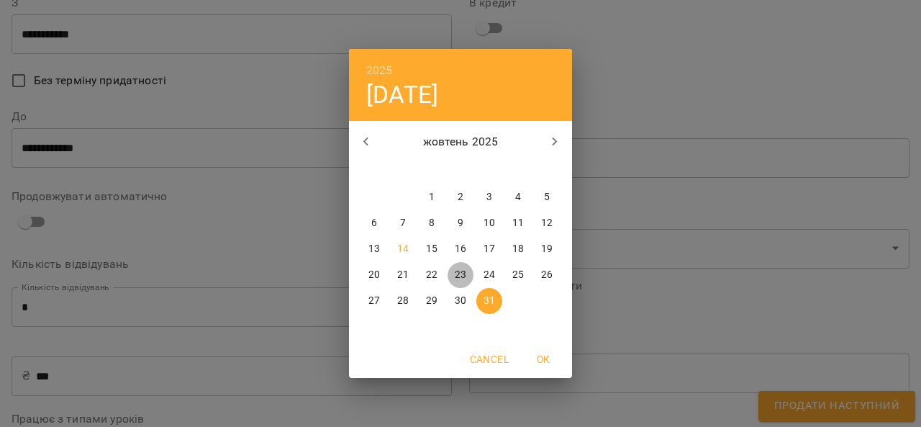
click at [464, 275] on p "23" at bounding box center [461, 275] width 12 height 14
type input "**********"
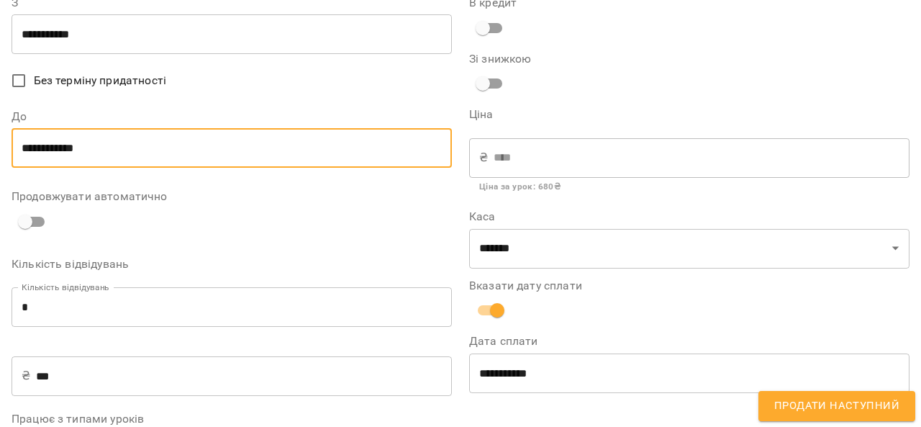
click at [129, 148] on input "**********" at bounding box center [232, 148] width 441 height 40
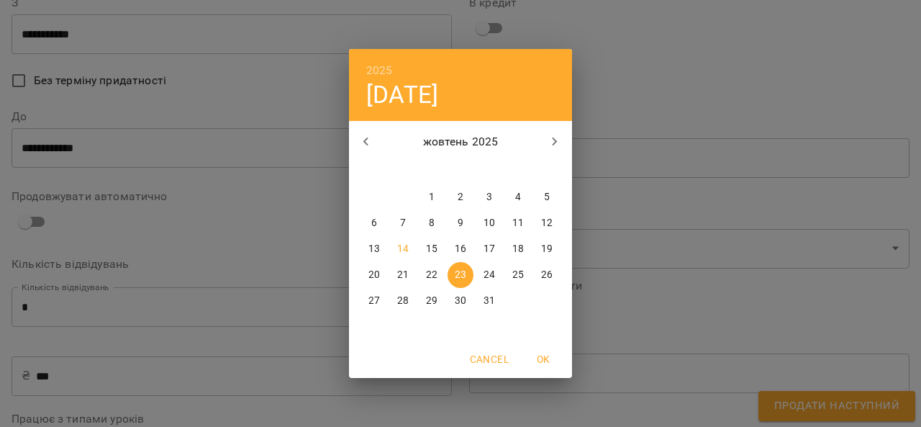
click at [201, 148] on div "2025 чт, жовт 23 жовтень 2025 пн вт ср чт пт сб нд 29 30 1 2 3 4 5 6 7 8 9 10 1…" at bounding box center [460, 213] width 921 height 427
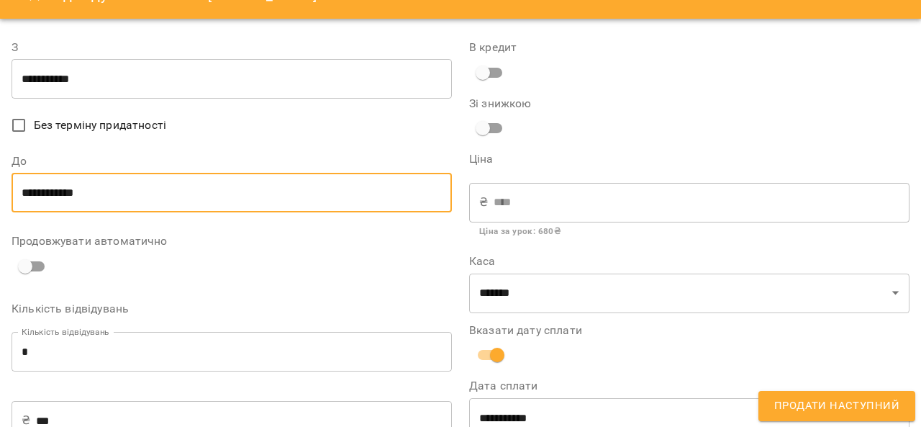
scroll to position [0, 0]
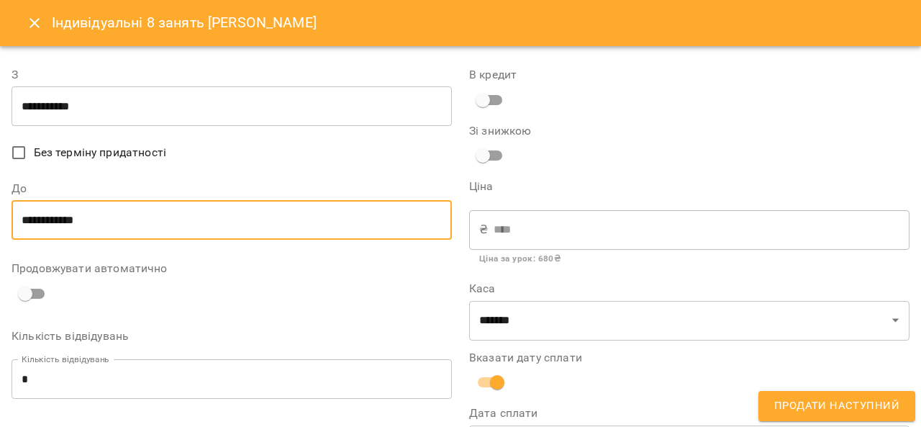
drag, startPoint x: 798, startPoint y: 401, endPoint x: 613, endPoint y: 262, distance: 230.8
click at [792, 396] on button "Продати наступний" at bounding box center [837, 406] width 157 height 30
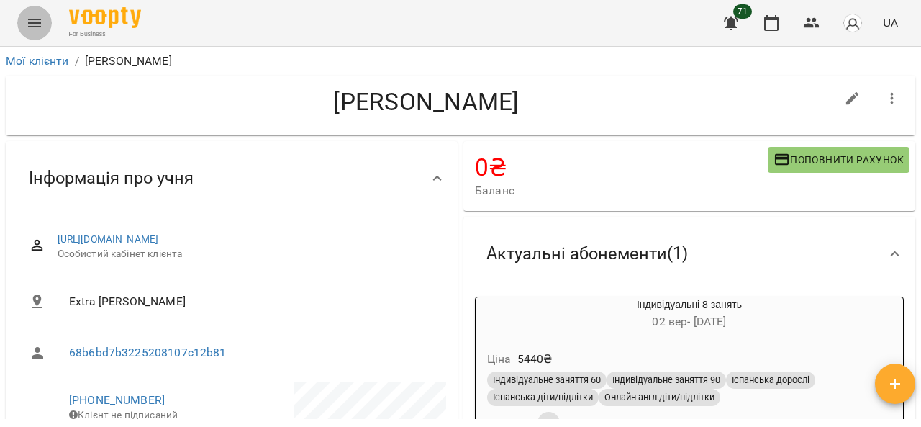
click at [36, 17] on icon "Menu" at bounding box center [34, 22] width 17 height 17
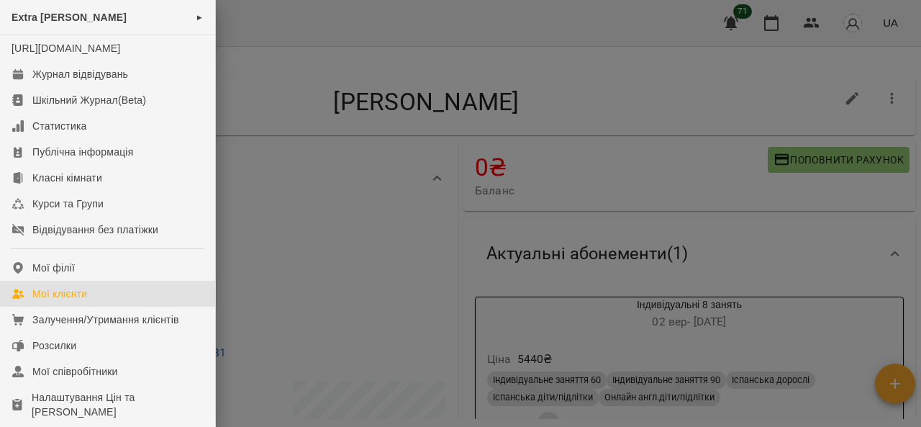
click at [60, 301] on div "Мої клієнти" at bounding box center [59, 293] width 55 height 14
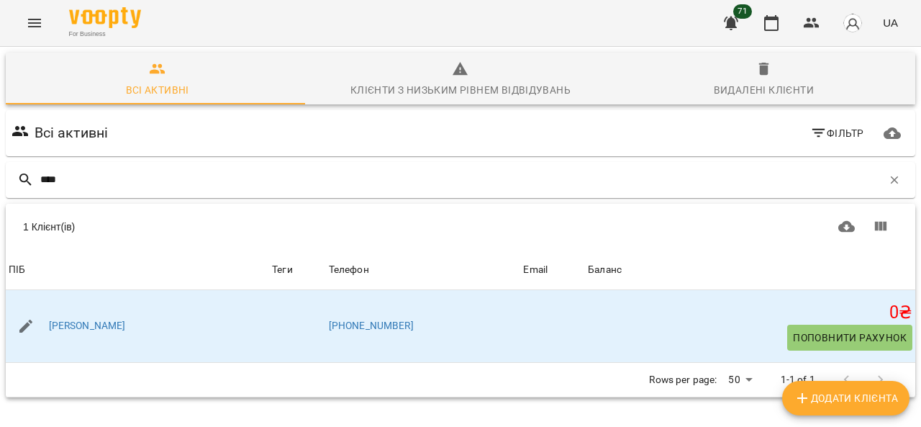
scroll to position [63, 0]
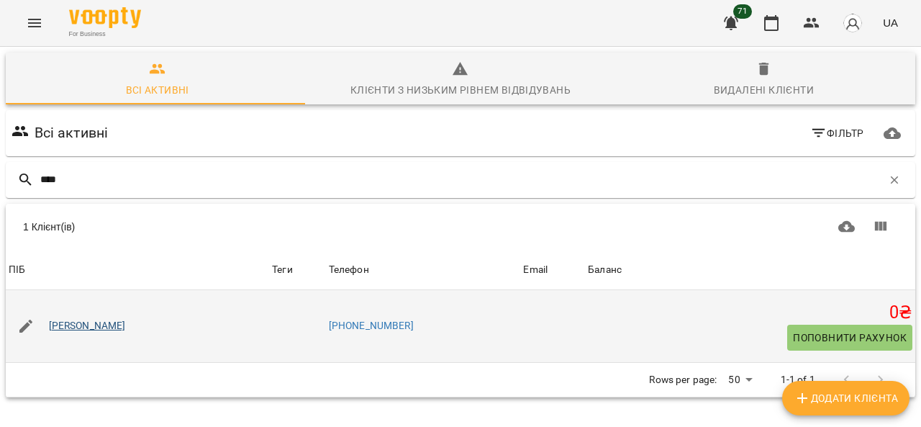
type input "****"
click at [101, 319] on link "[PERSON_NAME]" at bounding box center [87, 326] width 77 height 14
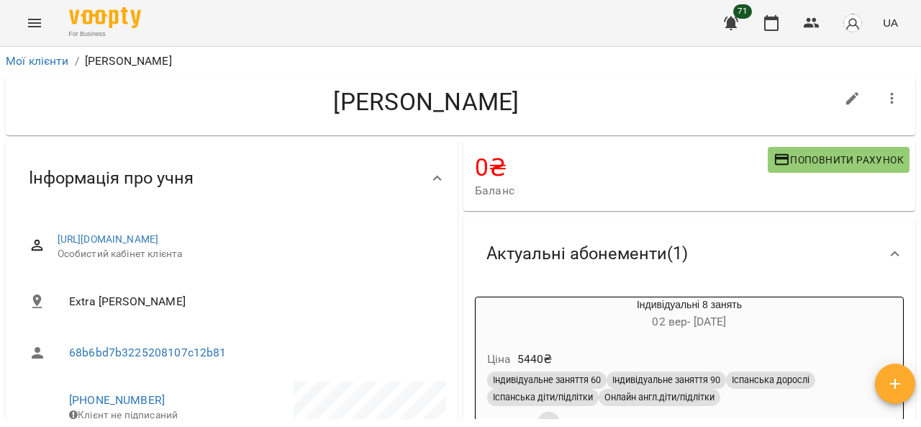
click at [37, 25] on icon "Menu" at bounding box center [34, 22] width 17 height 17
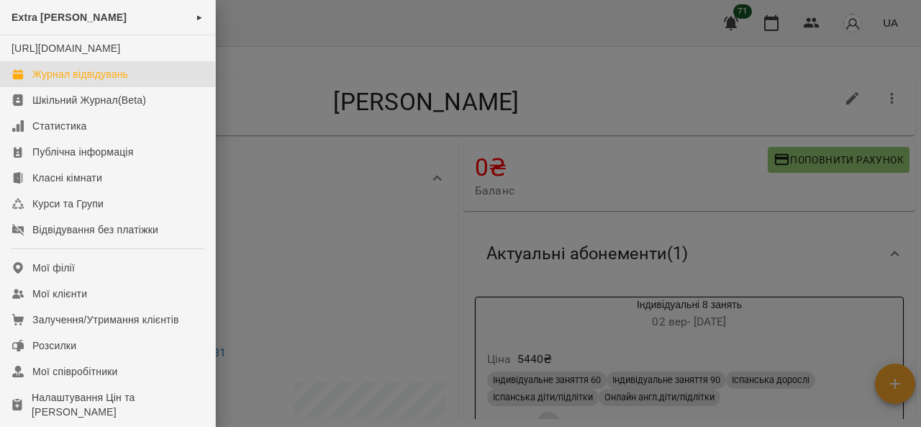
click at [45, 81] on div "Журнал відвідувань" at bounding box center [80, 74] width 96 height 14
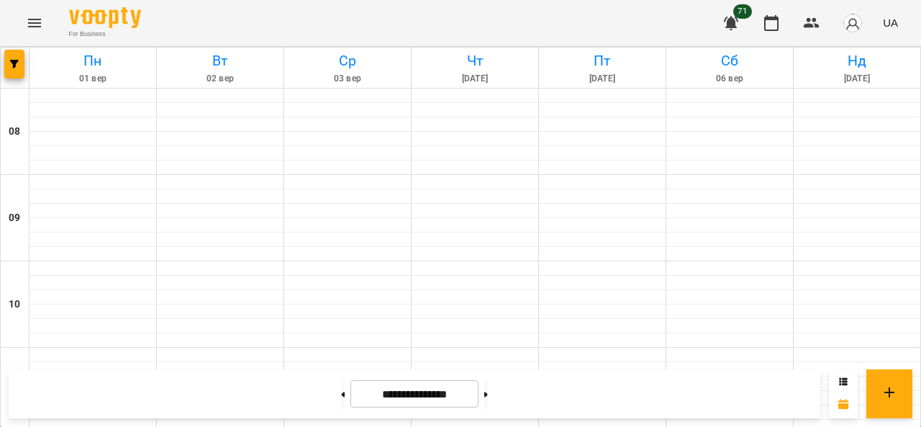
scroll to position [720, 0]
click at [488, 395] on icon at bounding box center [486, 394] width 4 height 5
click at [488, 399] on button at bounding box center [486, 394] width 4 height 32
click at [488, 392] on button at bounding box center [486, 394] width 4 height 32
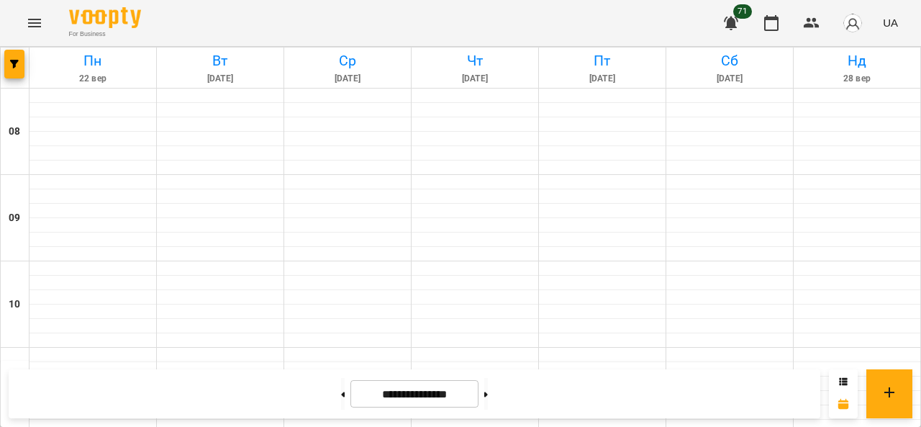
scroll to position [934, 0]
click at [488, 400] on button at bounding box center [486, 394] width 4 height 32
click at [488, 394] on button at bounding box center [486, 394] width 4 height 32
type input "**********"
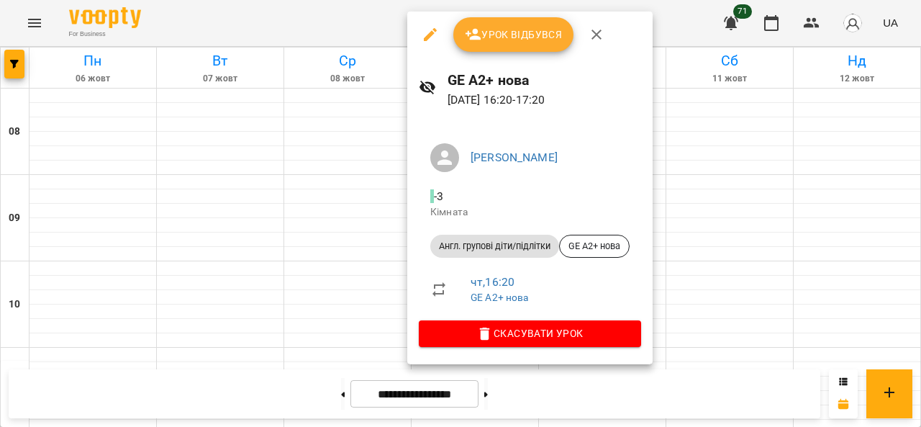
click at [489, 38] on span "Урок відбувся" at bounding box center [514, 34] width 98 height 17
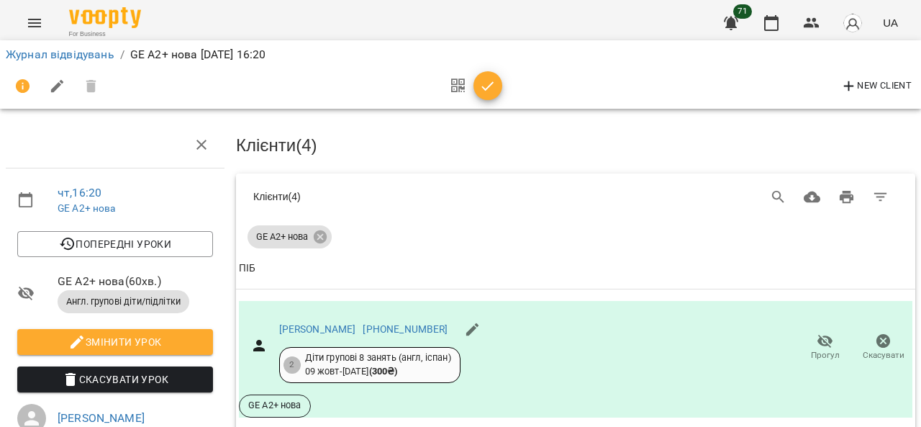
scroll to position [449, 0]
click at [488, 89] on icon "button" at bounding box center [487, 86] width 17 height 17
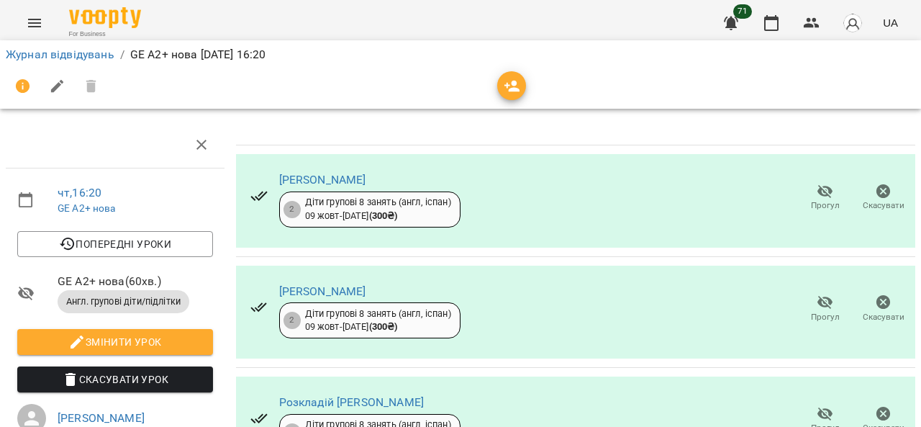
scroll to position [0, 0]
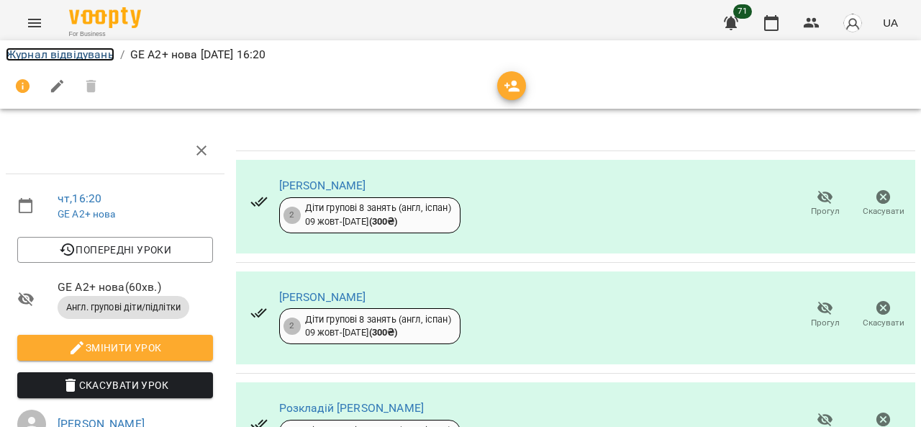
click at [40, 57] on link "Журнал відвідувань" at bounding box center [60, 55] width 109 height 14
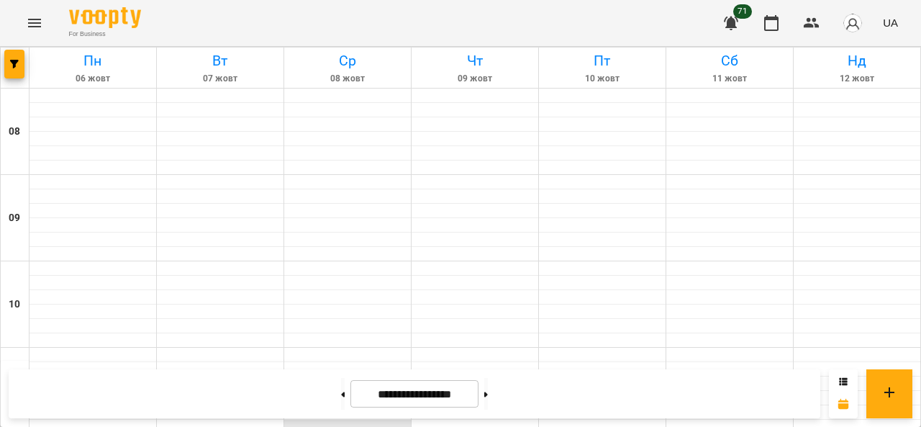
scroll to position [934, 0]
click at [488, 387] on button at bounding box center [486, 394] width 4 height 32
type input "**********"
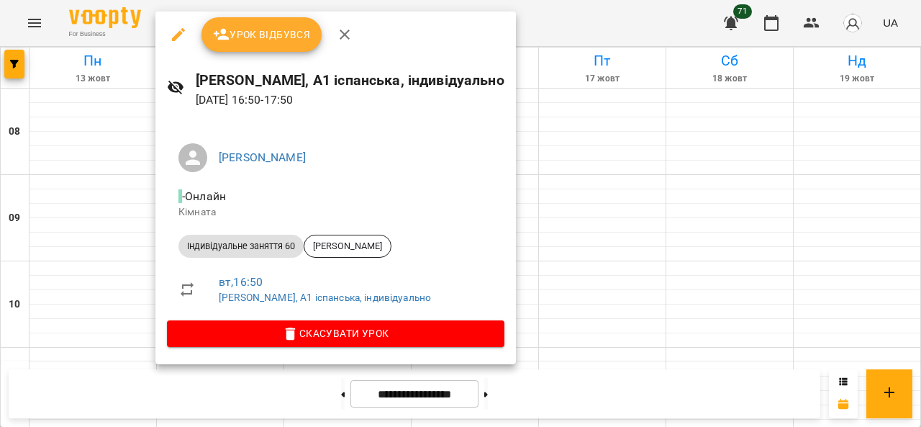
click at [268, 37] on span "Урок відбувся" at bounding box center [262, 34] width 98 height 17
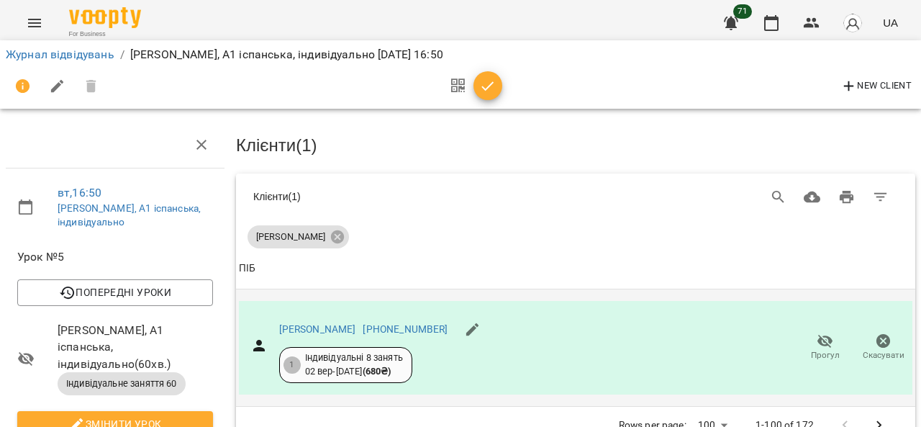
scroll to position [144, 0]
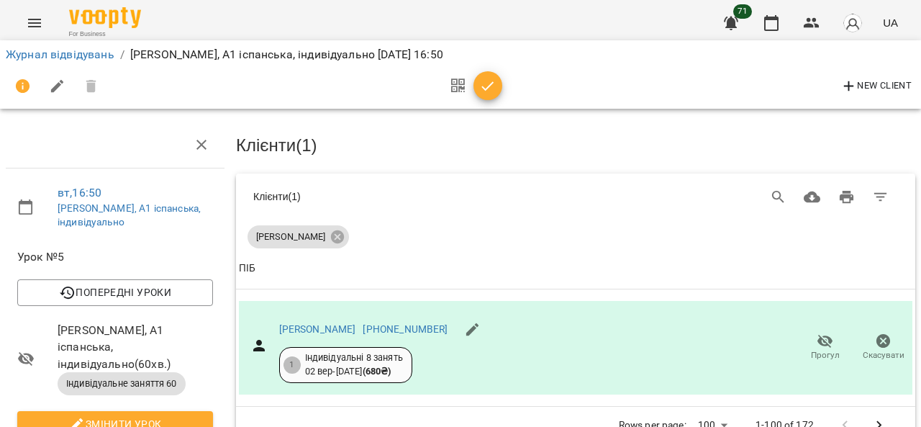
click at [485, 86] on icon "button" at bounding box center [487, 86] width 17 height 17
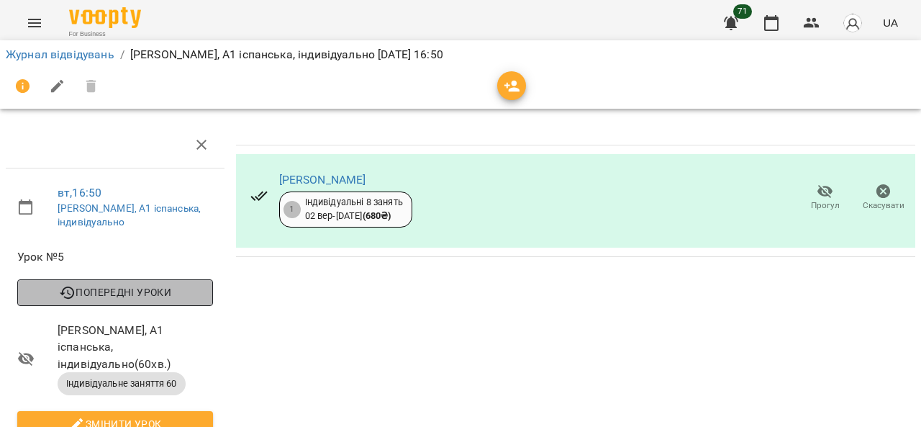
click at [119, 284] on span "Попередні уроки" at bounding box center [115, 292] width 173 height 17
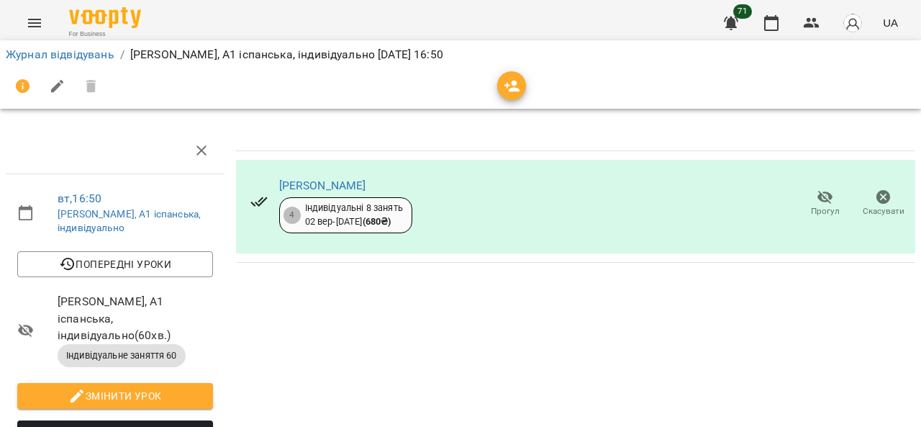
click at [509, 84] on icon "button" at bounding box center [513, 87] width 16 height 12
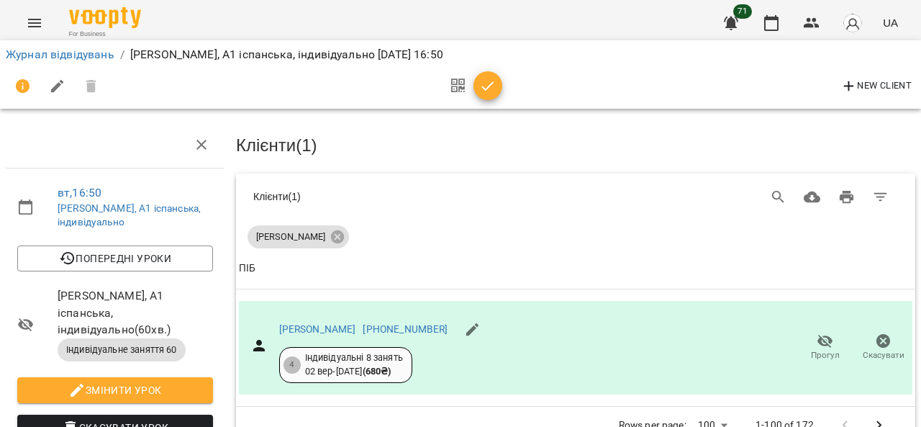
scroll to position [72, 0]
click at [487, 89] on icon "button" at bounding box center [487, 86] width 17 height 17
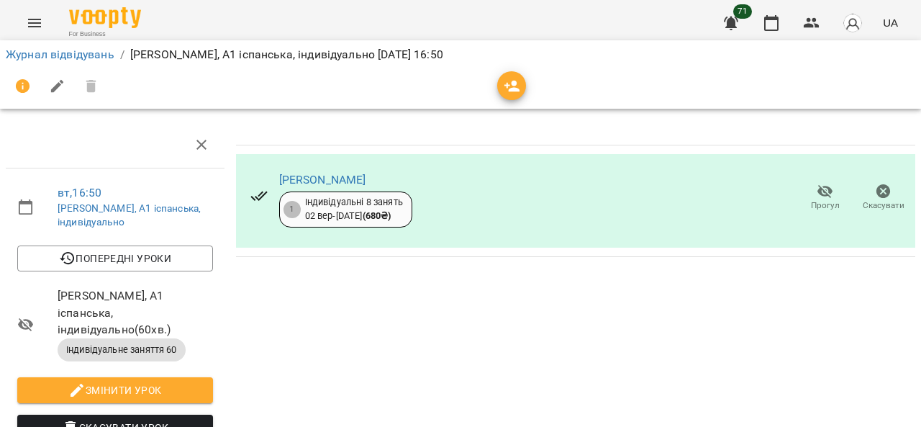
scroll to position [0, 0]
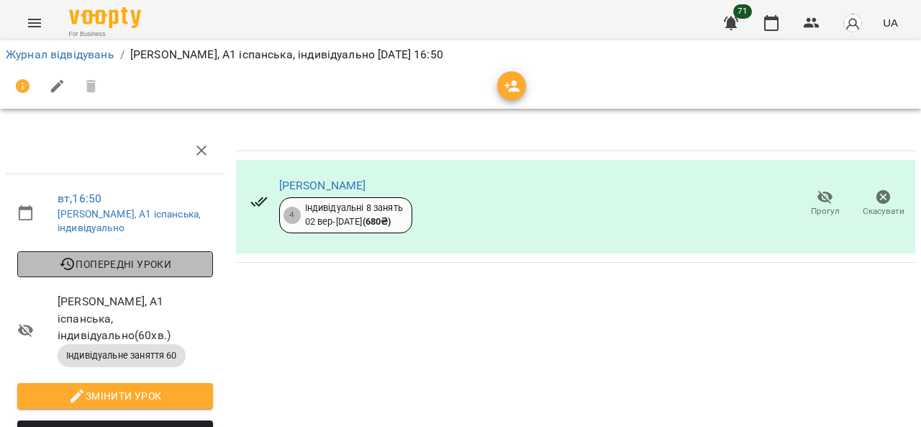
click at [140, 261] on span "Попередні уроки" at bounding box center [115, 264] width 173 height 17
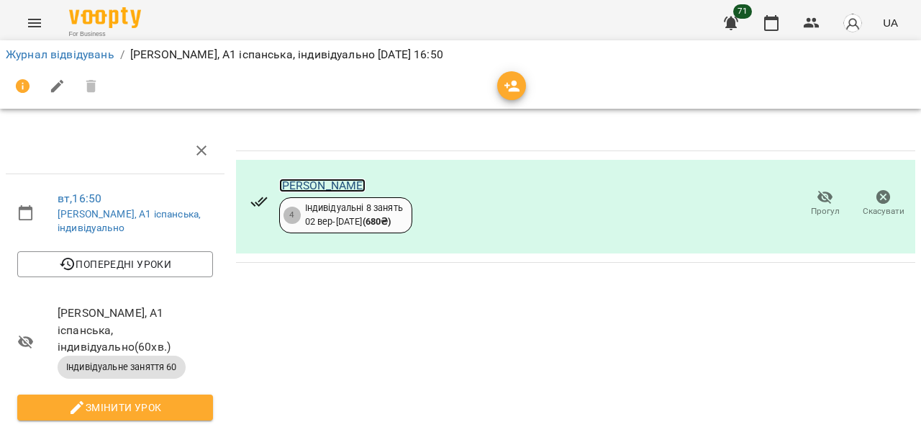
click at [293, 185] on link "[PERSON_NAME]" at bounding box center [322, 186] width 87 height 14
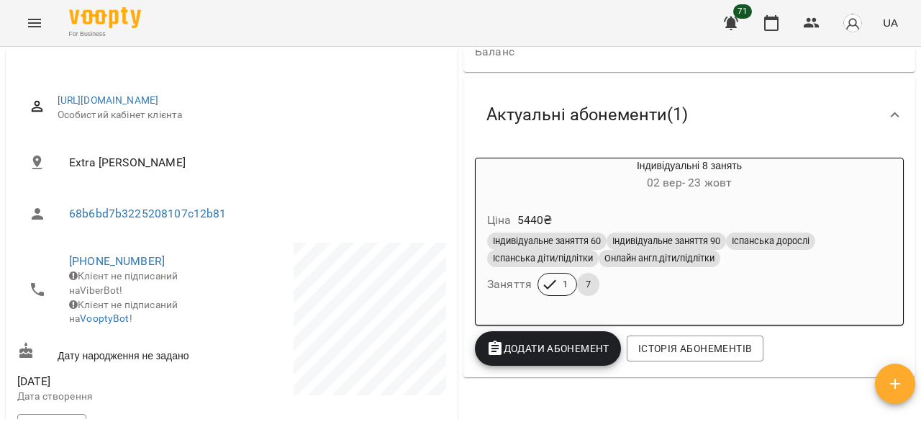
scroll to position [72, 0]
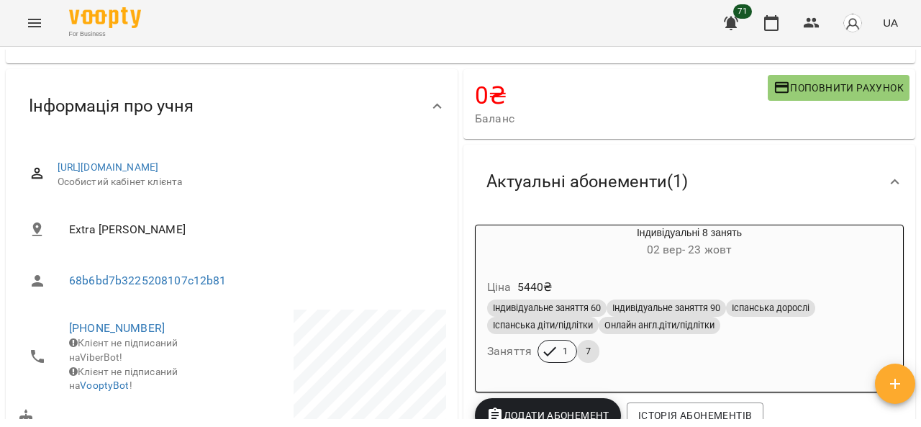
click at [679, 247] on span "[DATE] - [DATE]" at bounding box center [689, 250] width 85 height 14
click at [677, 252] on span "[DATE] - [DATE]" at bounding box center [689, 250] width 85 height 14
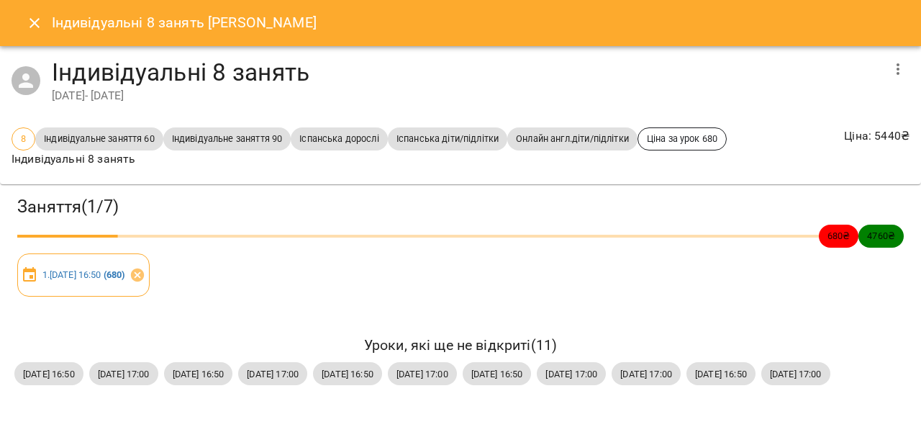
scroll to position [18, 0]
click at [890, 60] on icon "button" at bounding box center [898, 68] width 17 height 17
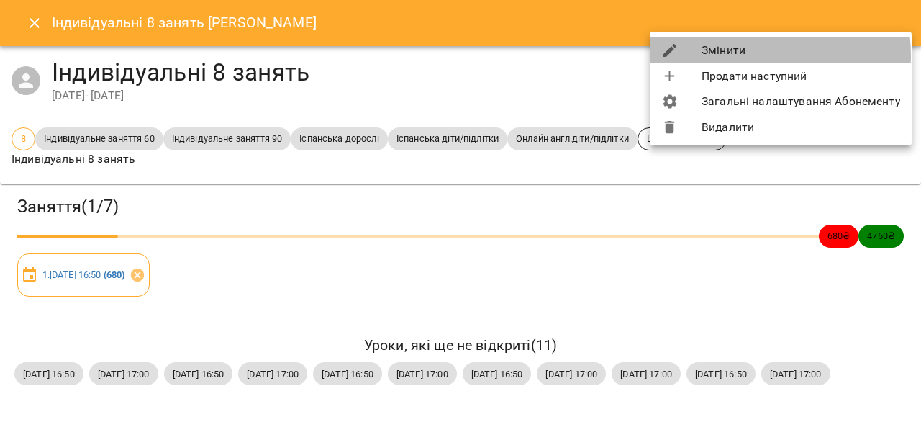
click at [726, 56] on li "Змінити" at bounding box center [781, 50] width 262 height 26
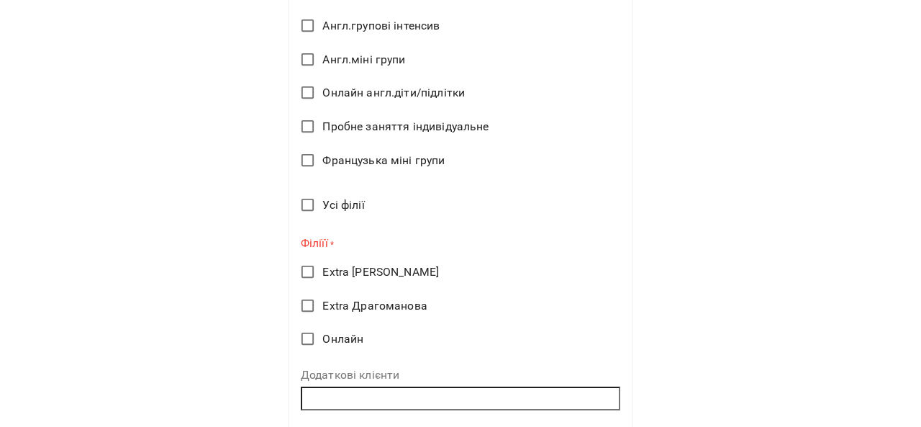
scroll to position [1029, 0]
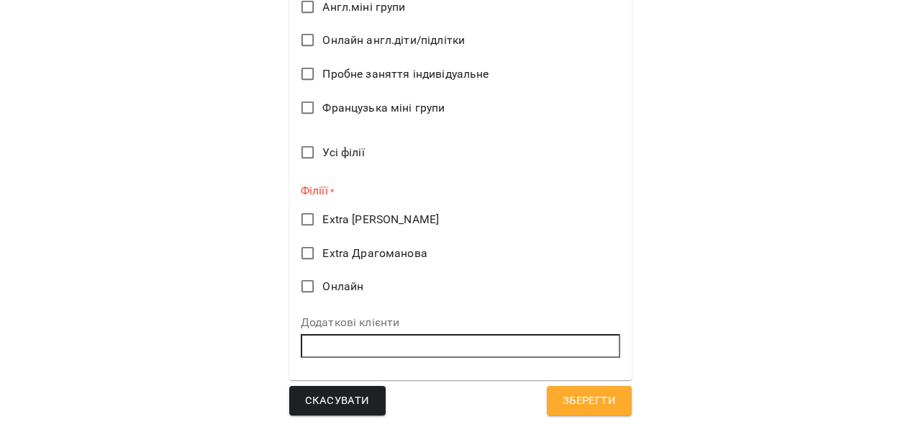
click at [340, 225] on span "Extra [PERSON_NAME]" at bounding box center [380, 219] width 117 height 17
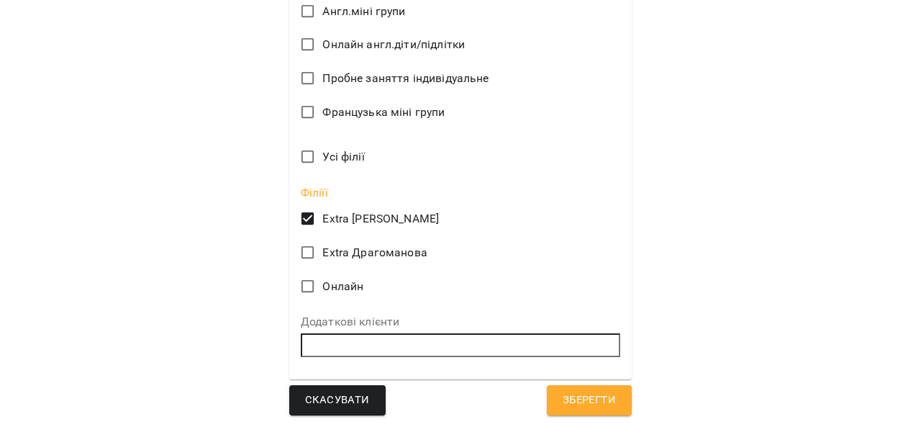
scroll to position [1024, 0]
click at [583, 403] on span "Зберегти" at bounding box center [589, 401] width 53 height 19
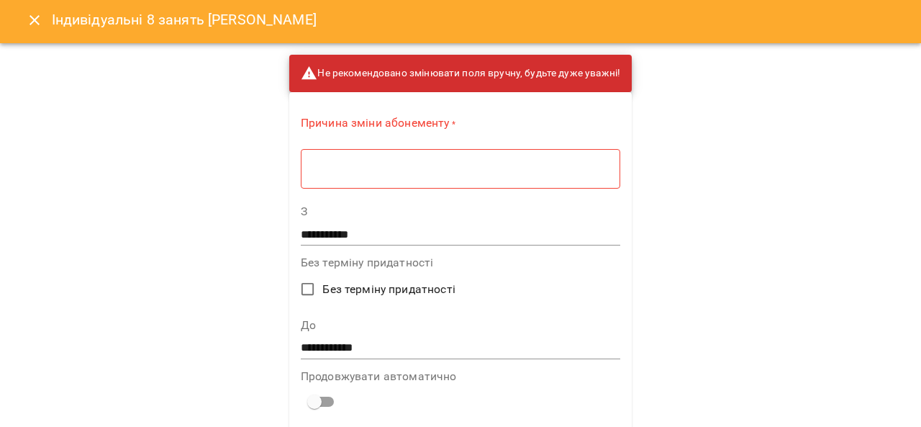
scroll to position [0, 0]
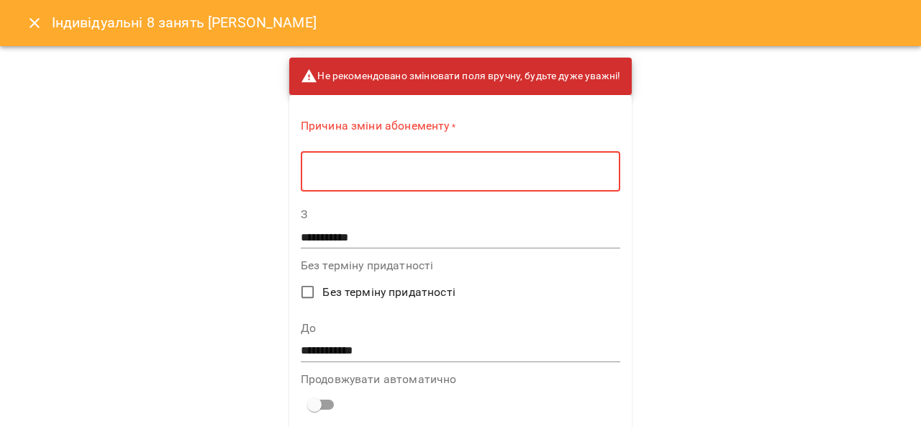
click at [353, 169] on textarea at bounding box center [460, 172] width 299 height 14
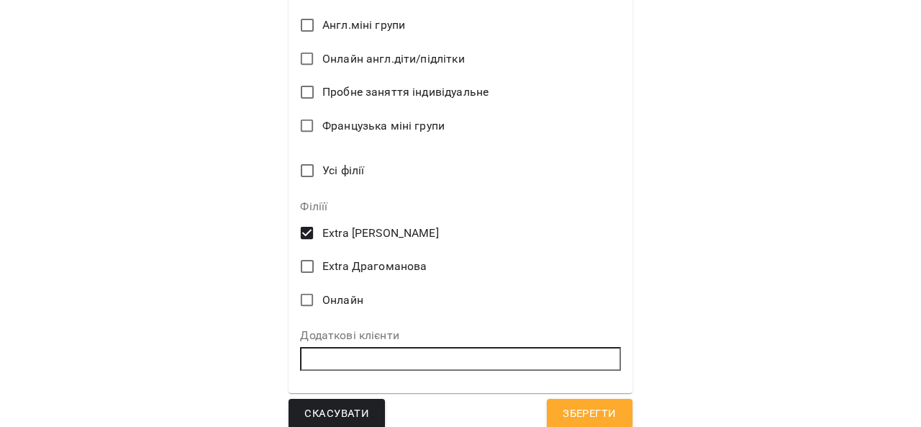
scroll to position [1019, 0]
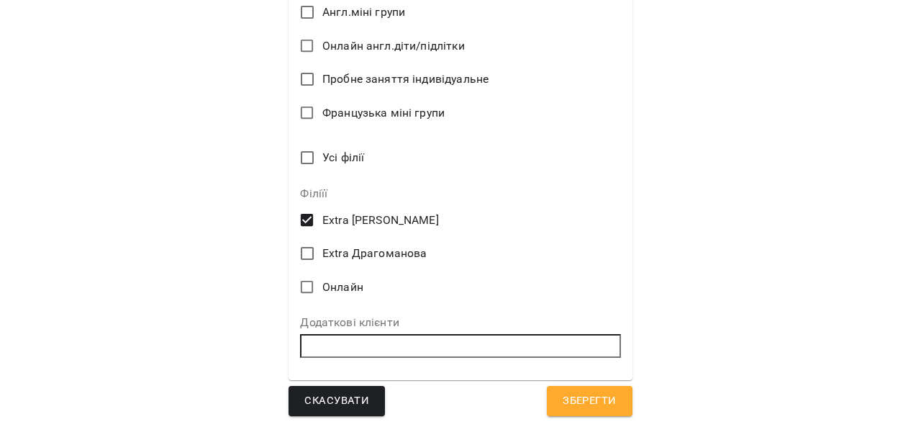
click at [592, 402] on span "Зберегти" at bounding box center [589, 401] width 53 height 19
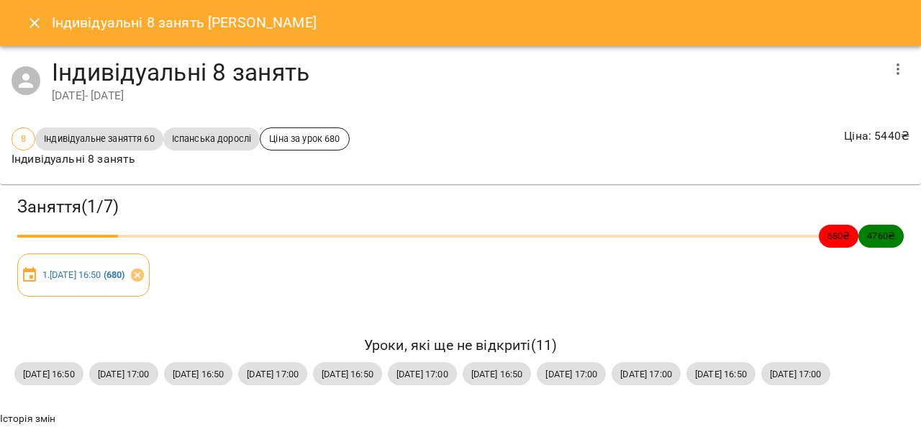
click at [870, 235] on span "4760 ₴" at bounding box center [881, 236] width 45 height 14
click at [835, 235] on span "680 ₴" at bounding box center [839, 236] width 40 height 14
click at [857, 135] on p "Ціна : 5440 ₴" at bounding box center [877, 135] width 66 height 17
click at [18, 137] on span "8" at bounding box center [23, 139] width 22 height 14
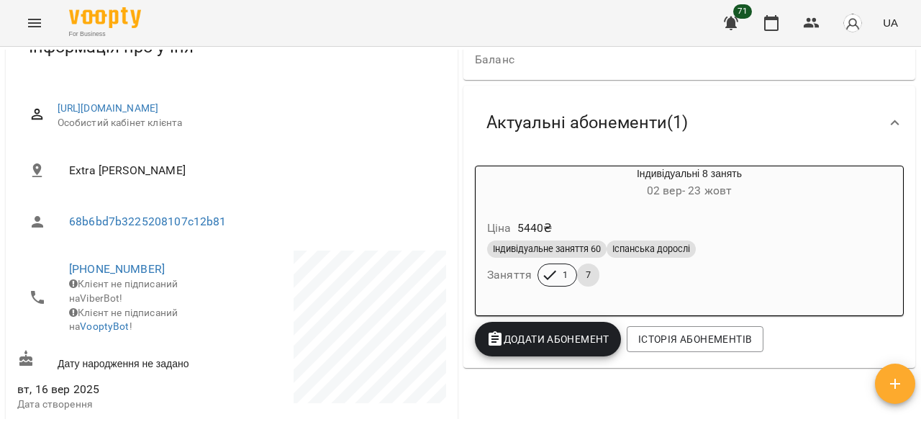
scroll to position [144, 0]
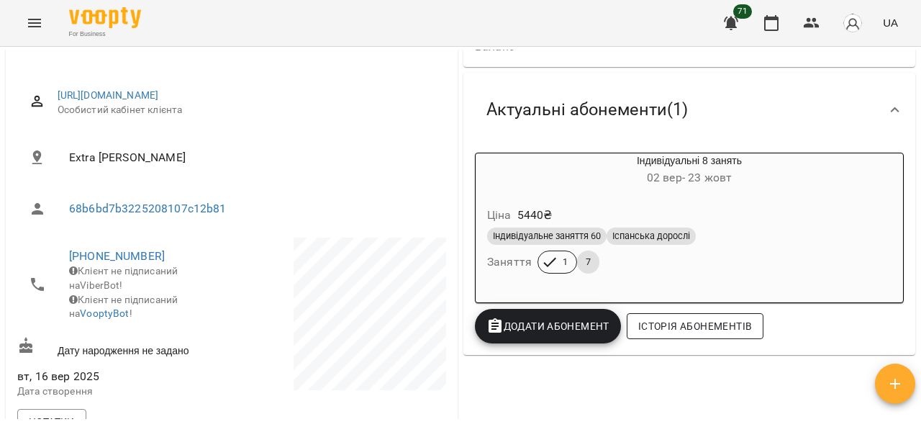
click at [684, 329] on span "Історія абонементів" at bounding box center [695, 325] width 114 height 17
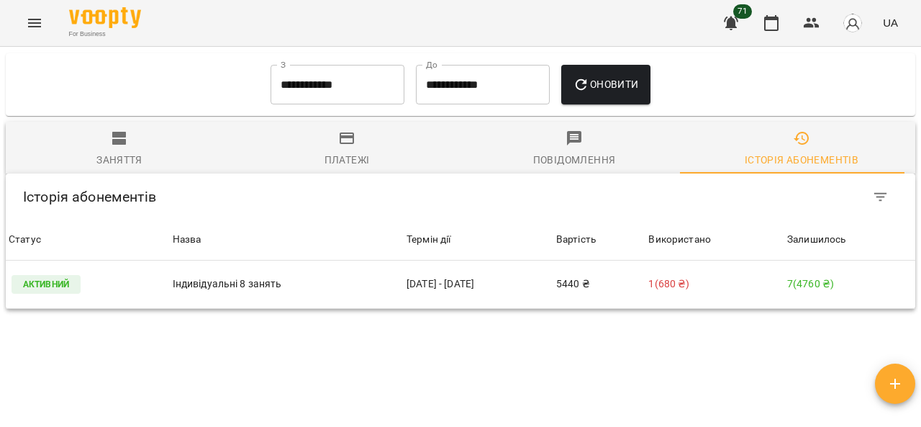
scroll to position [984, 0]
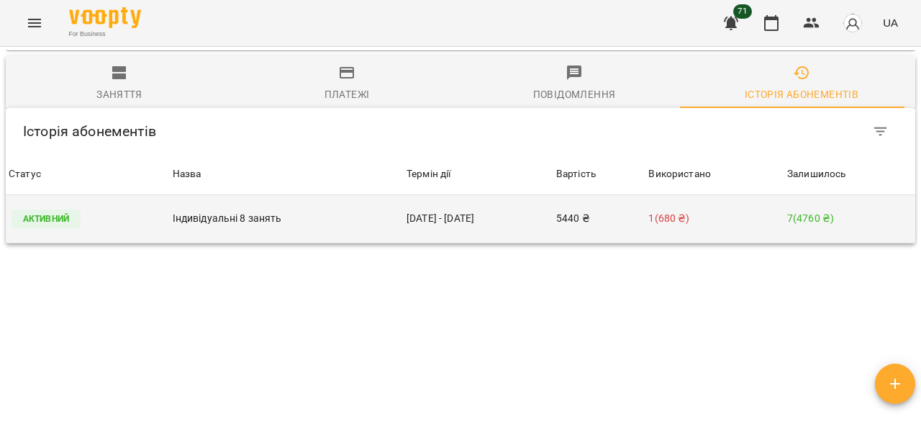
click at [809, 211] on p "7 ( 4760 ₴ )" at bounding box center [849, 218] width 125 height 15
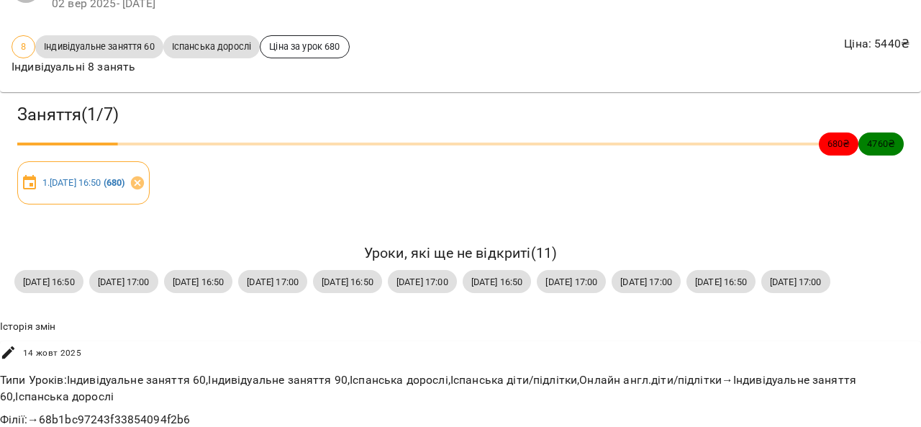
scroll to position [0, 0]
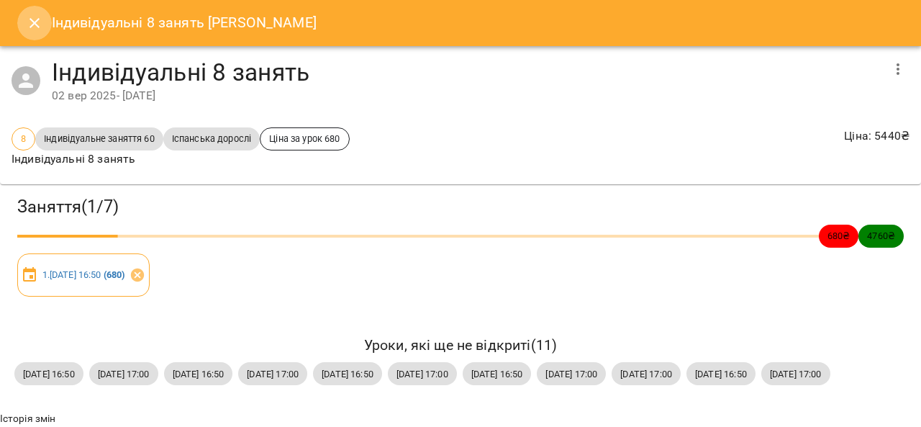
click at [35, 19] on icon "Close" at bounding box center [34, 22] width 17 height 17
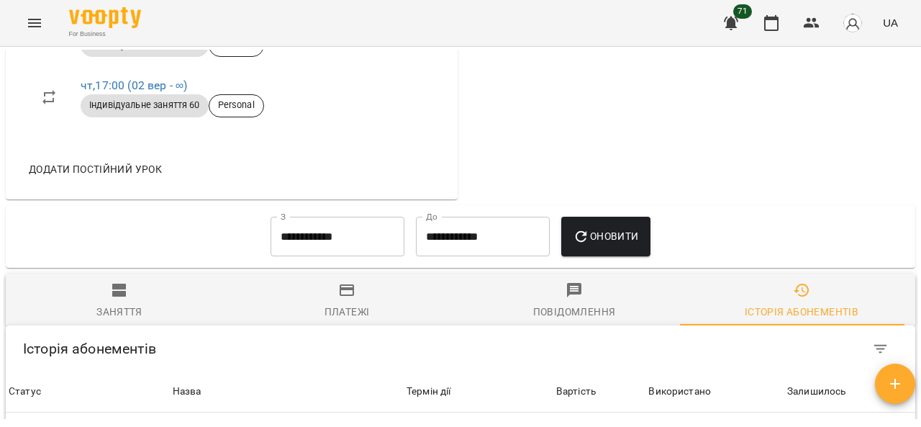
scroll to position [740, 0]
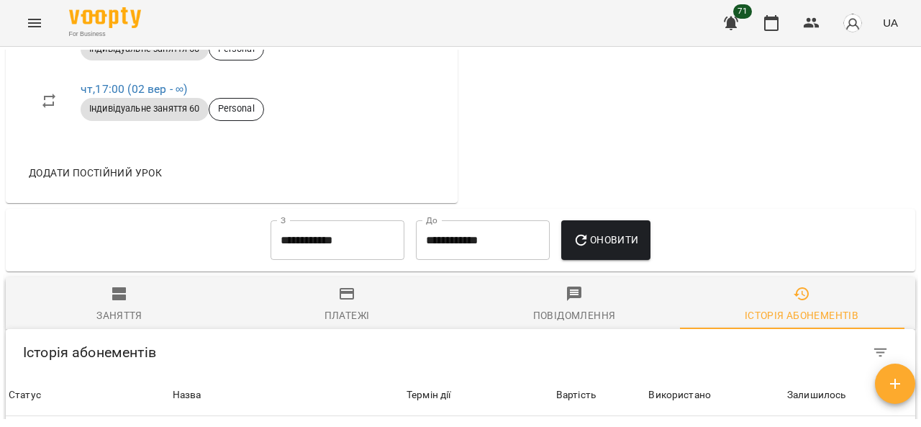
click at [288, 220] on input "**********" at bounding box center [338, 240] width 134 height 40
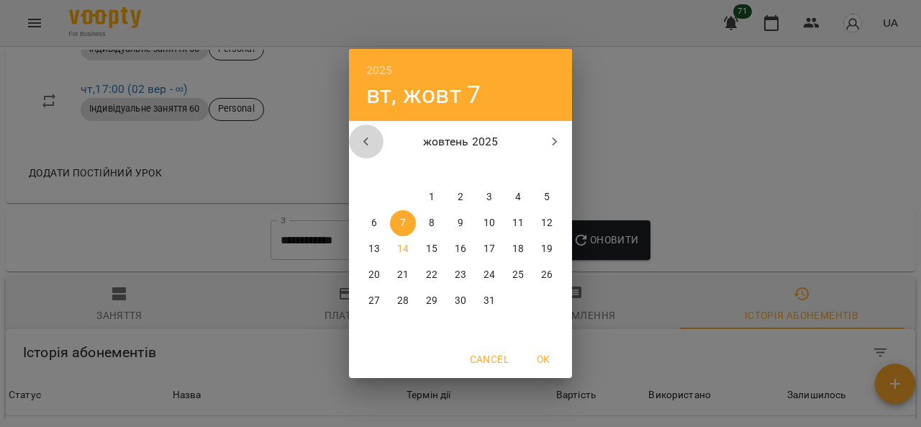
click at [361, 130] on button "button" at bounding box center [366, 142] width 35 height 35
click at [402, 199] on p "2" at bounding box center [403, 197] width 6 height 14
type input "**********"
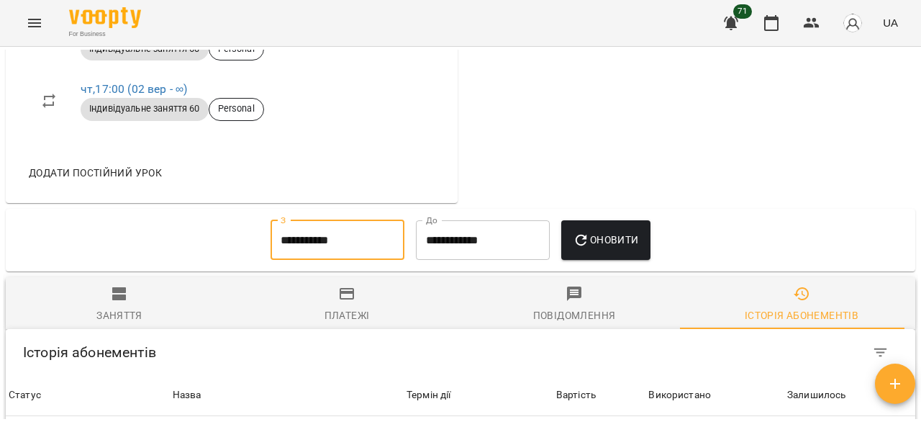
click at [600, 231] on span "Оновити" at bounding box center [606, 239] width 66 height 17
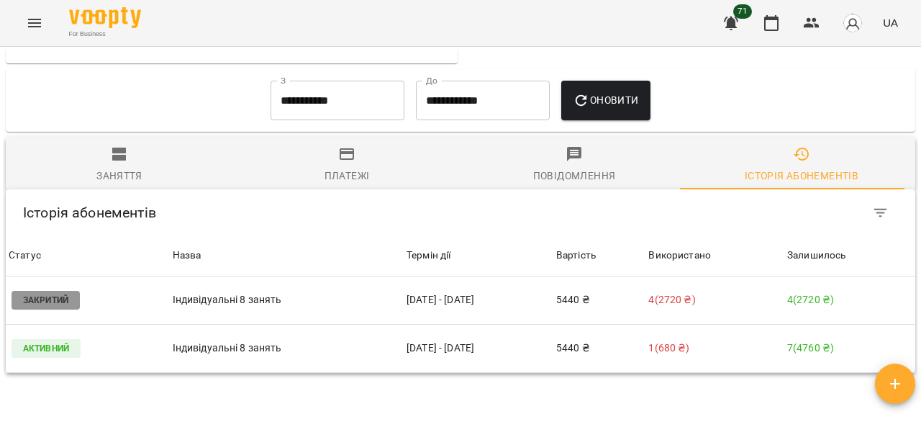
scroll to position [956, 0]
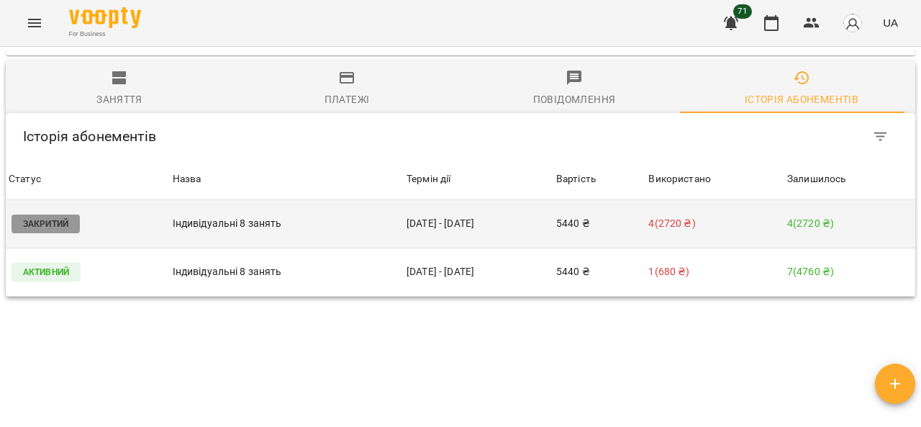
click at [810, 216] on p "4 ( 2720 ₴ )" at bounding box center [849, 223] width 125 height 15
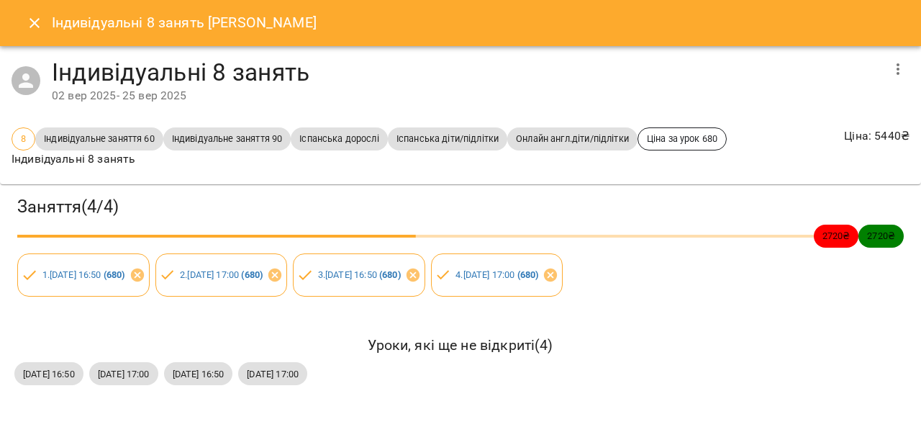
click at [33, 25] on icon "Close" at bounding box center [34, 22] width 17 height 17
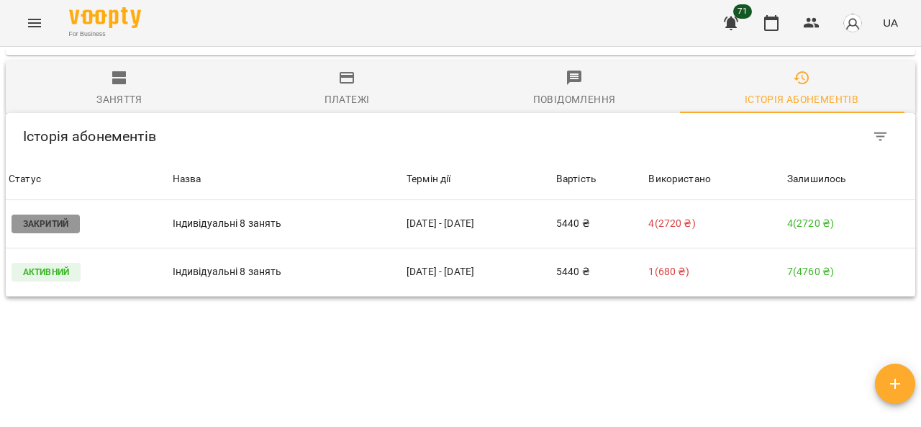
scroll to position [884, 0]
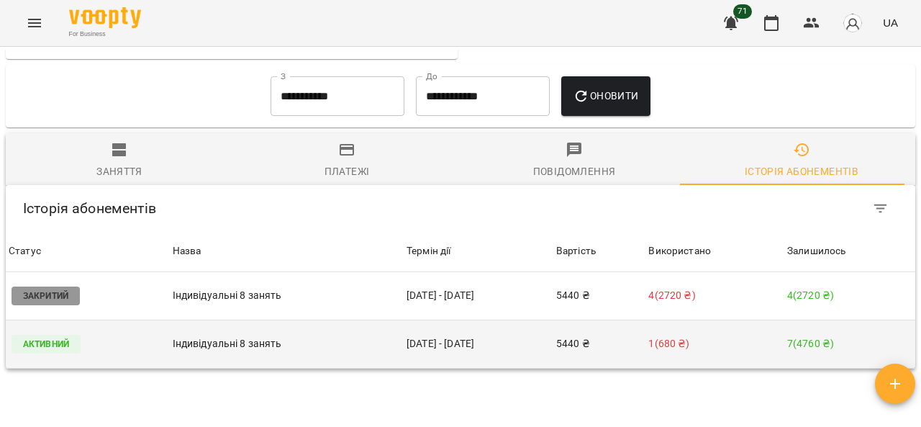
click at [57, 335] on p "Активний" at bounding box center [46, 344] width 69 height 19
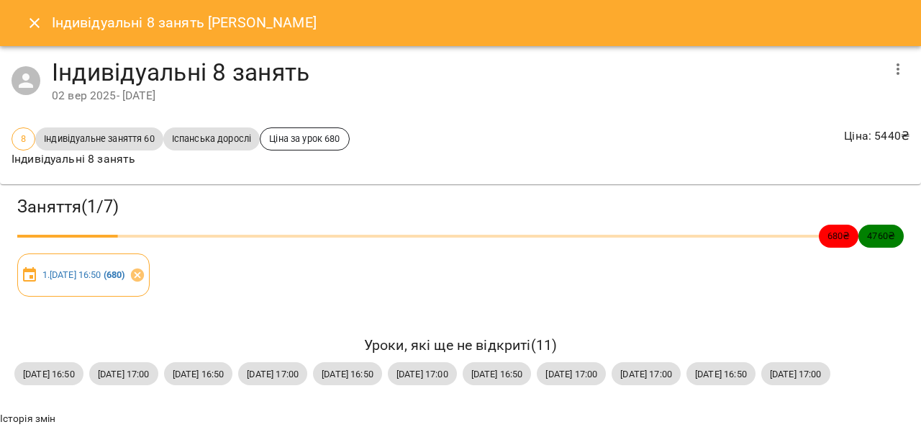
click at [890, 74] on icon "button" at bounding box center [898, 68] width 17 height 17
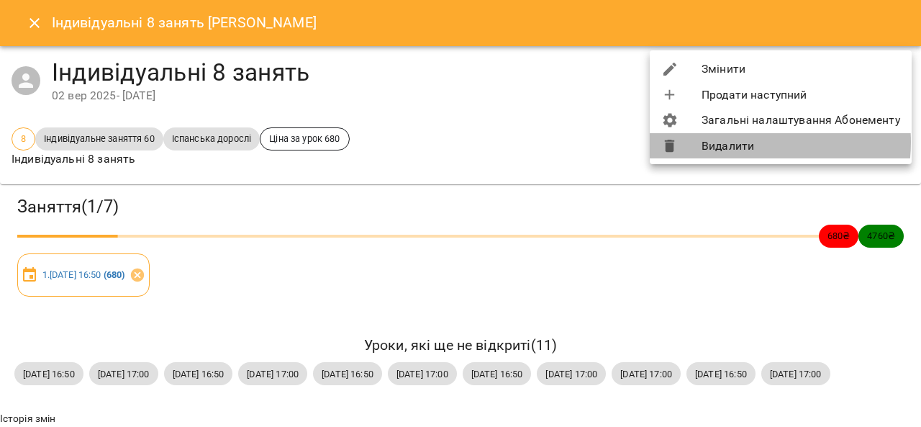
click at [753, 143] on li "Видалити" at bounding box center [781, 146] width 262 height 26
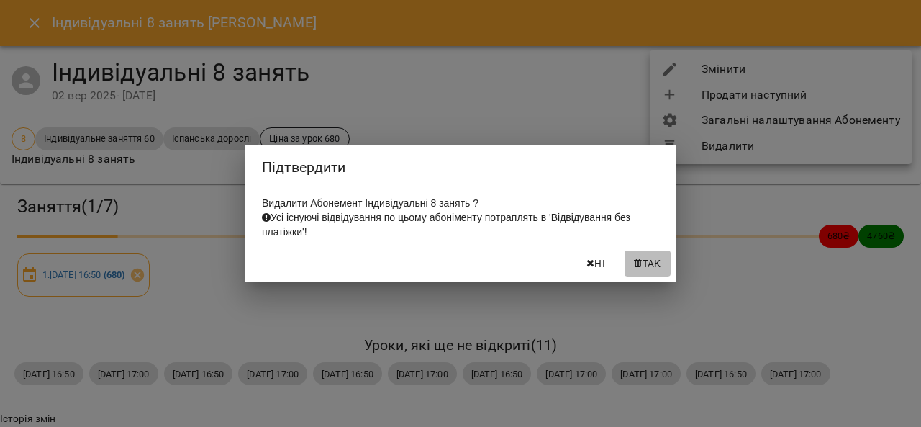
click at [650, 267] on span "Так" at bounding box center [652, 263] width 19 height 17
